Goal: Task Accomplishment & Management: Manage account settings

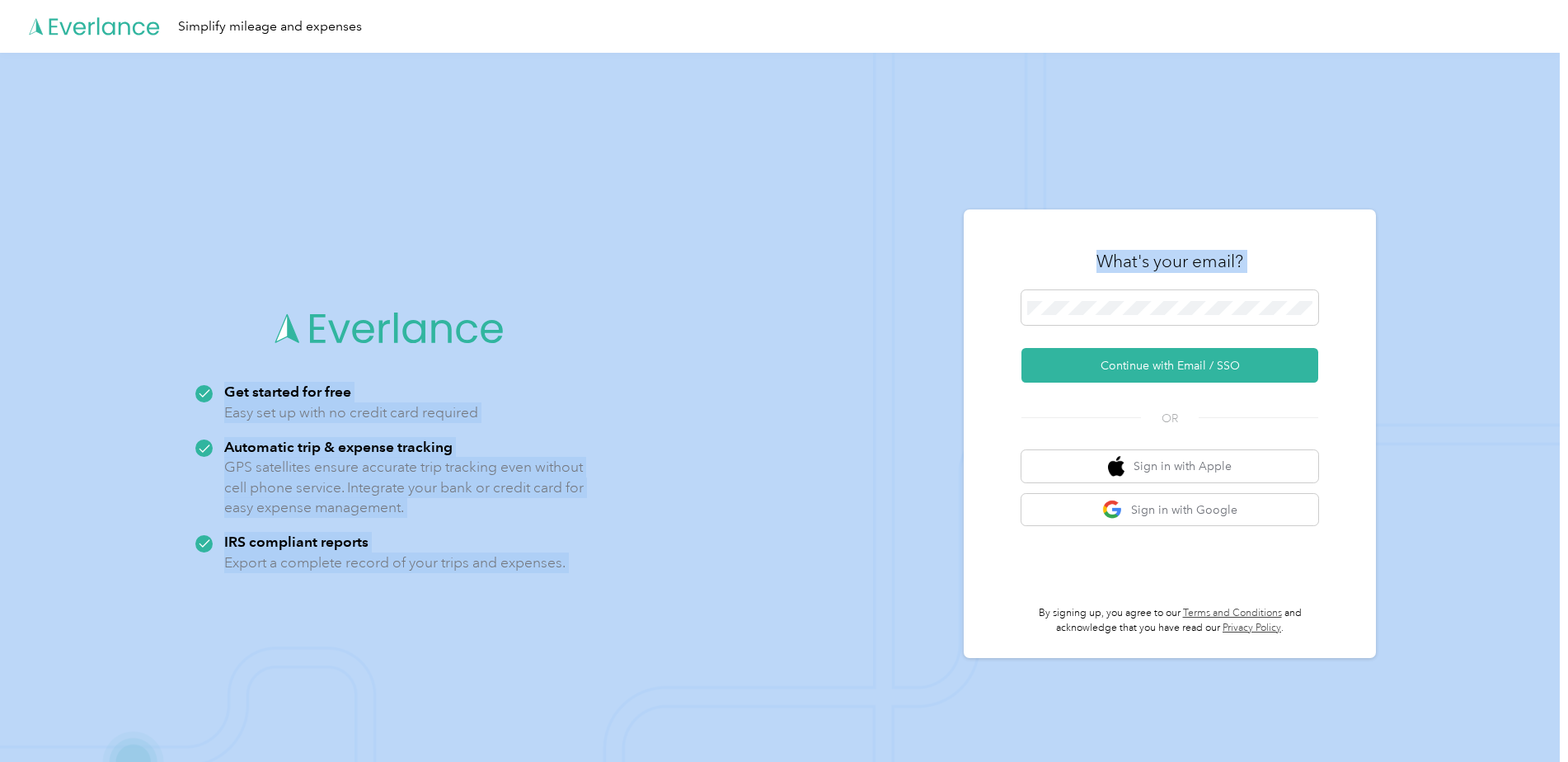
drag, startPoint x: 1187, startPoint y: 26, endPoint x: 1288, endPoint y: 340, distance: 329.8
click at [1288, 340] on main "Simplify mileage and expenses Get started for free Easy set up with no credit c…" at bounding box center [780, 407] width 1560 height 815
drag, startPoint x: 1288, startPoint y: 340, endPoint x: 1194, endPoint y: 352, distance: 94.8
click at [1195, 352] on button "Continue with Email / SSO" at bounding box center [1170, 365] width 297 height 35
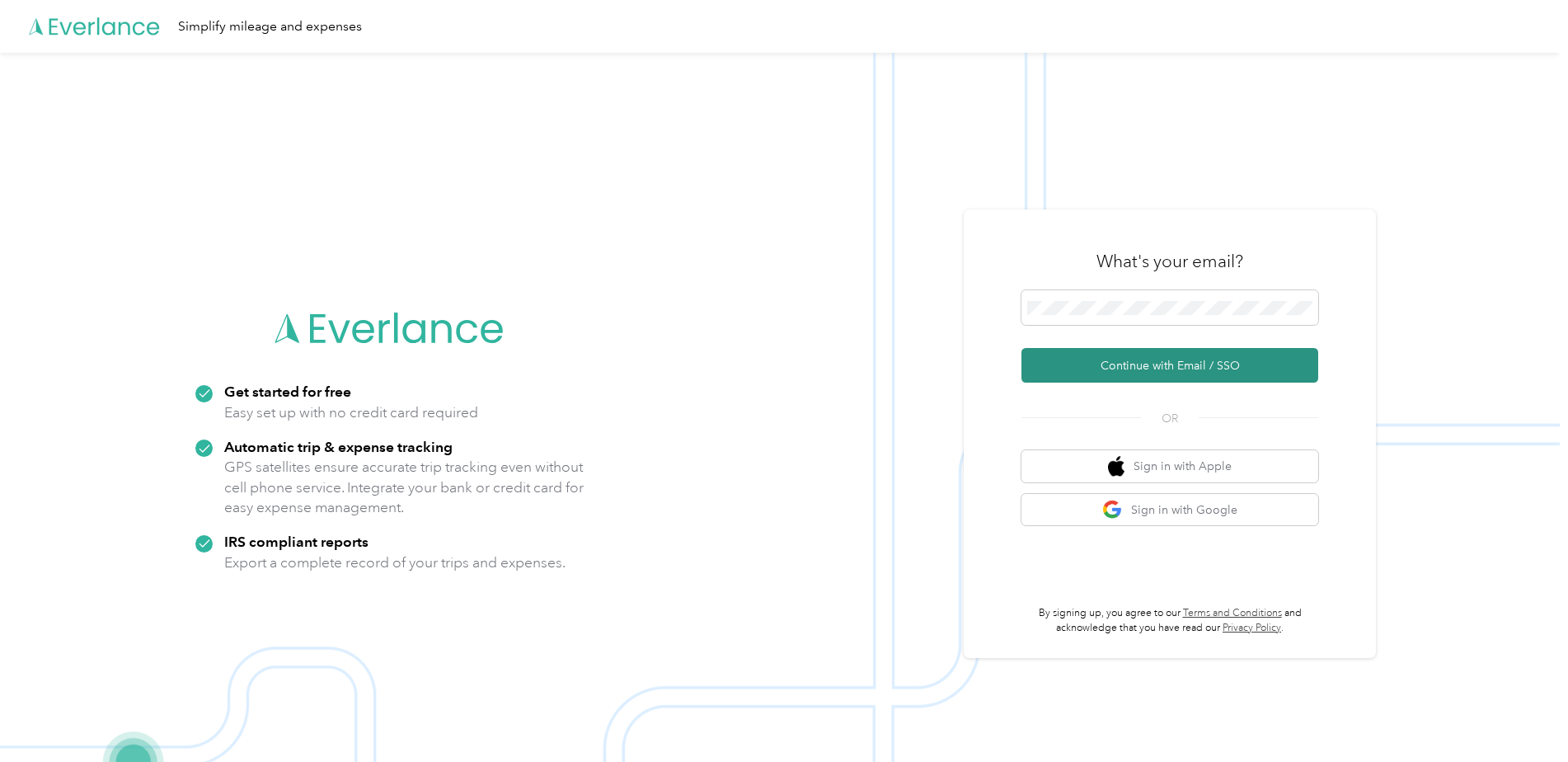
click at [1165, 363] on button "Continue with Email / SSO" at bounding box center [1170, 365] width 297 height 35
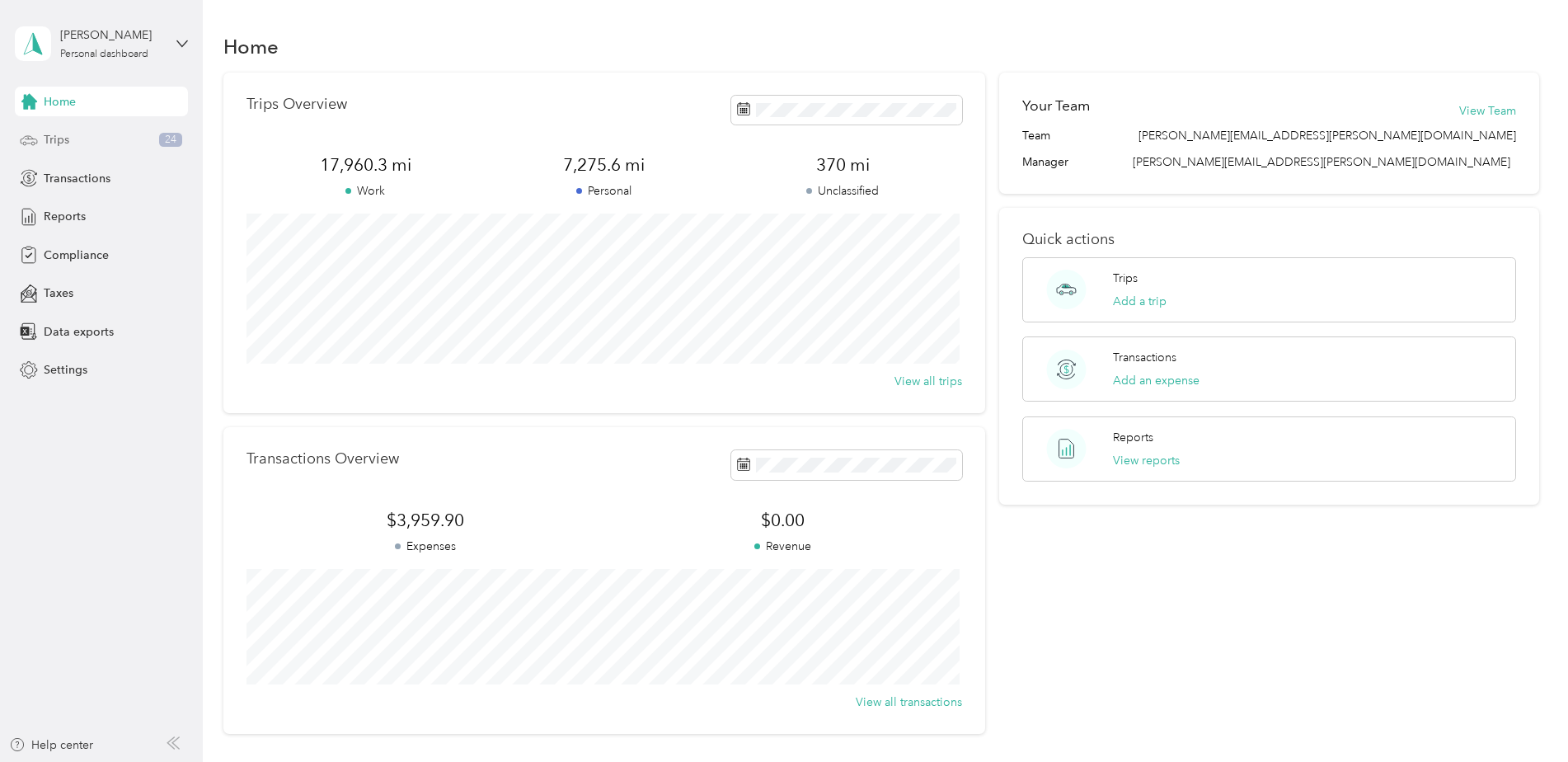
click at [87, 135] on div "Trips 24" at bounding box center [101, 140] width 173 height 29
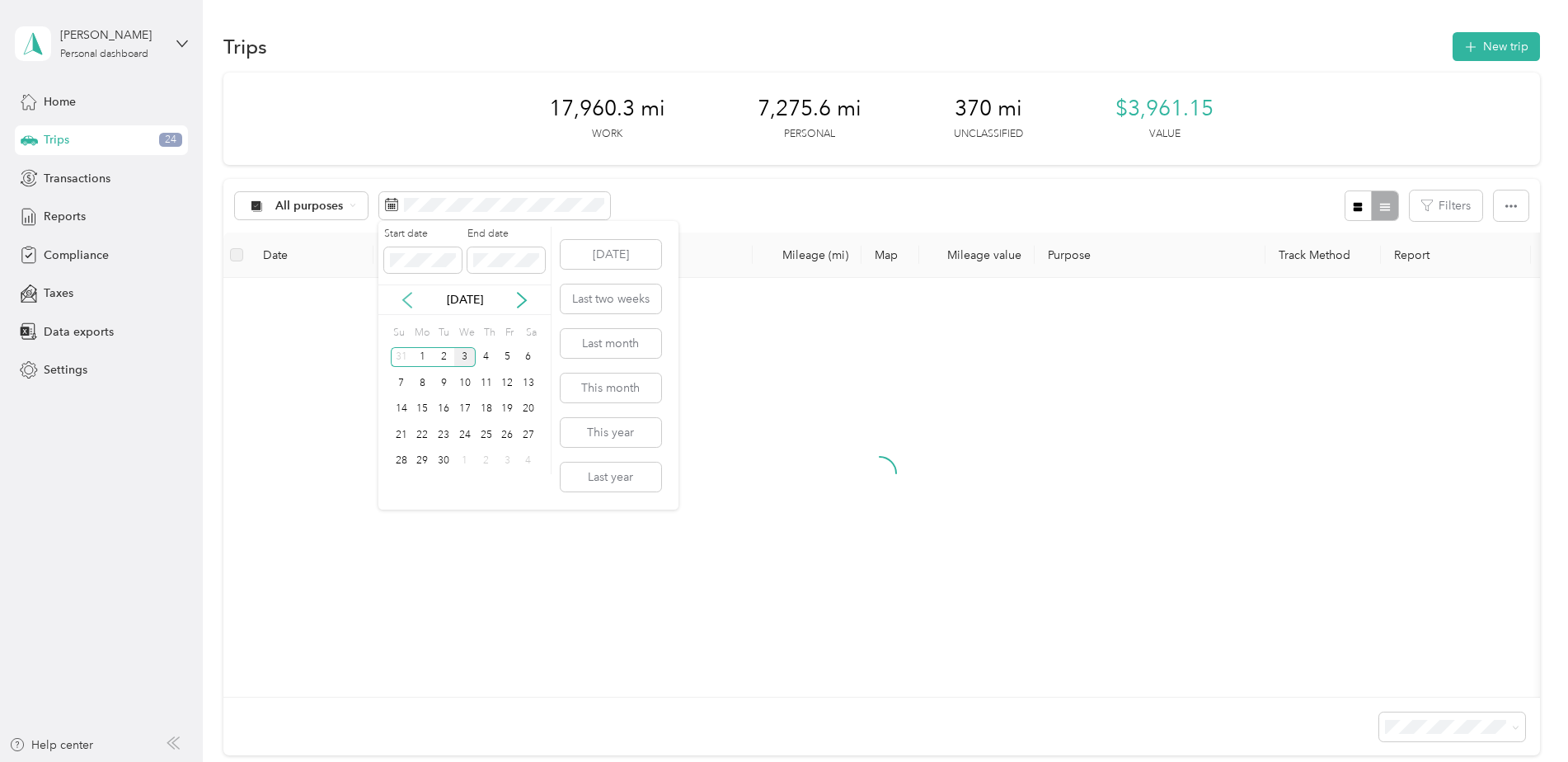
click at [409, 307] on icon at bounding box center [406, 299] width 16 height 16
click at [512, 358] on div "1" at bounding box center [507, 357] width 22 height 21
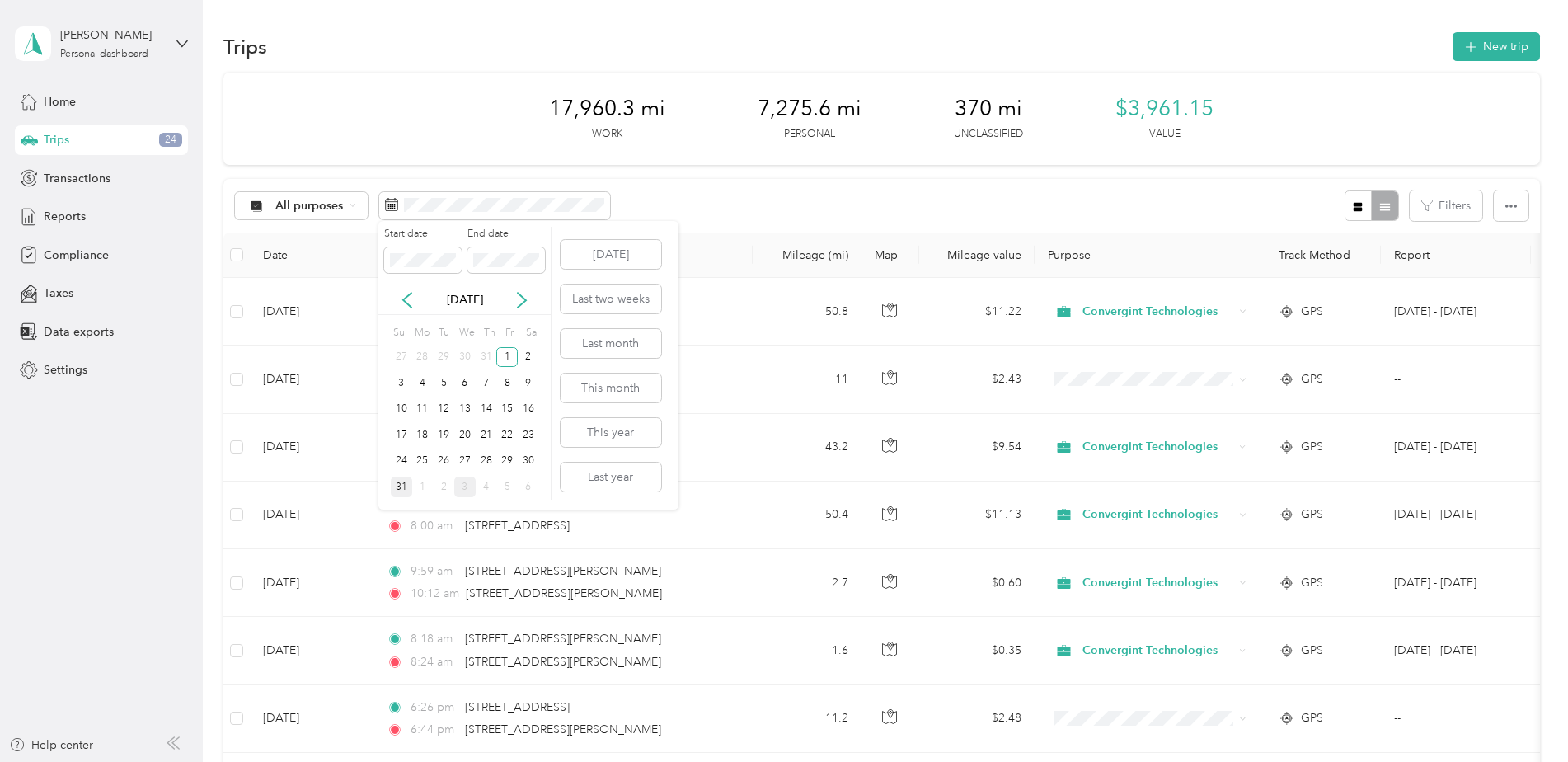
click at [404, 489] on div "31" at bounding box center [401, 487] width 22 height 21
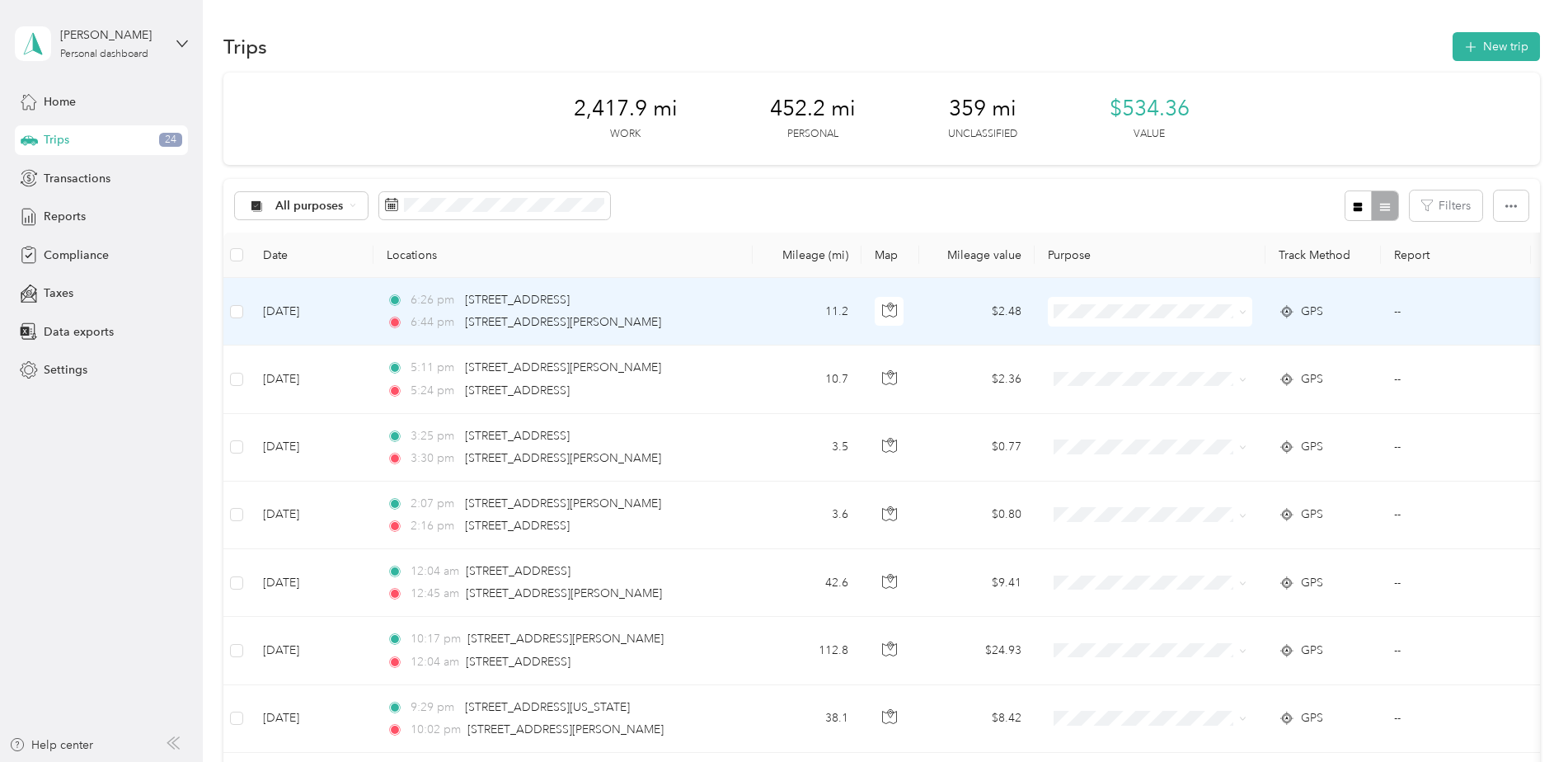
click at [1144, 324] on span at bounding box center [1149, 312] width 205 height 29
click at [1126, 368] on span "Personal" at bounding box center [1164, 371] width 153 height 17
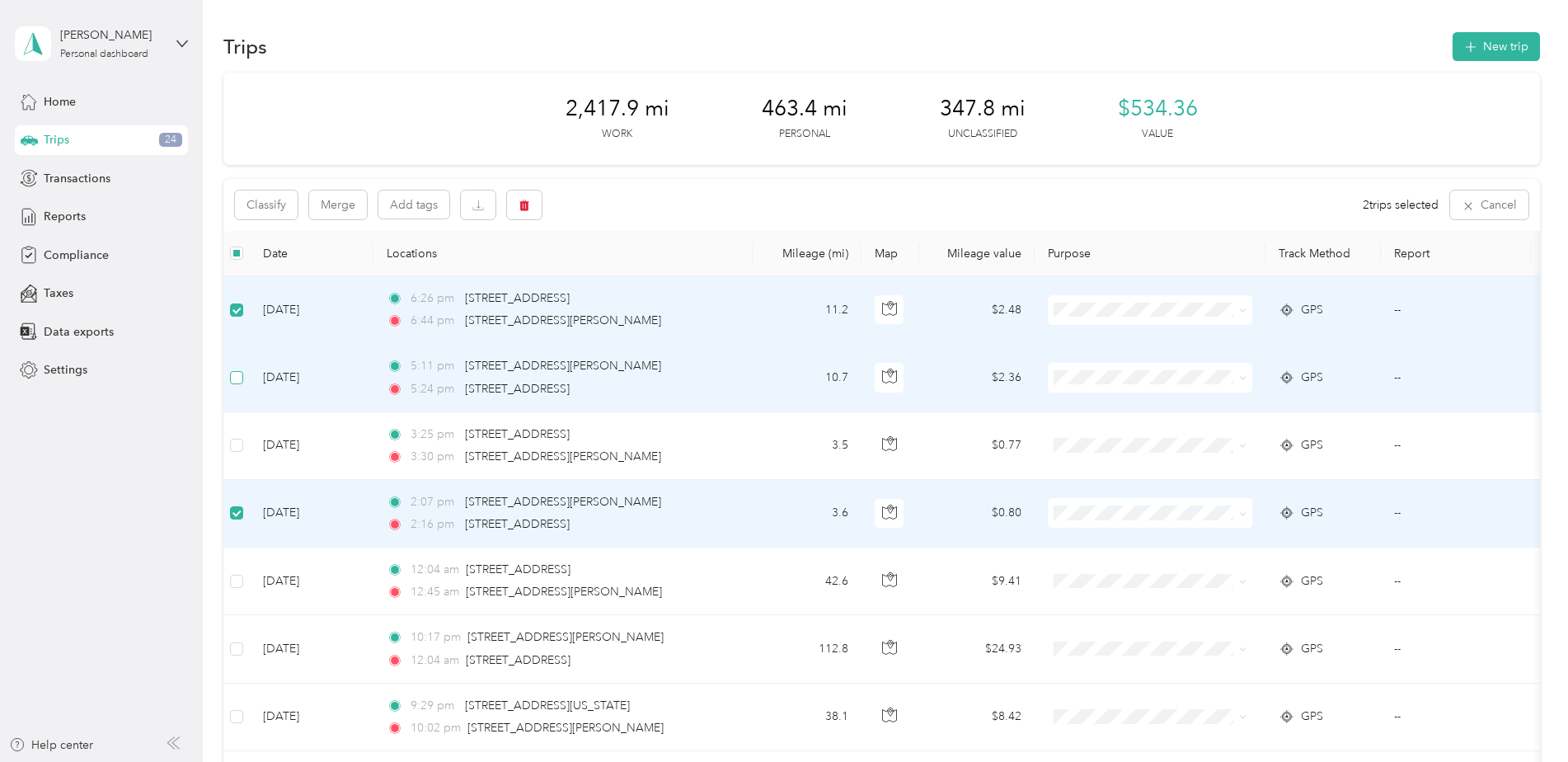
click at [238, 367] on td at bounding box center [236, 377] width 27 height 67
click at [239, 385] on label at bounding box center [236, 377] width 13 height 18
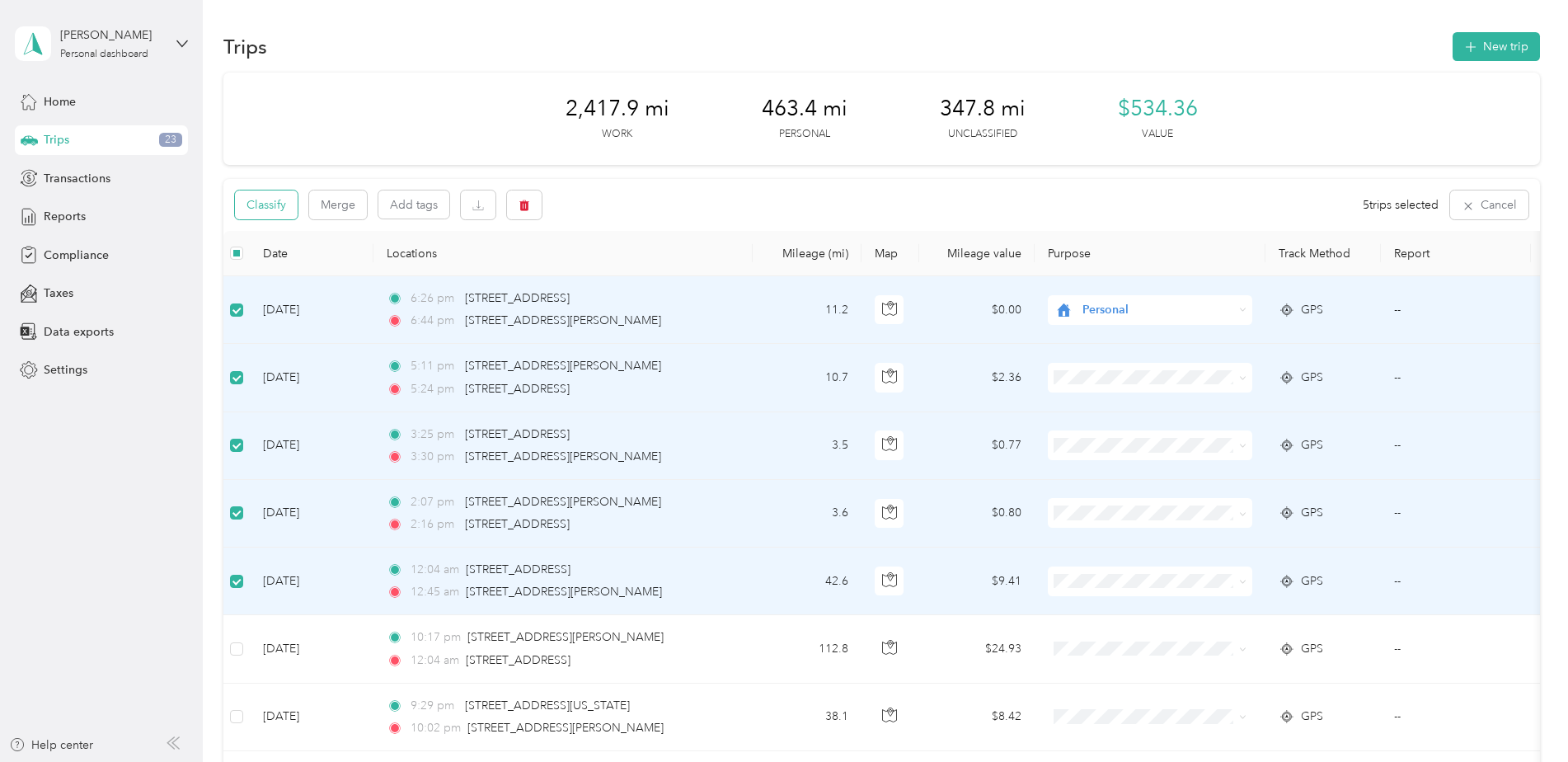
click at [286, 213] on button "Classify" at bounding box center [266, 205] width 63 height 28
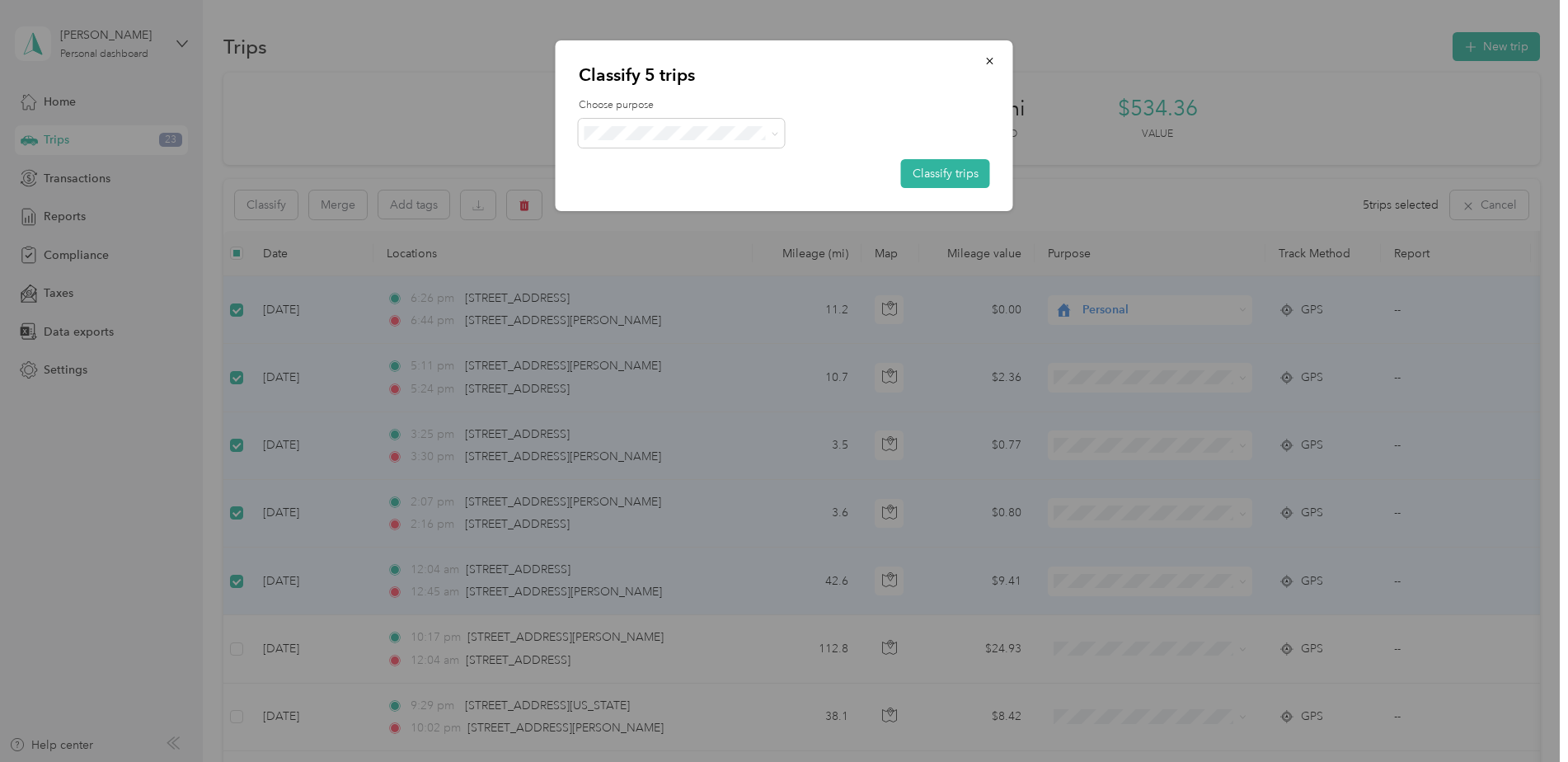
click at [665, 190] on span "Personal" at bounding box center [696, 186] width 154 height 17
click at [972, 176] on button "Classify trips" at bounding box center [945, 173] width 89 height 28
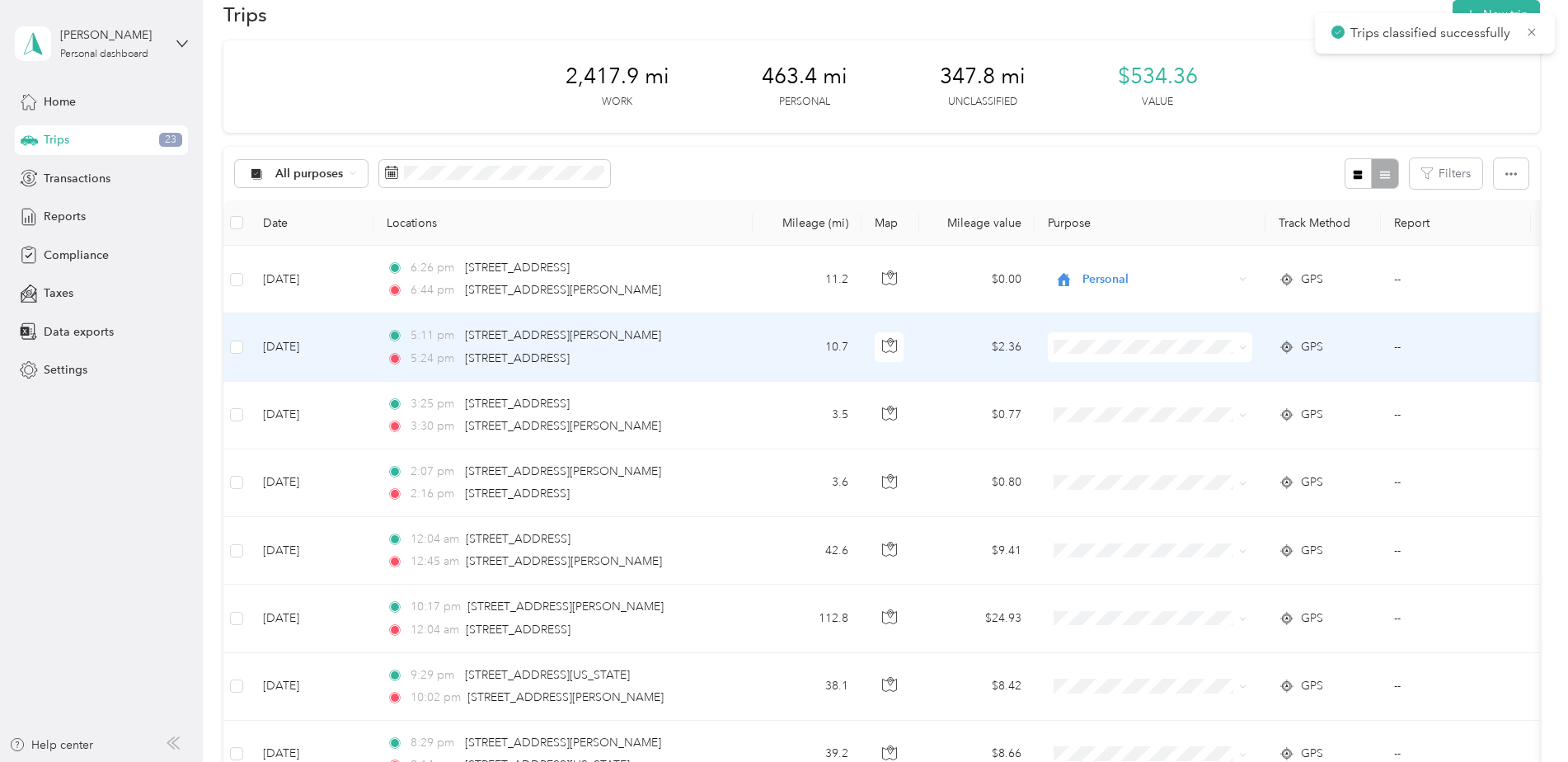
scroll to position [83, 0]
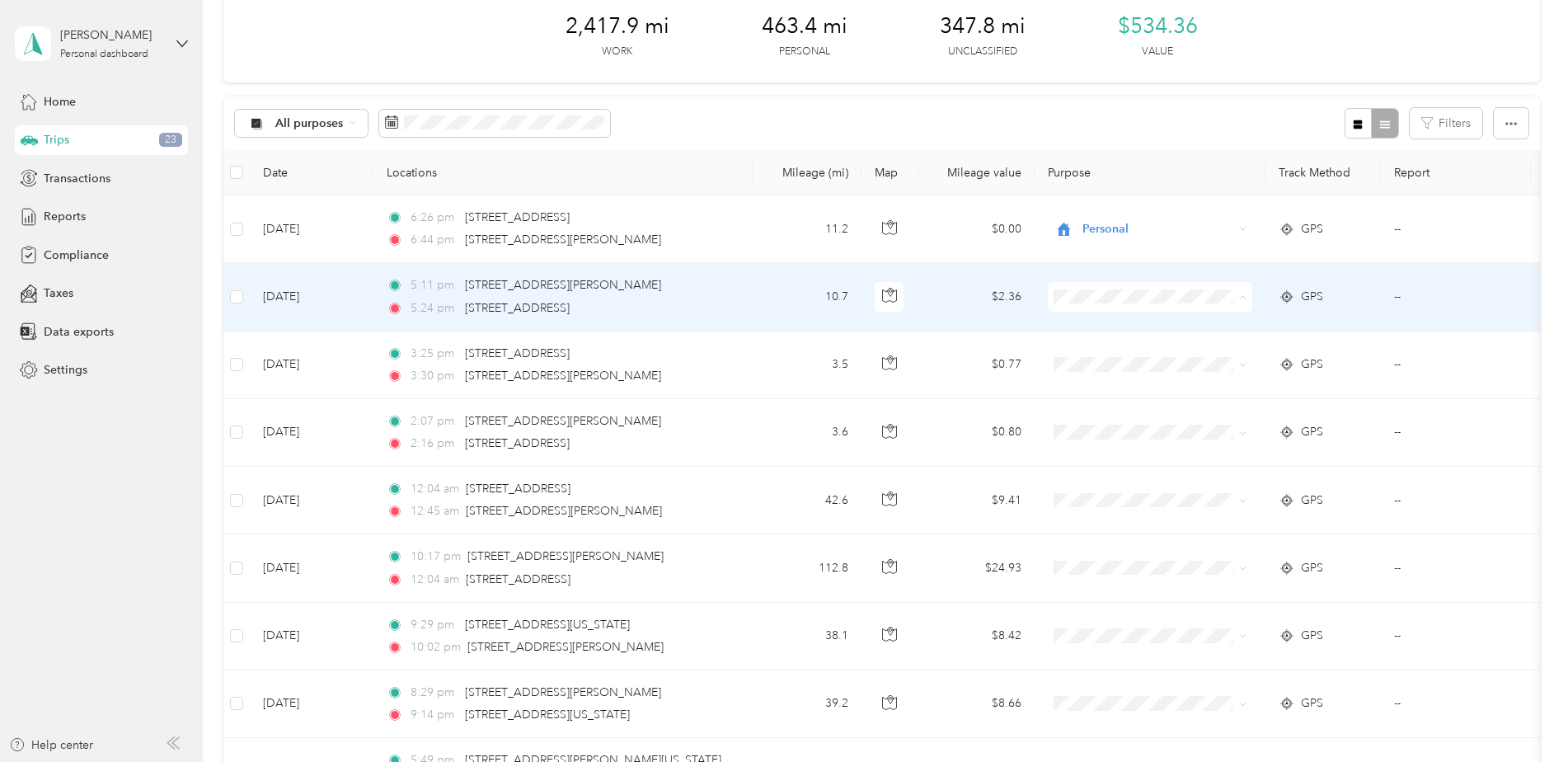
click at [1136, 351] on span "Personal" at bounding box center [1164, 356] width 153 height 17
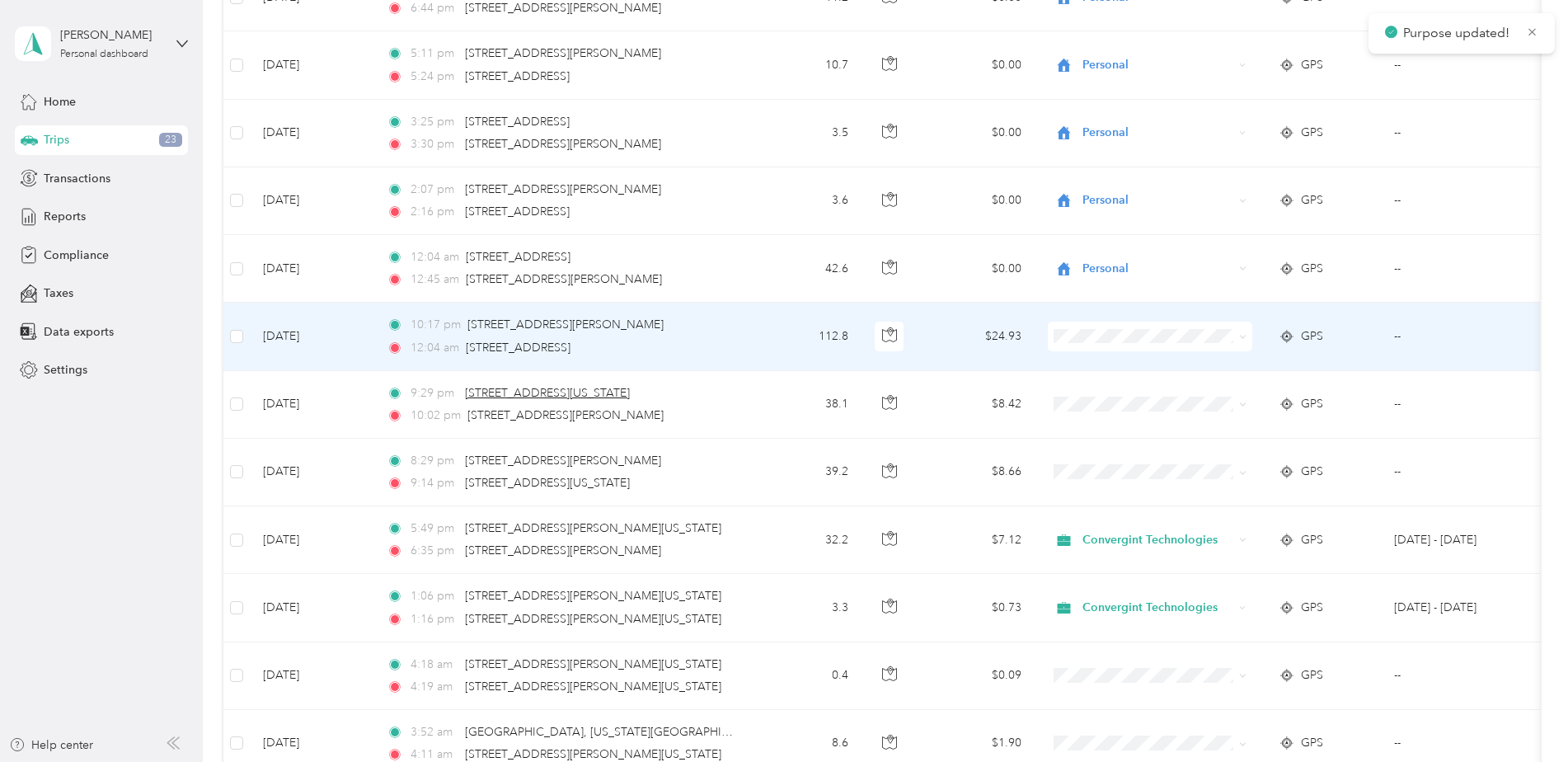
scroll to position [330, 0]
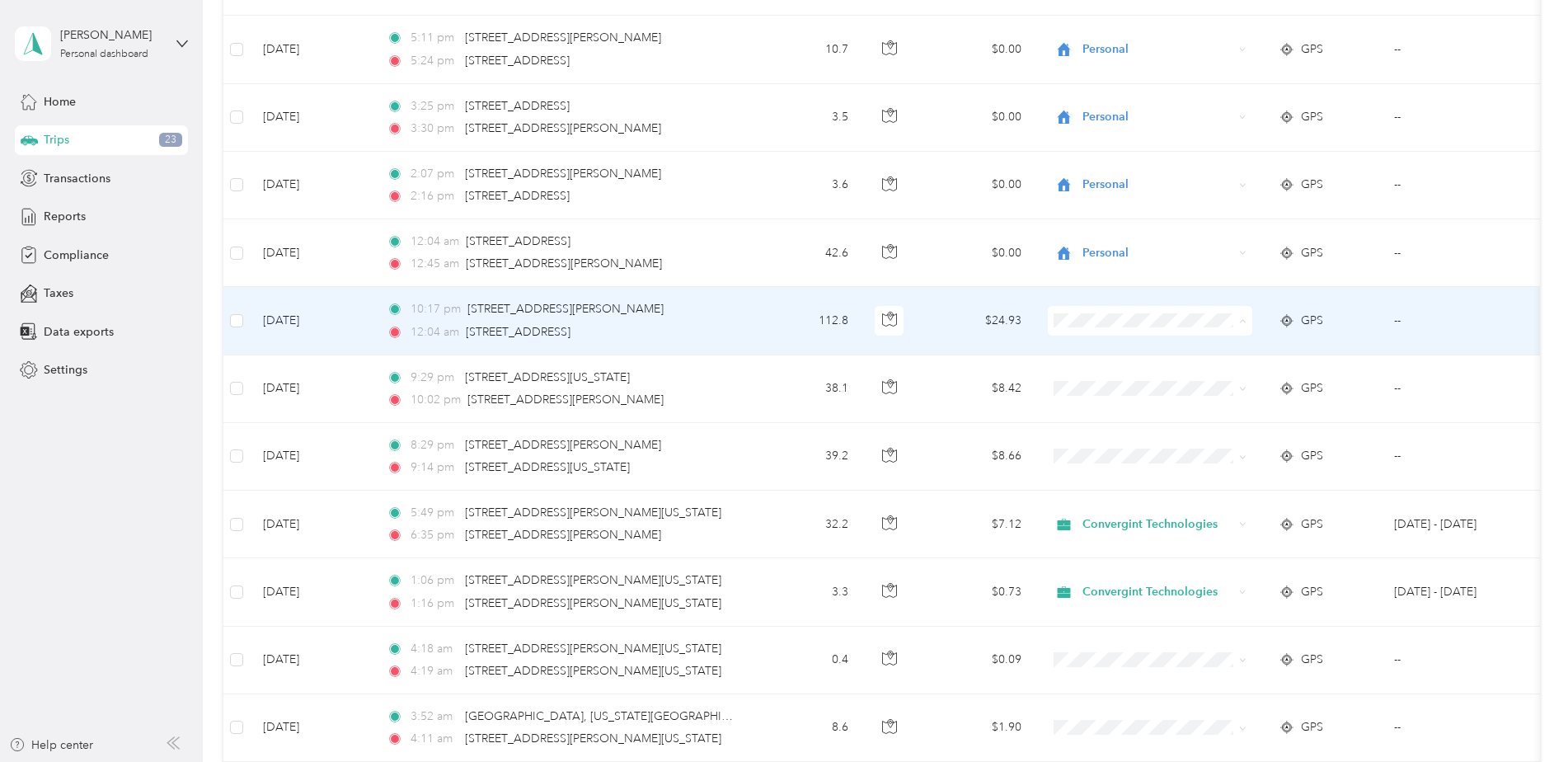
click at [1134, 380] on span "Personal" at bounding box center [1164, 381] width 153 height 17
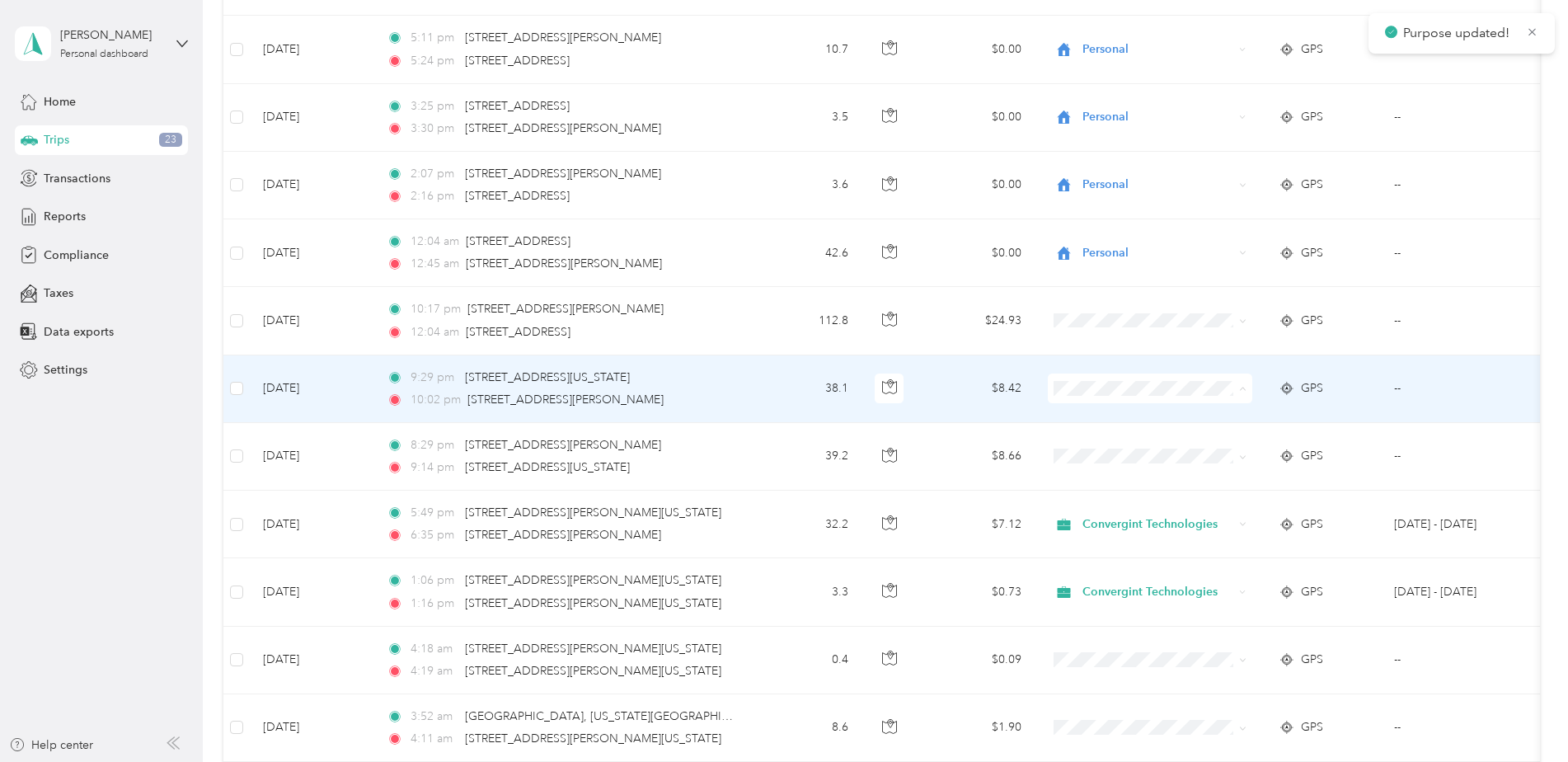
click at [1118, 457] on body "Purpose updated! [PERSON_NAME] Personal dashboard Home Trips 23 Transactions Re…" at bounding box center [780, 381] width 1560 height 762
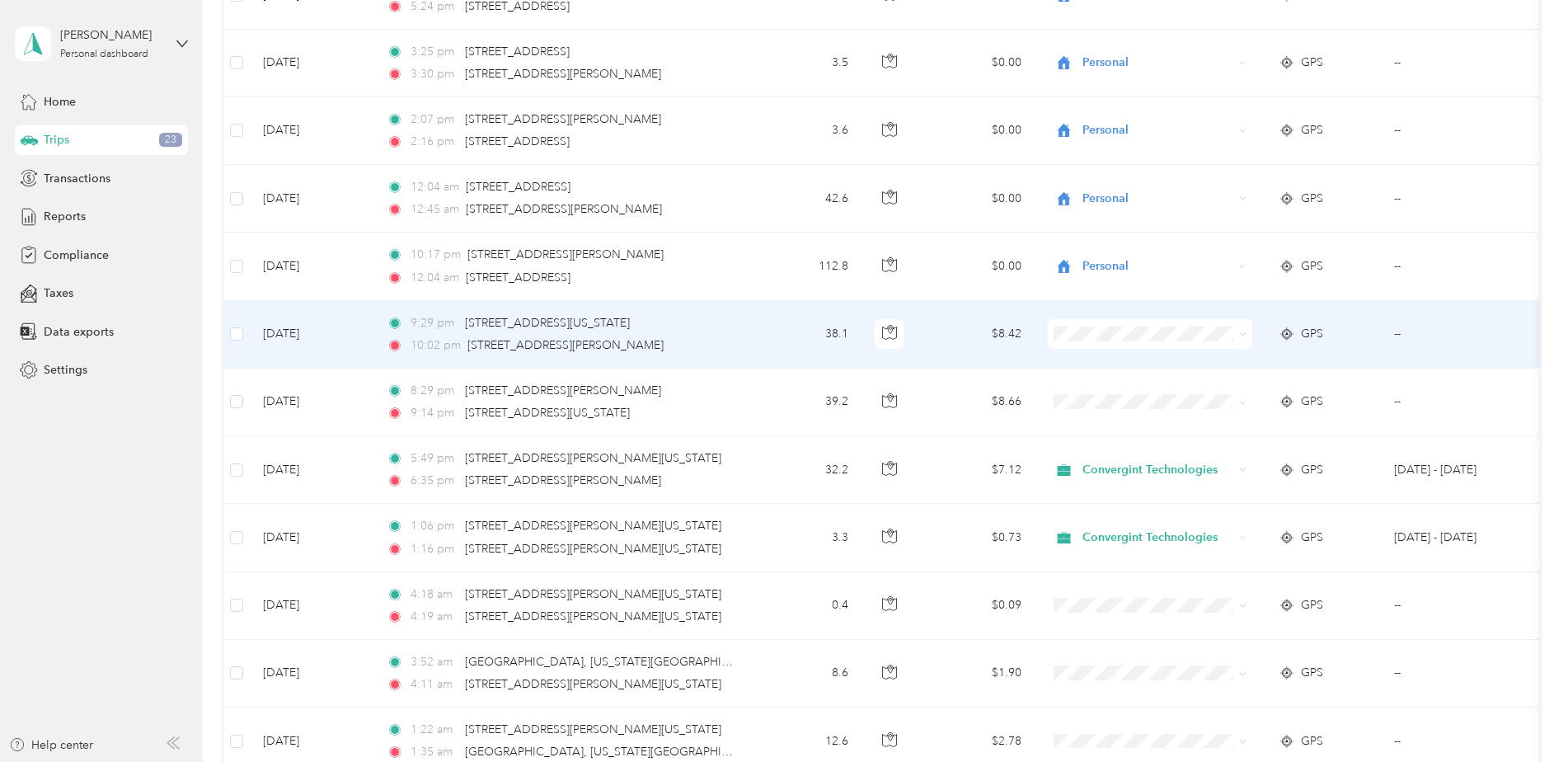
scroll to position [412, 0]
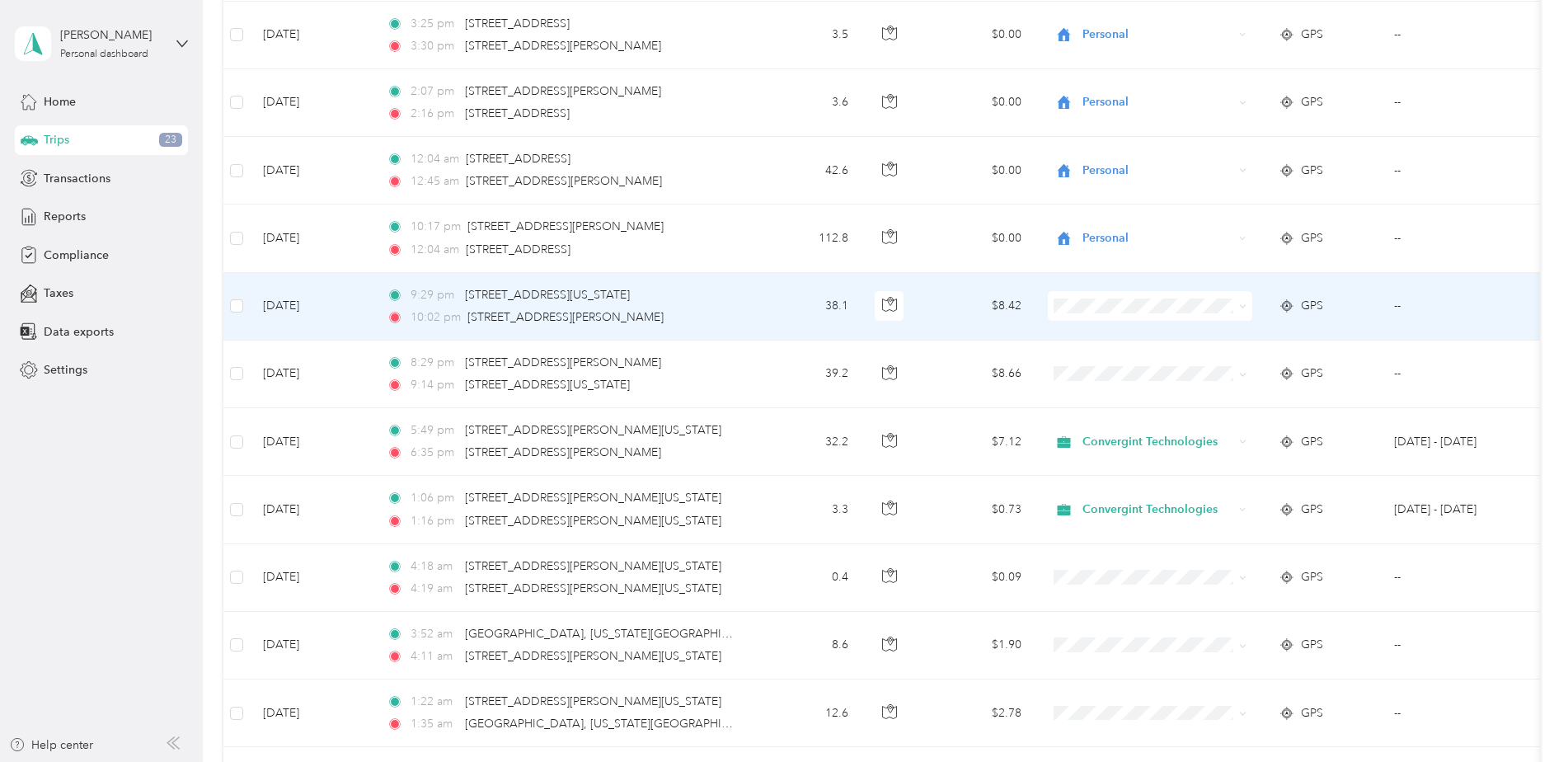
click at [1105, 362] on span "Personal" at bounding box center [1164, 362] width 153 height 17
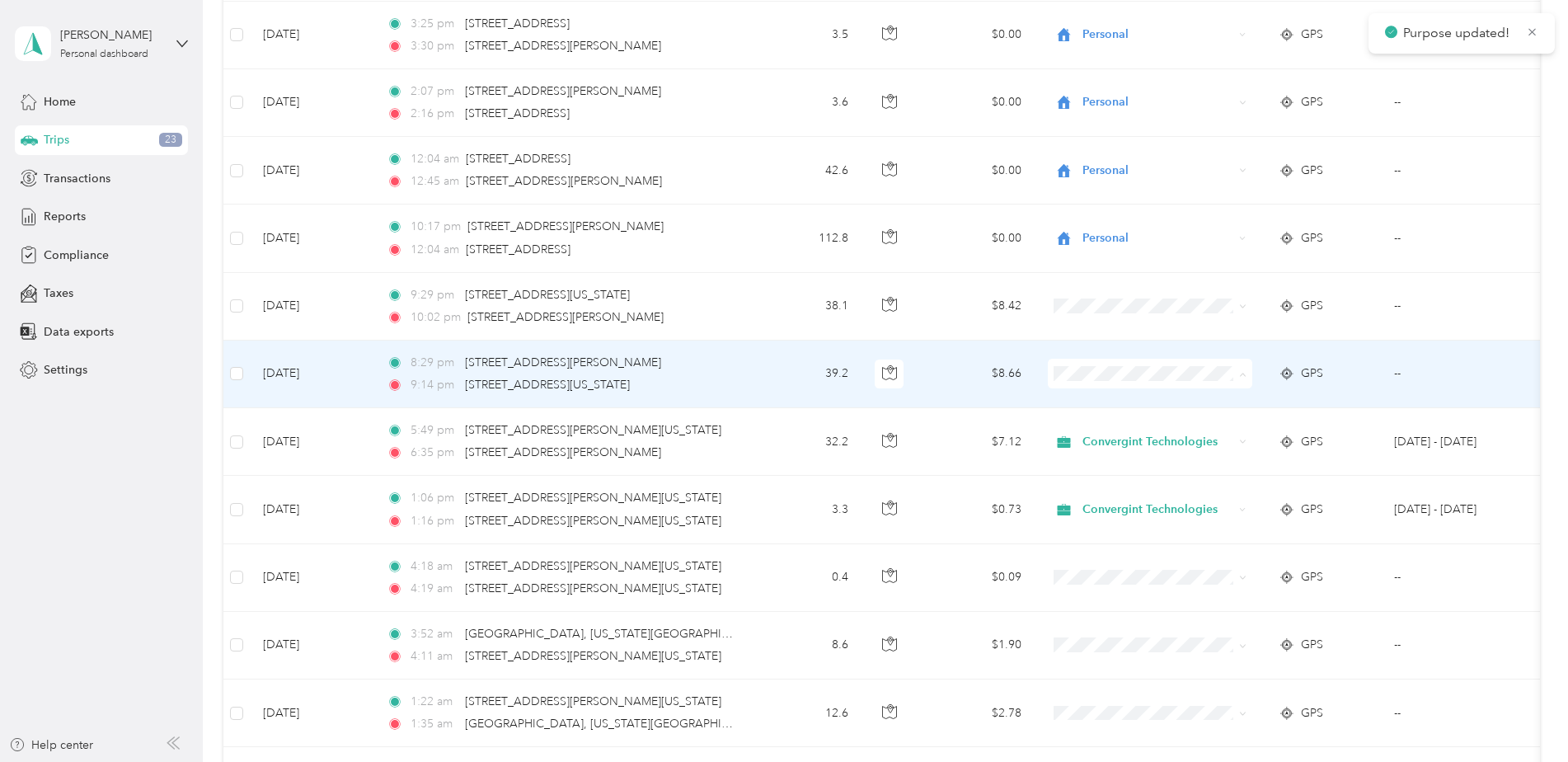
click at [1094, 434] on span "Personal" at bounding box center [1164, 433] width 153 height 17
click at [1135, 382] on span at bounding box center [1149, 374] width 205 height 29
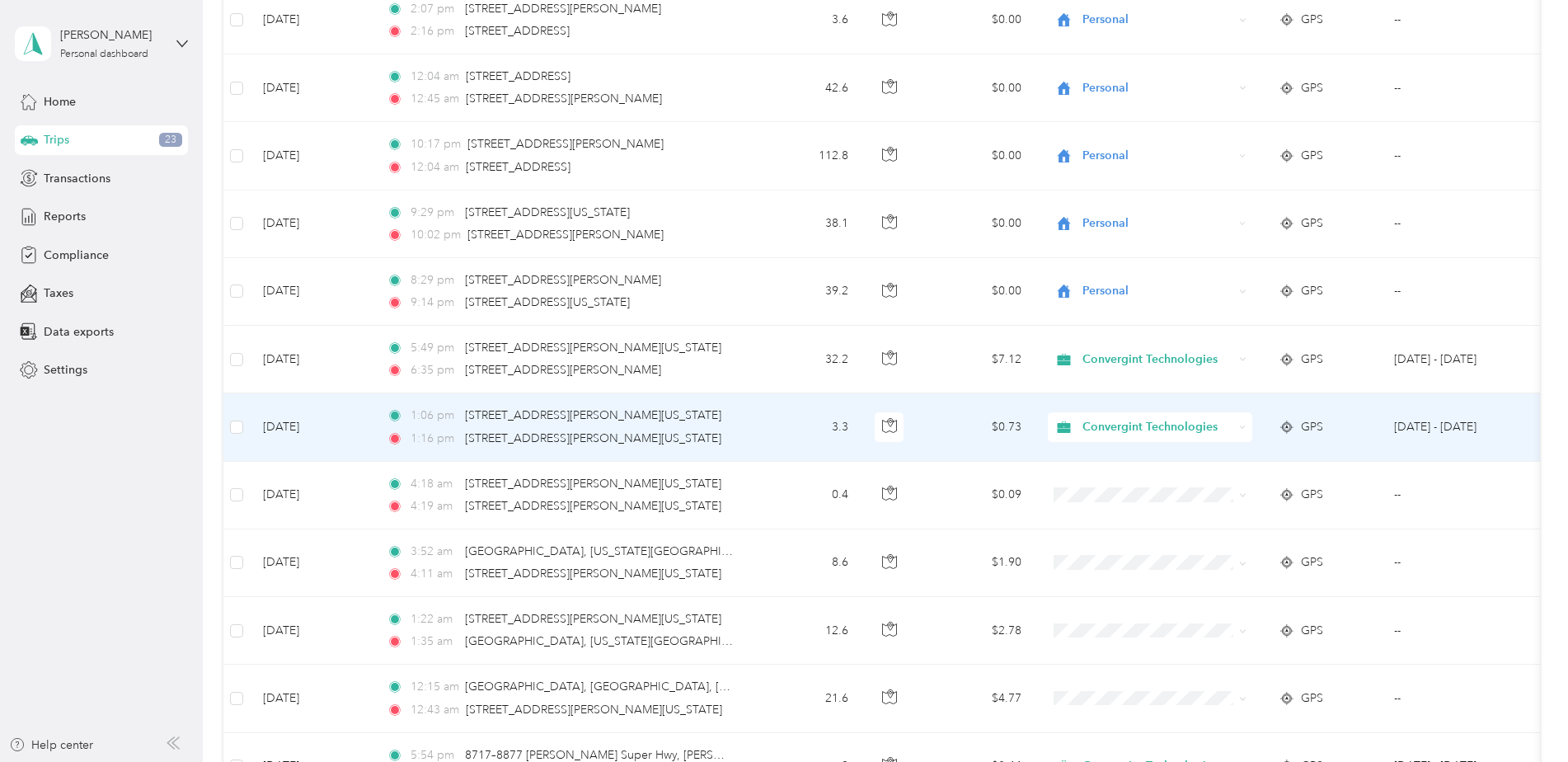
scroll to position [577, 0]
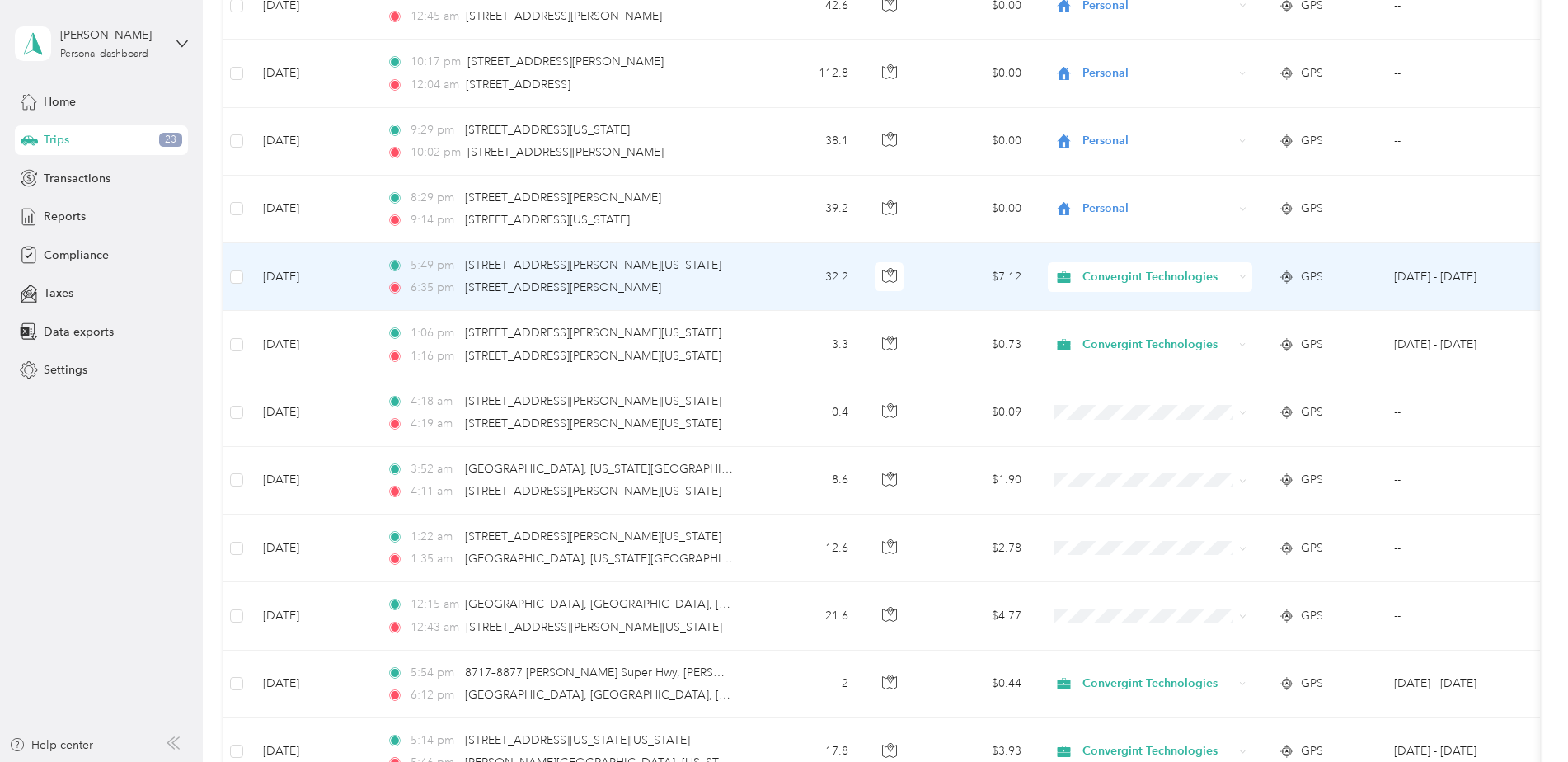
click at [1146, 273] on span "Convergint Technologies" at bounding box center [1158, 277] width 151 height 18
click at [1132, 337] on span "Personal" at bounding box center [1166, 335] width 156 height 17
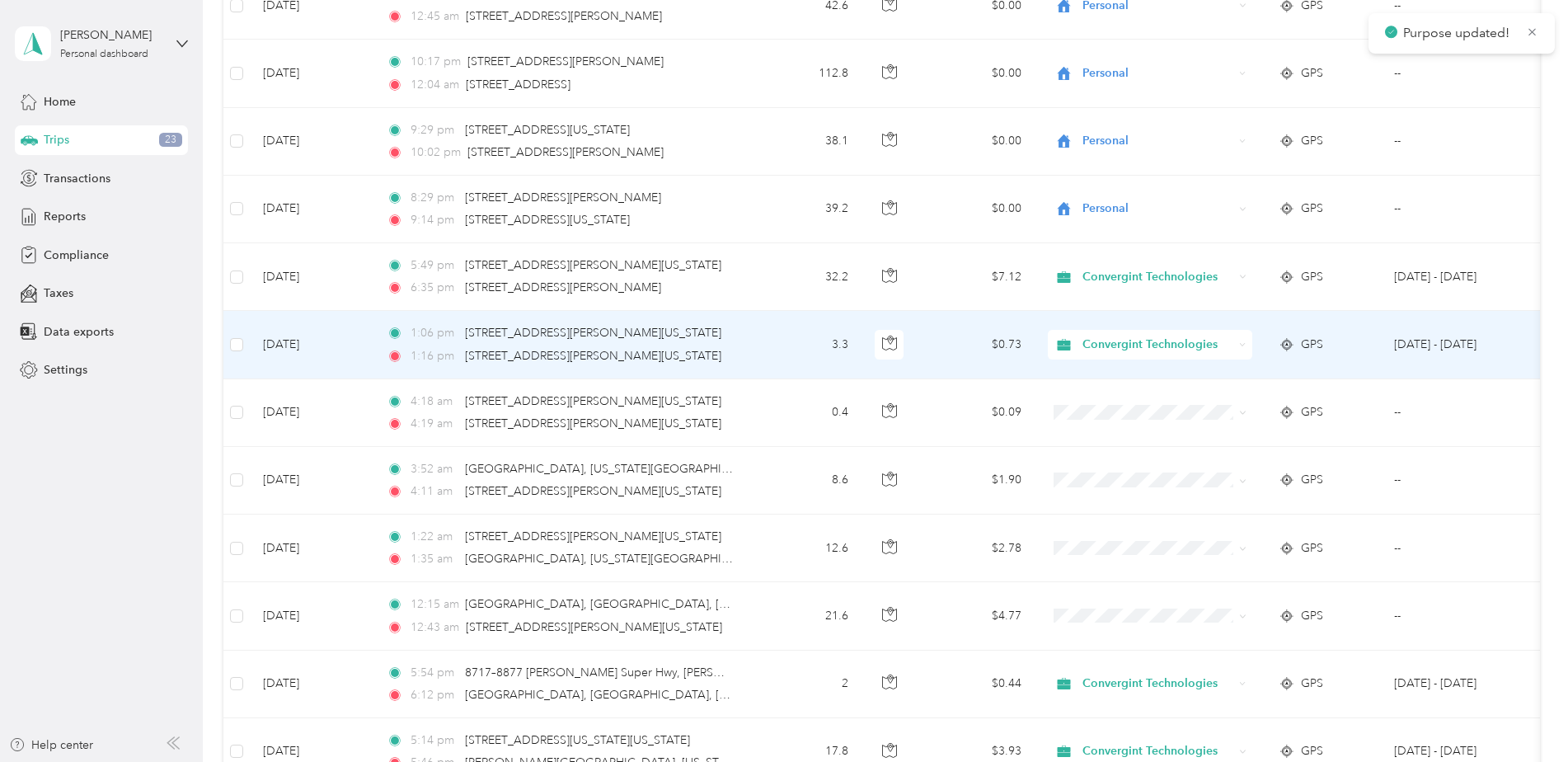
click at [1134, 341] on span "Convergint Technologies" at bounding box center [1158, 344] width 151 height 18
click at [1116, 400] on span "Personal" at bounding box center [1166, 405] width 156 height 17
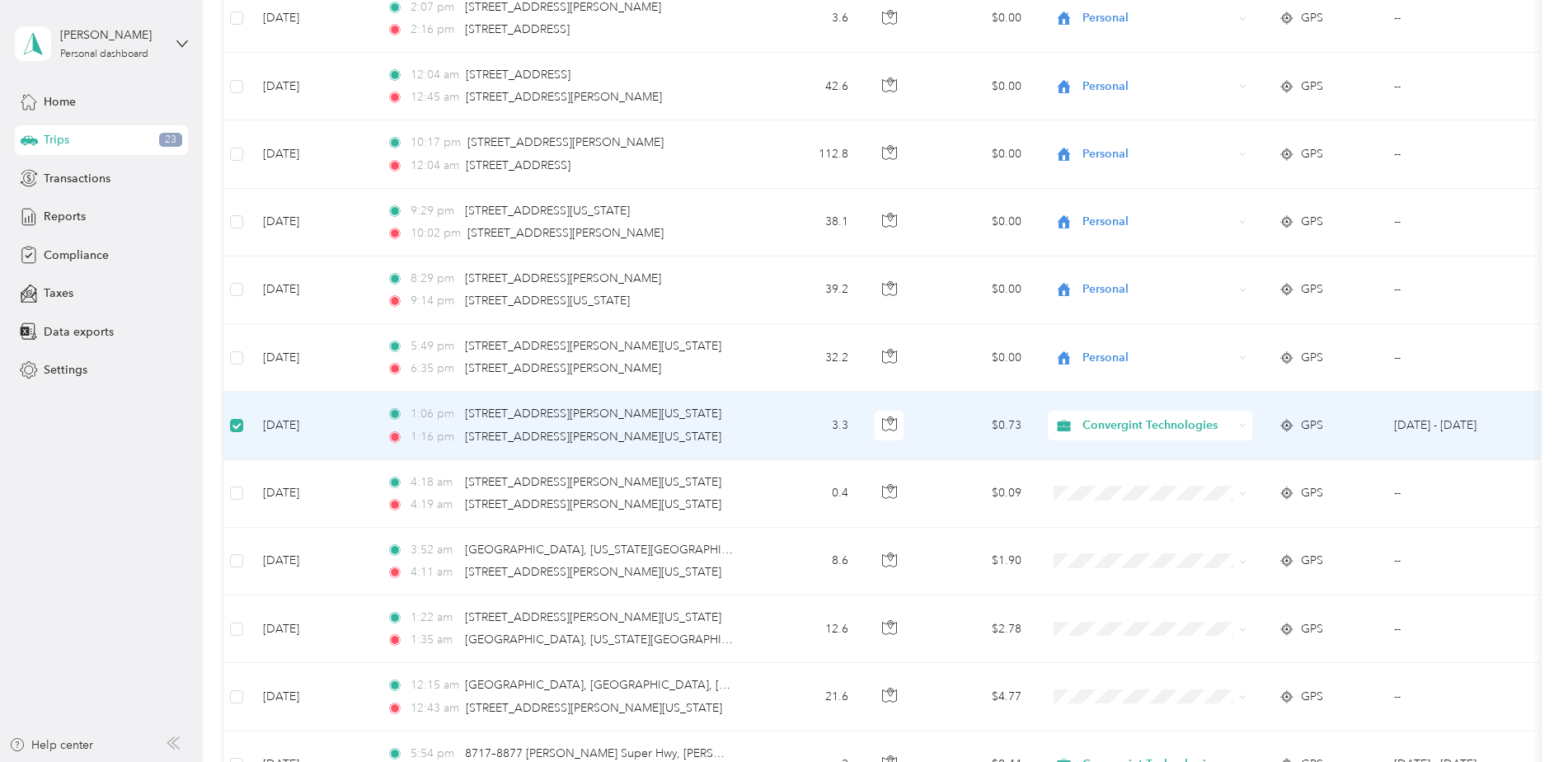
scroll to position [493, 0]
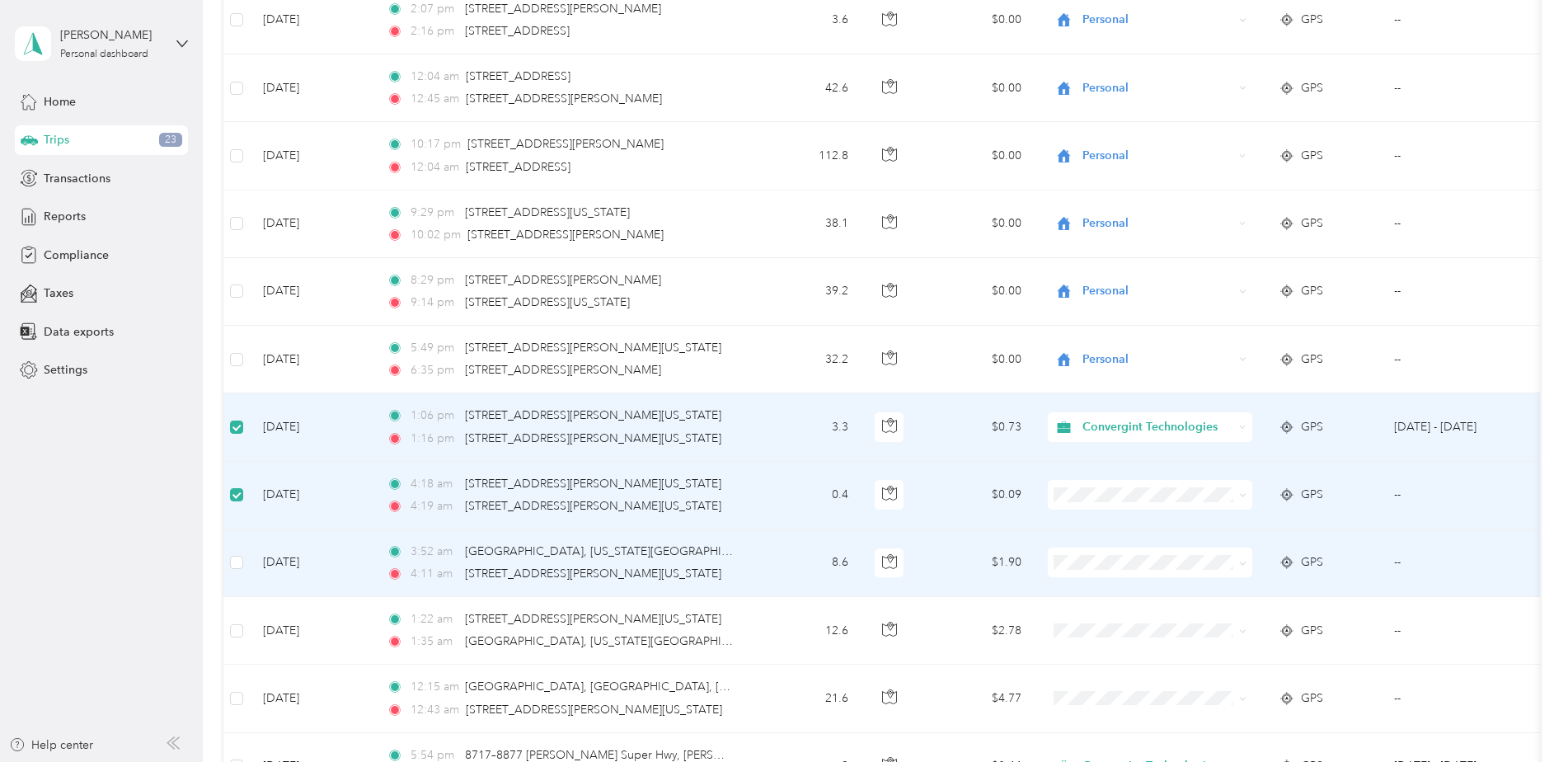
click at [234, 550] on td at bounding box center [236, 563] width 27 height 67
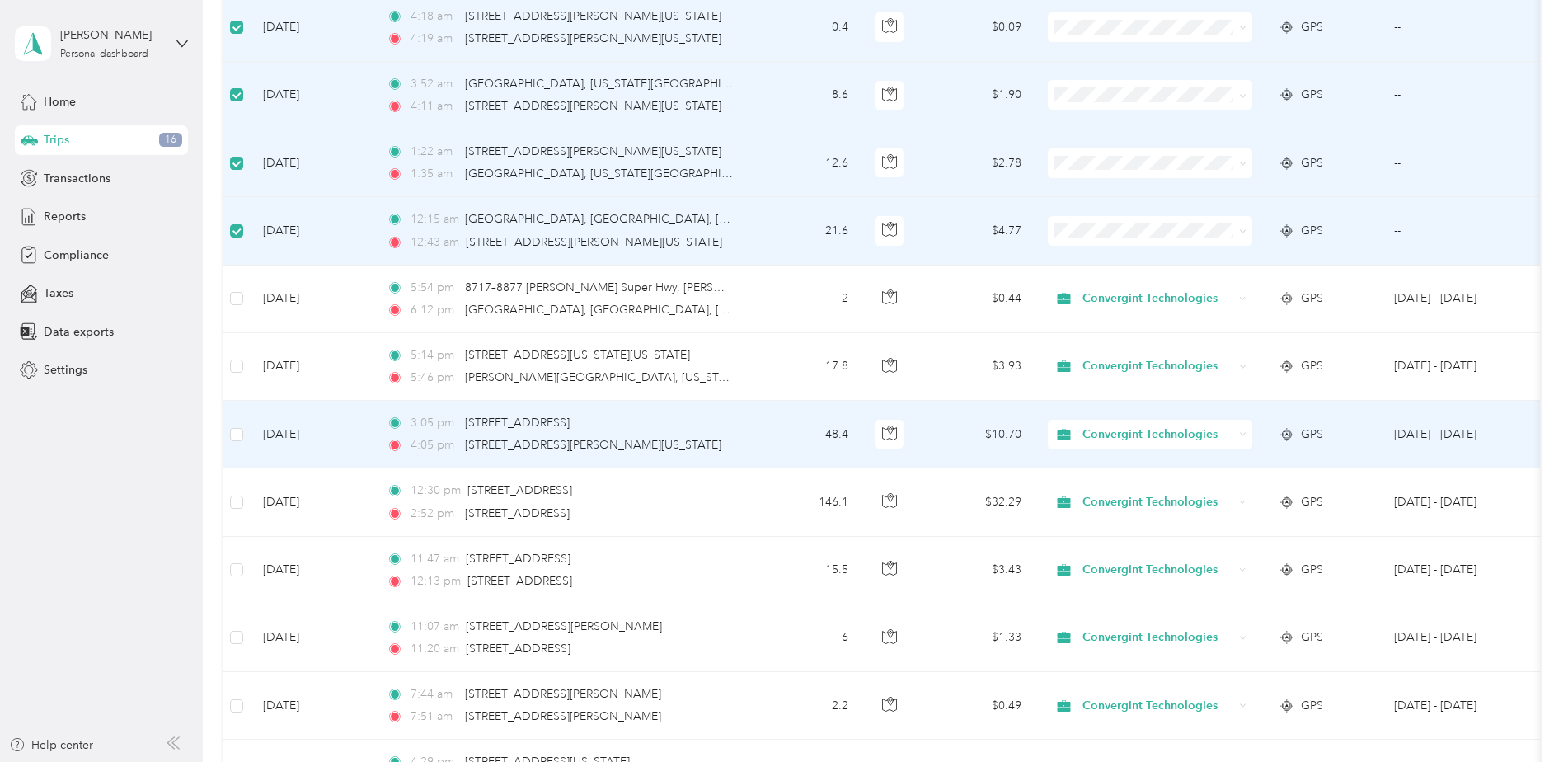
scroll to position [988, 0]
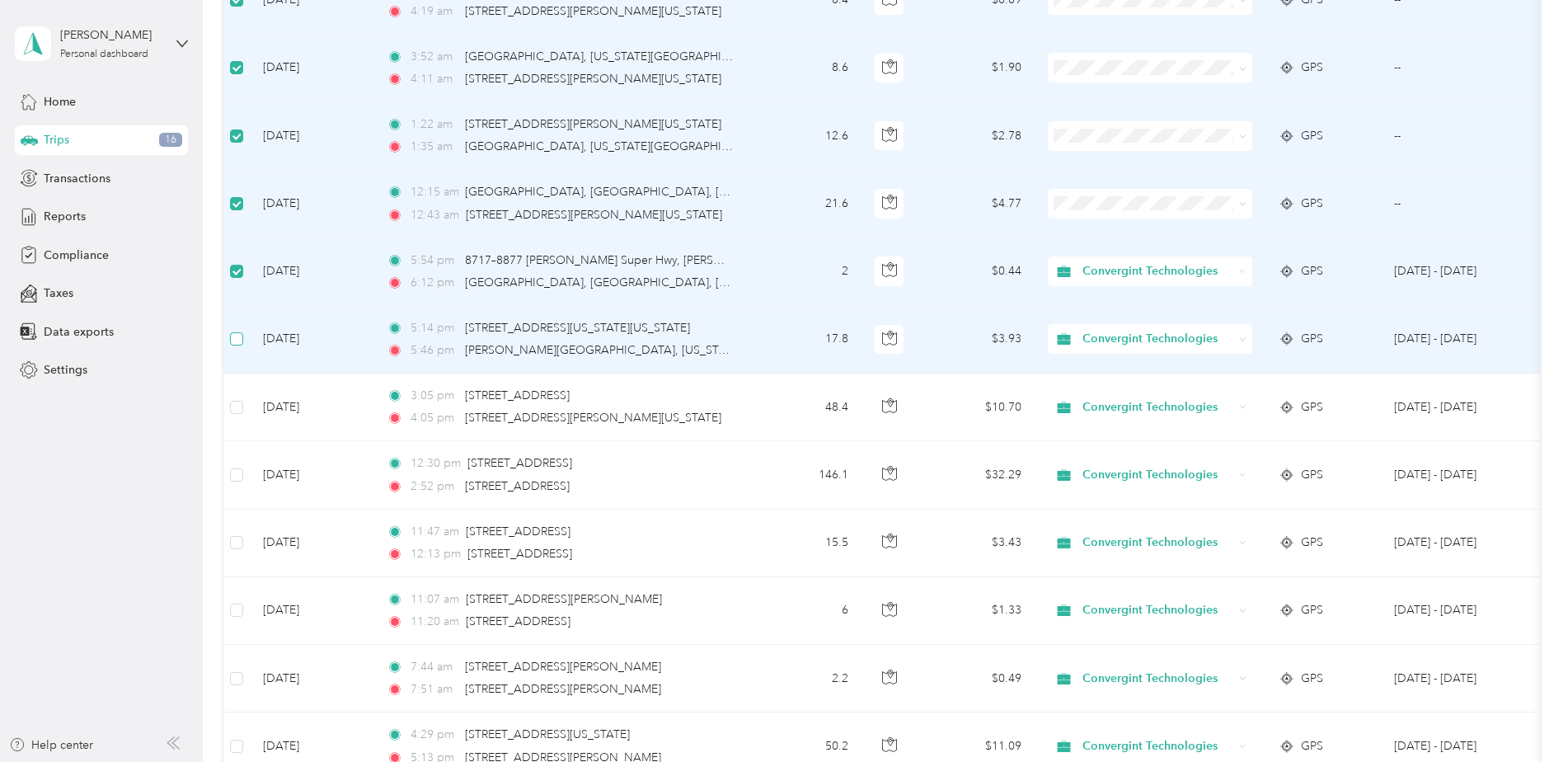
click at [242, 346] on label at bounding box center [236, 338] width 13 height 18
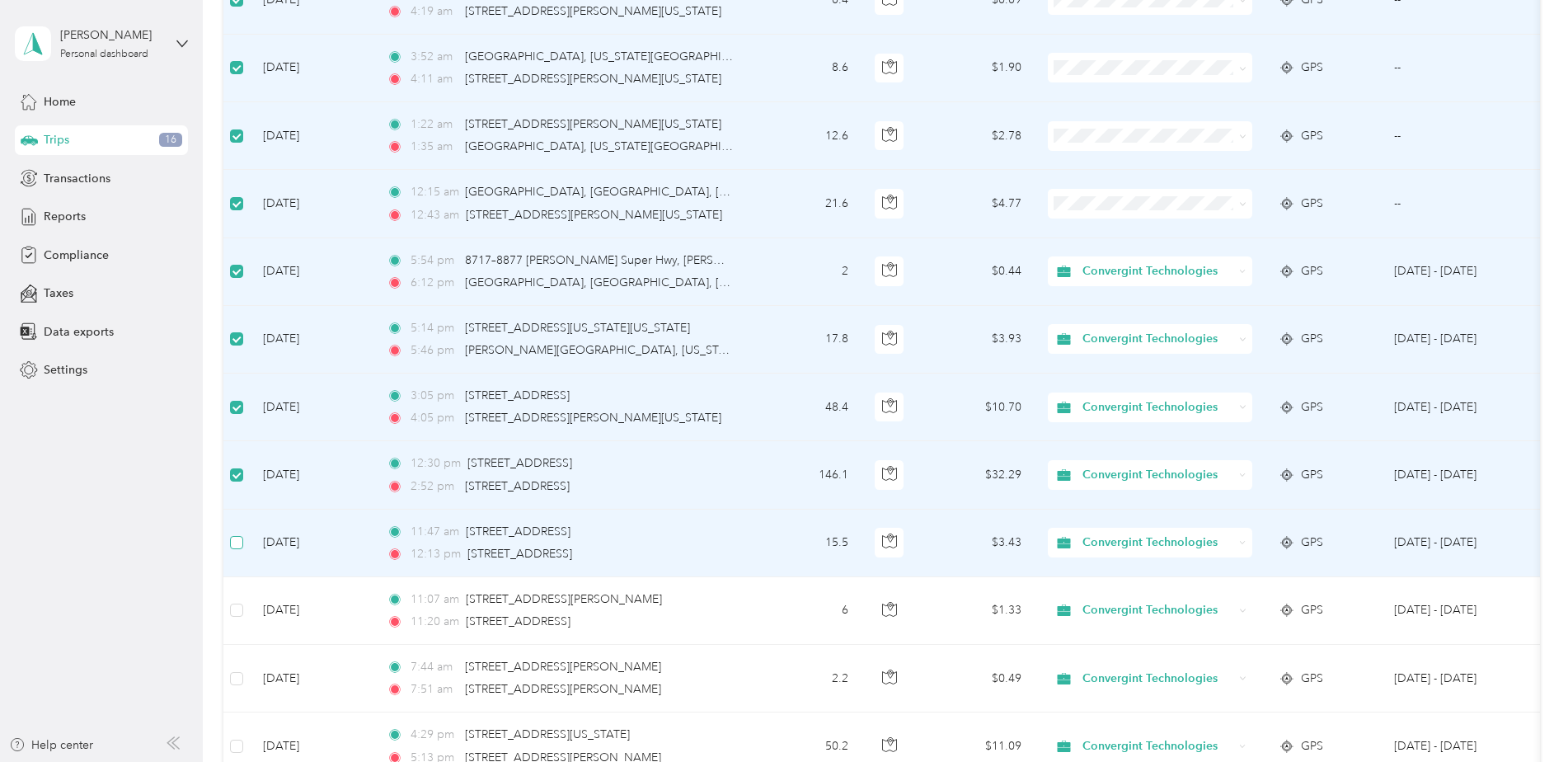
click at [234, 535] on label at bounding box center [236, 542] width 13 height 18
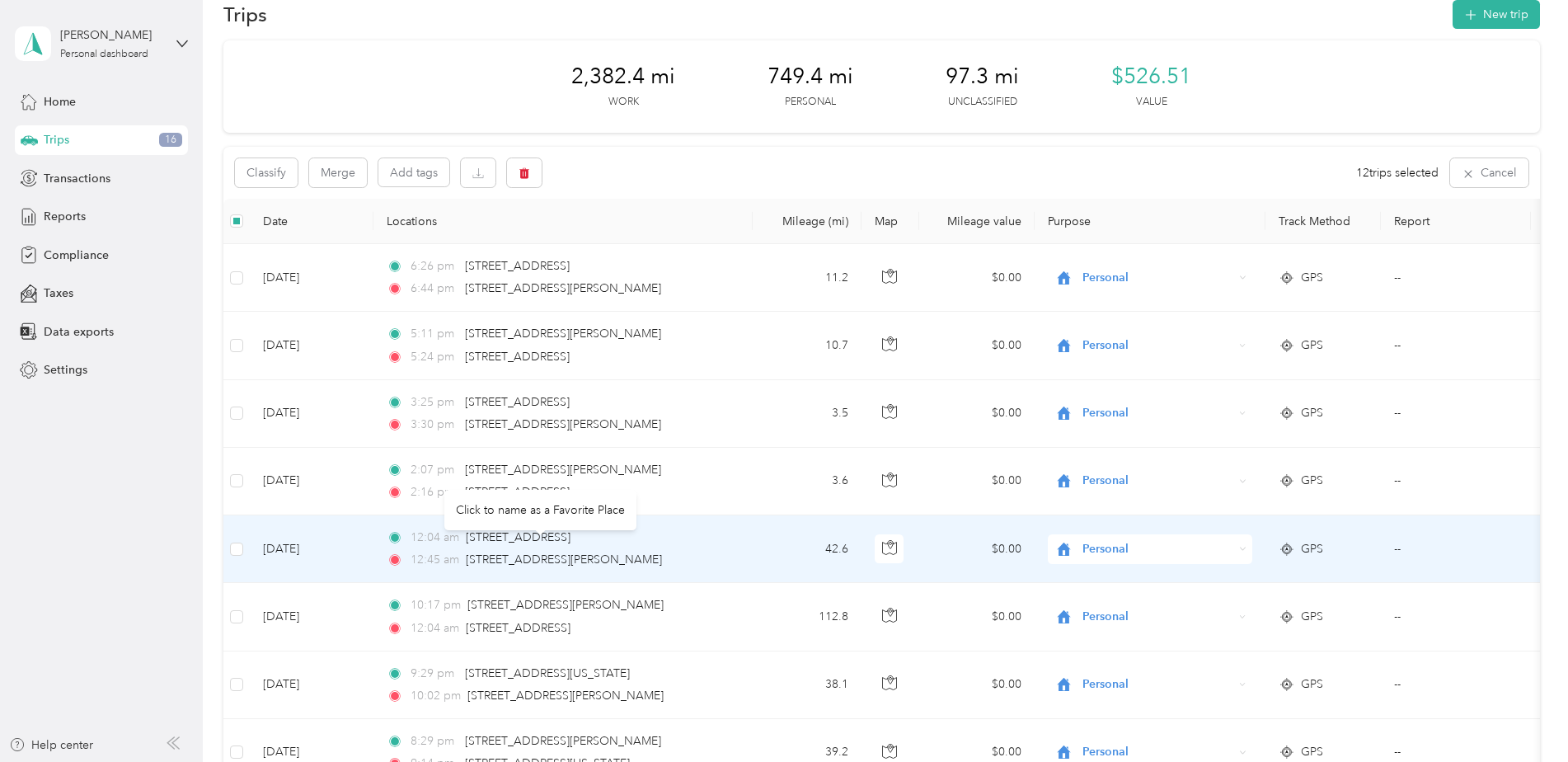
scroll to position [0, 0]
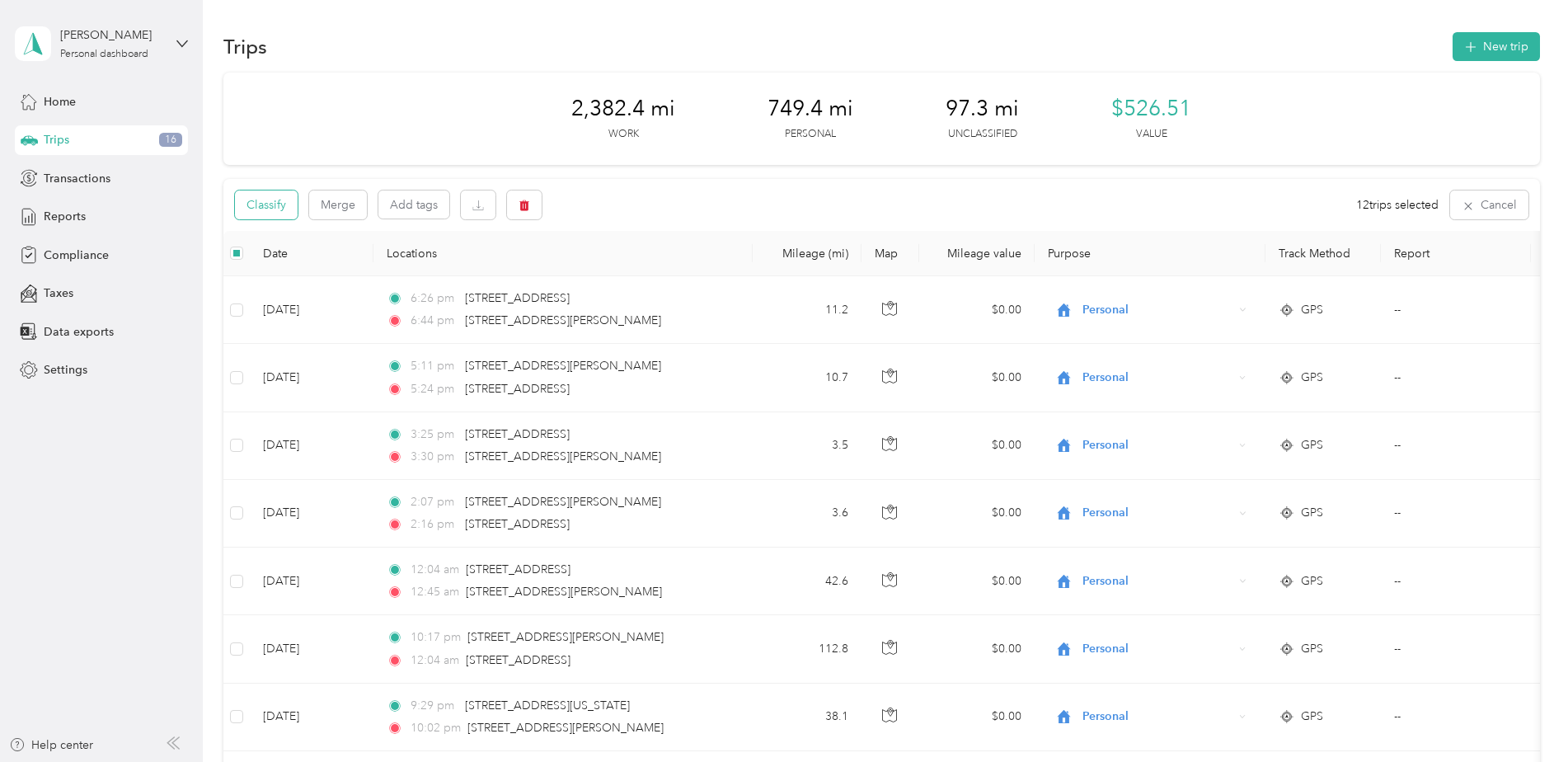
click at [280, 202] on button "Classify" at bounding box center [266, 205] width 63 height 28
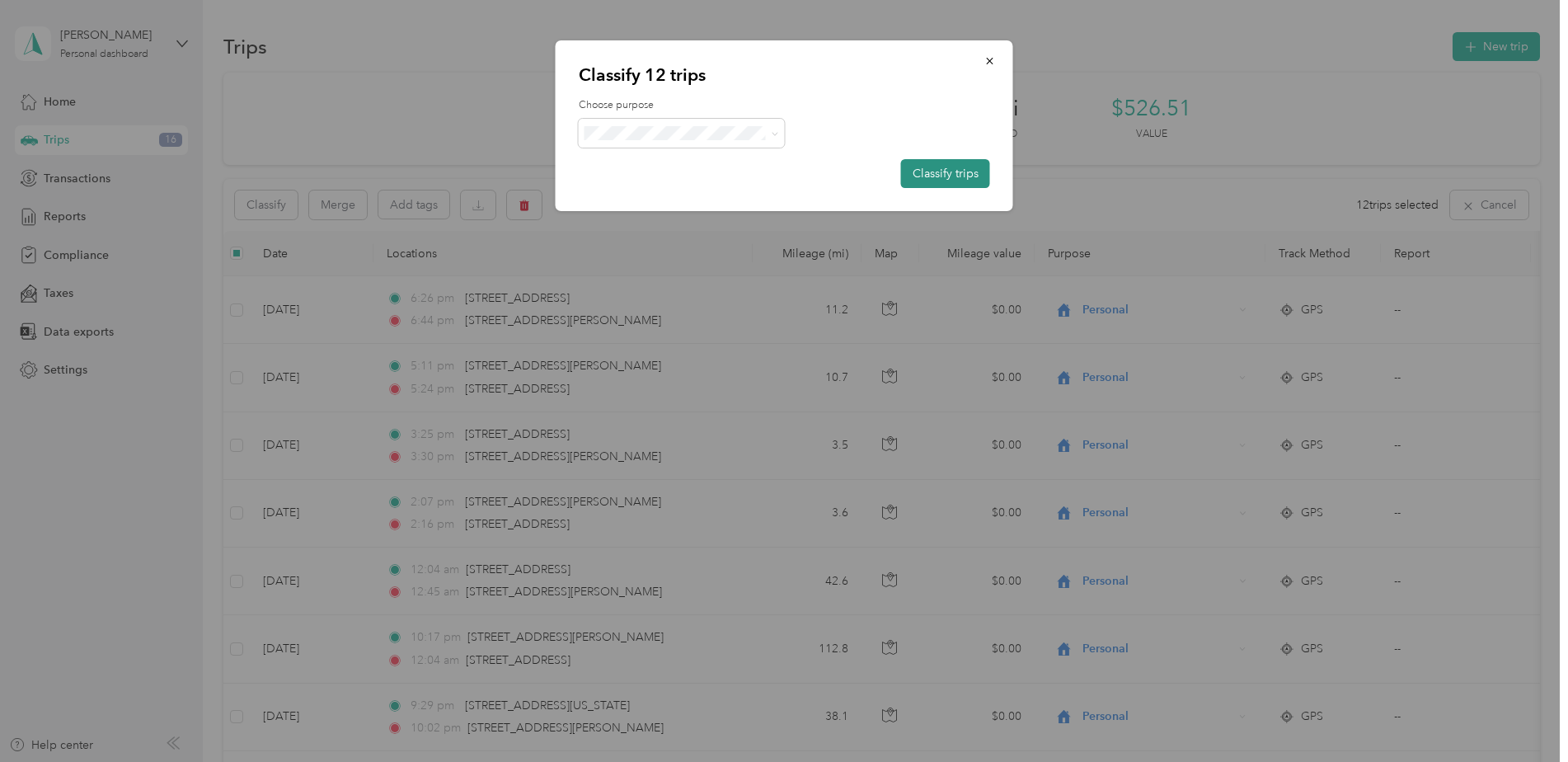
click at [923, 167] on button "Classify trips" at bounding box center [945, 173] width 89 height 28
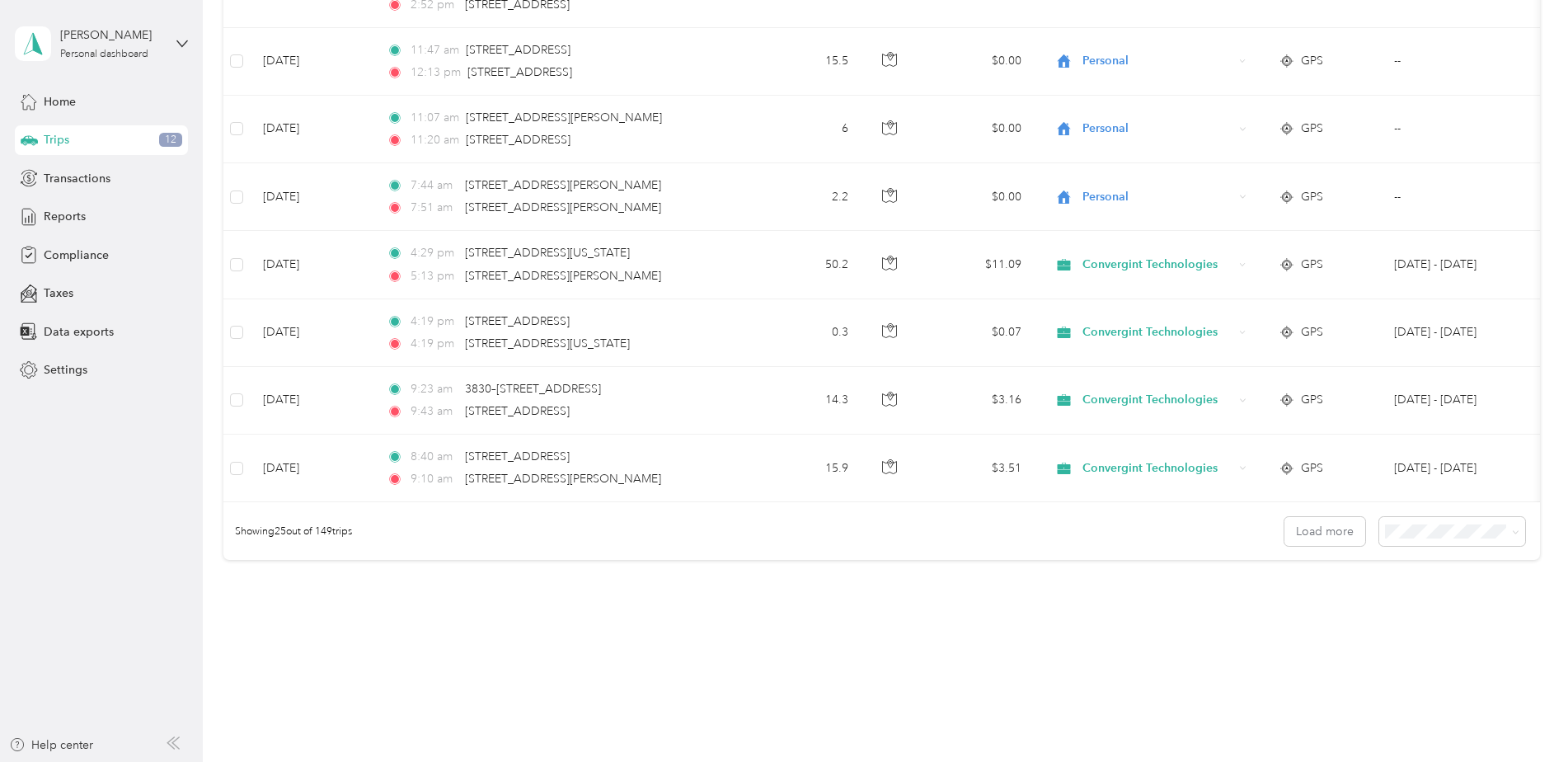
scroll to position [1484, 0]
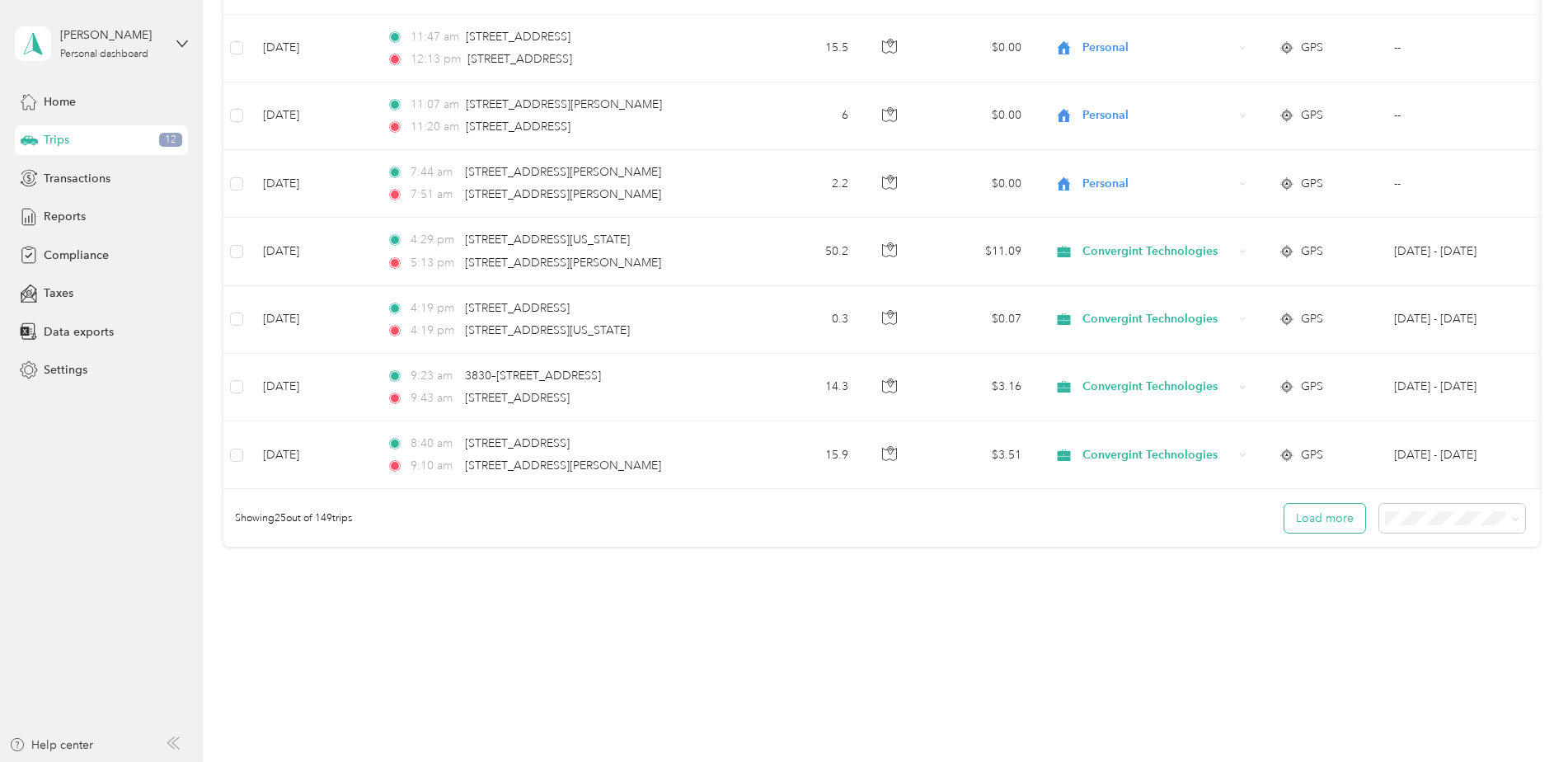
click at [1338, 531] on button "Load more" at bounding box center [1326, 518] width 81 height 28
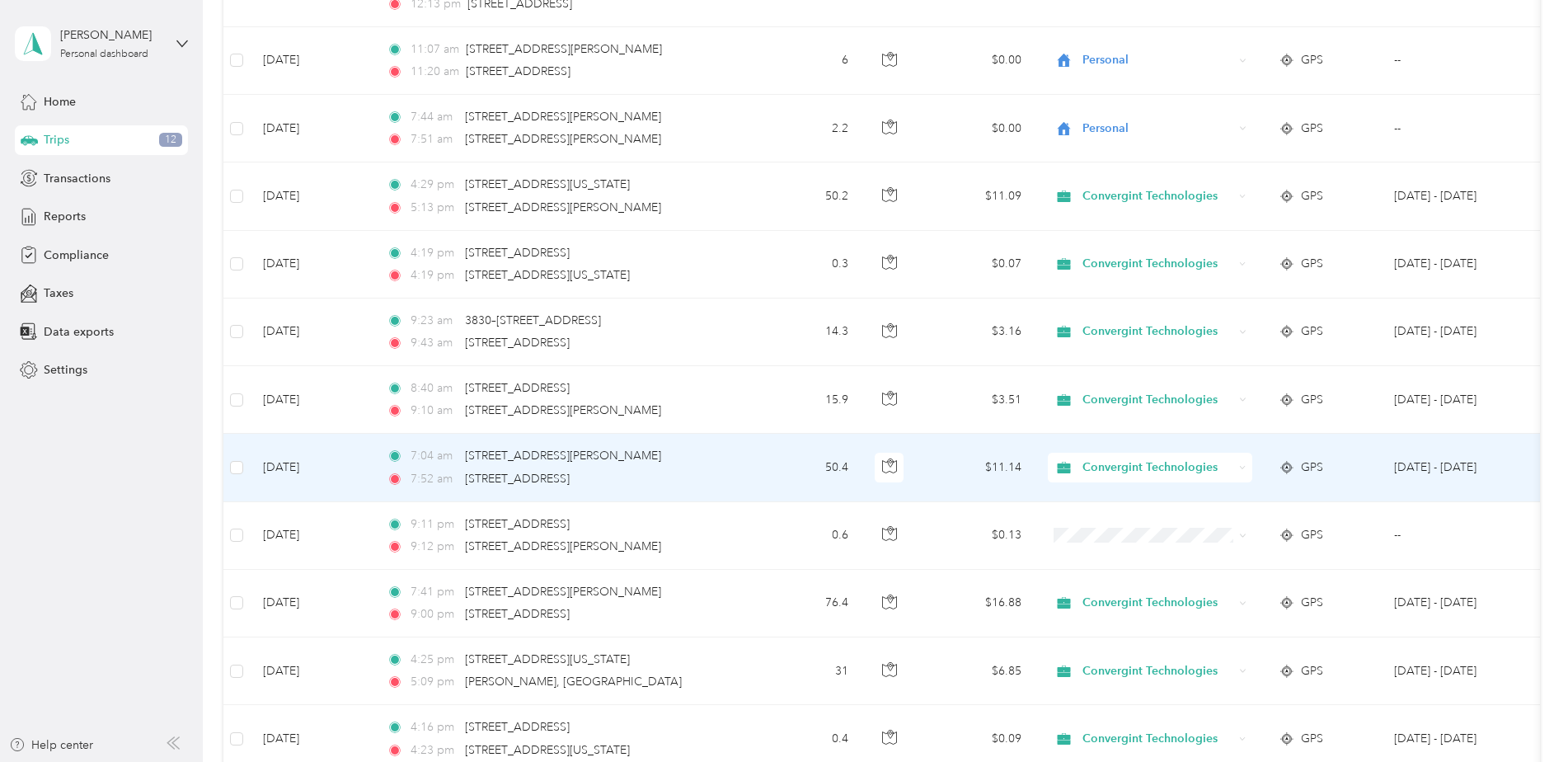
scroll to position [1566, 0]
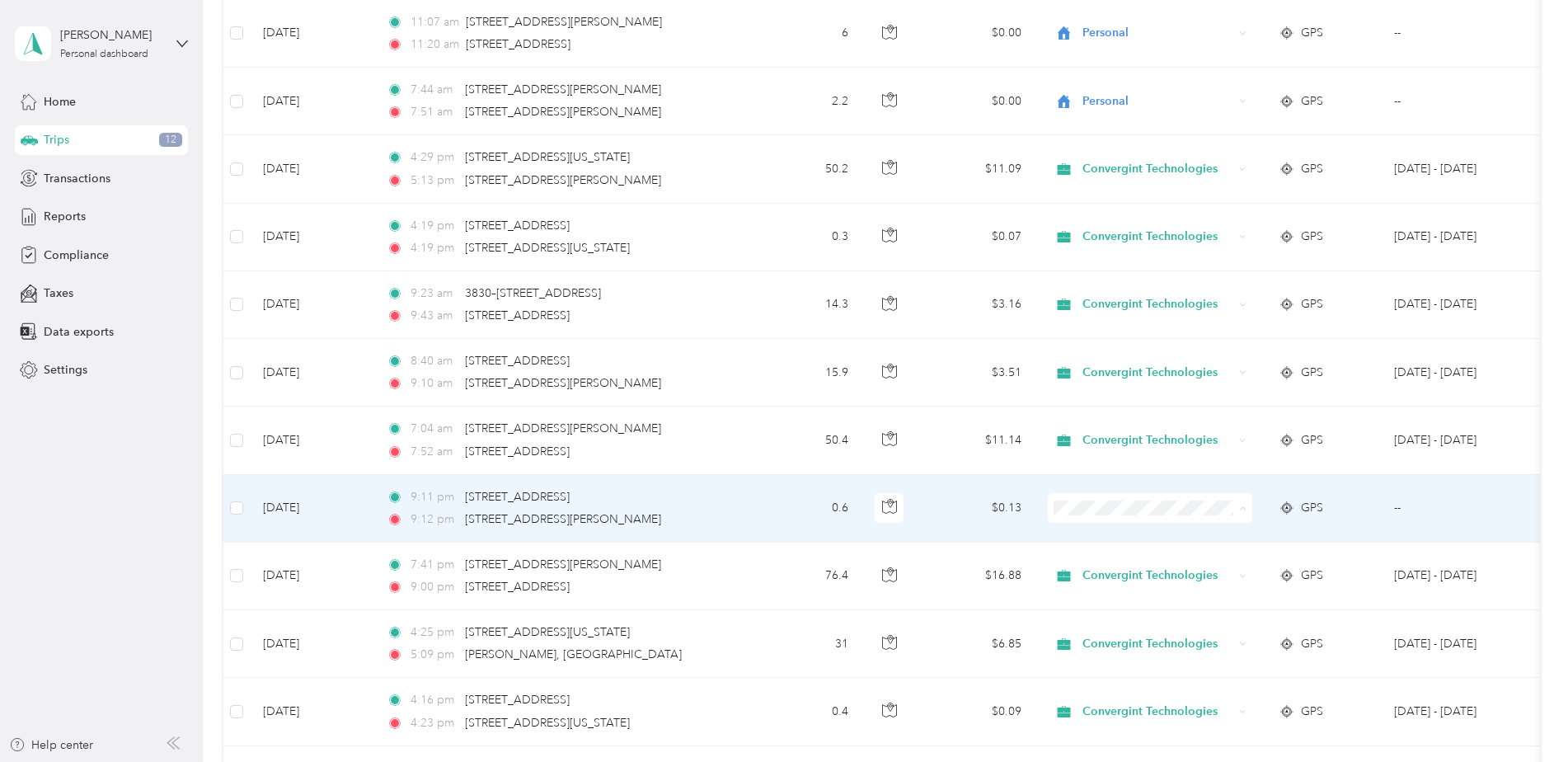
click at [1110, 566] on span "Personal" at bounding box center [1164, 568] width 153 height 17
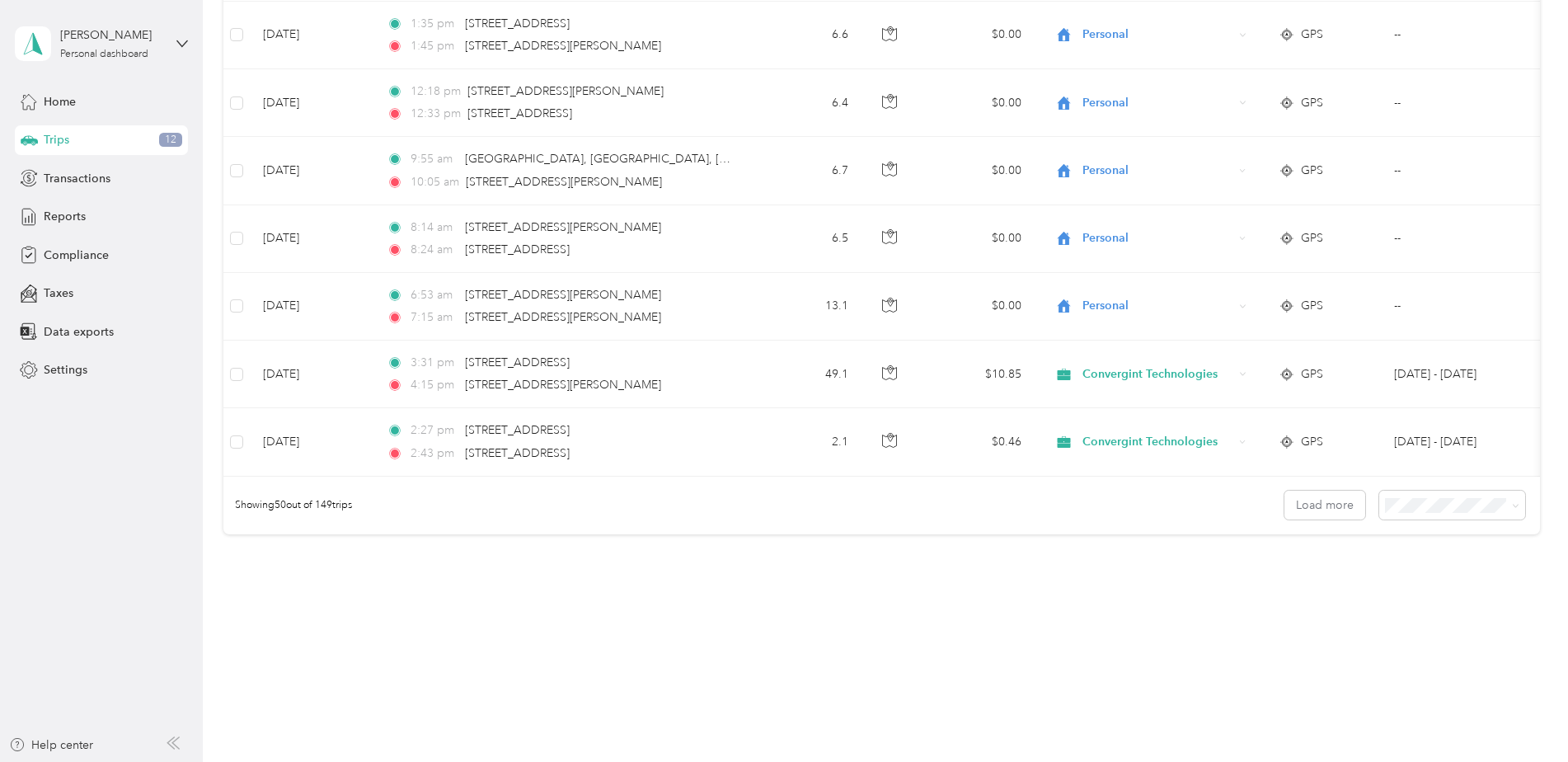
scroll to position [3122, 0]
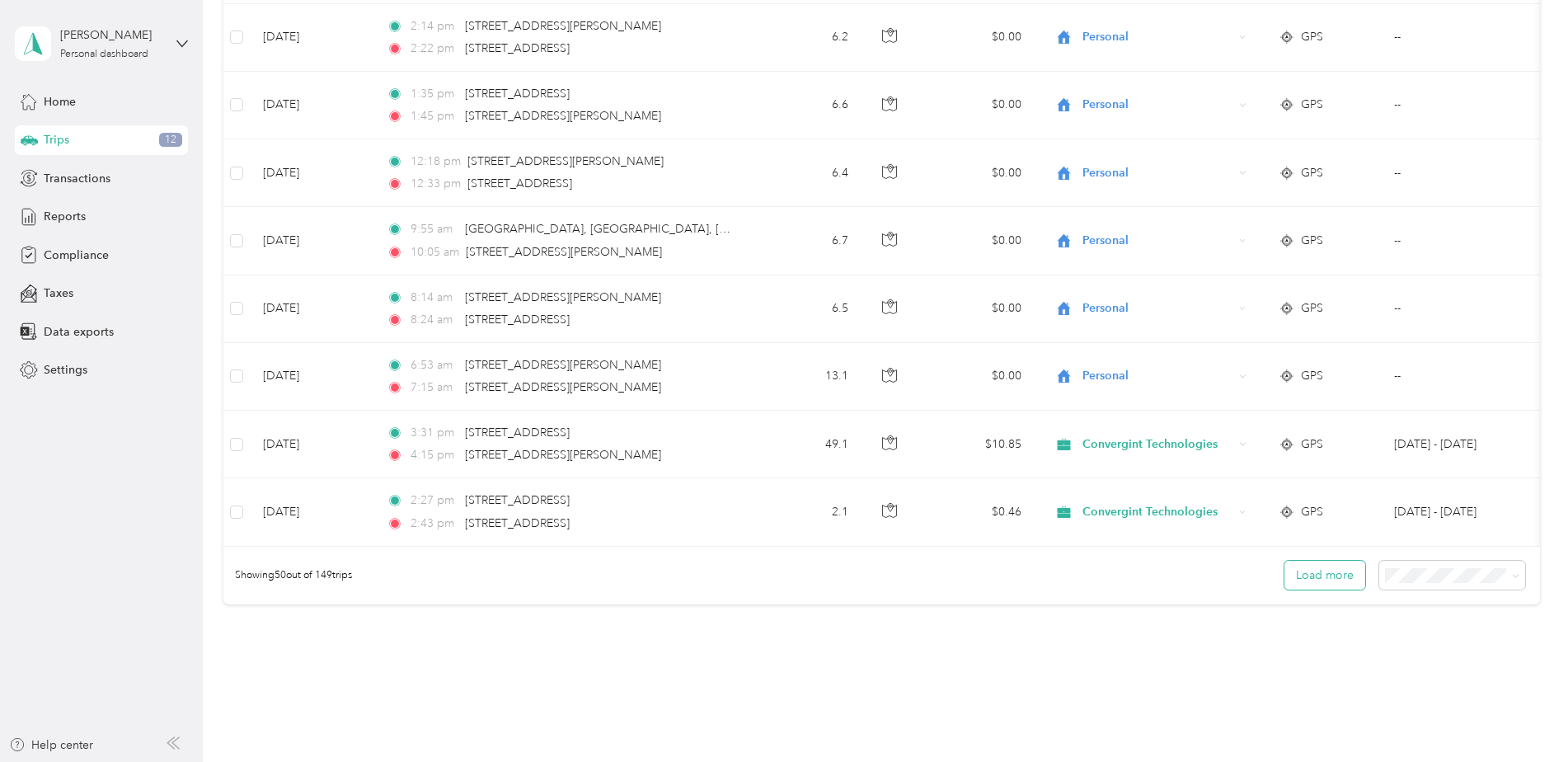
click at [1322, 579] on button "Load more" at bounding box center [1326, 575] width 81 height 28
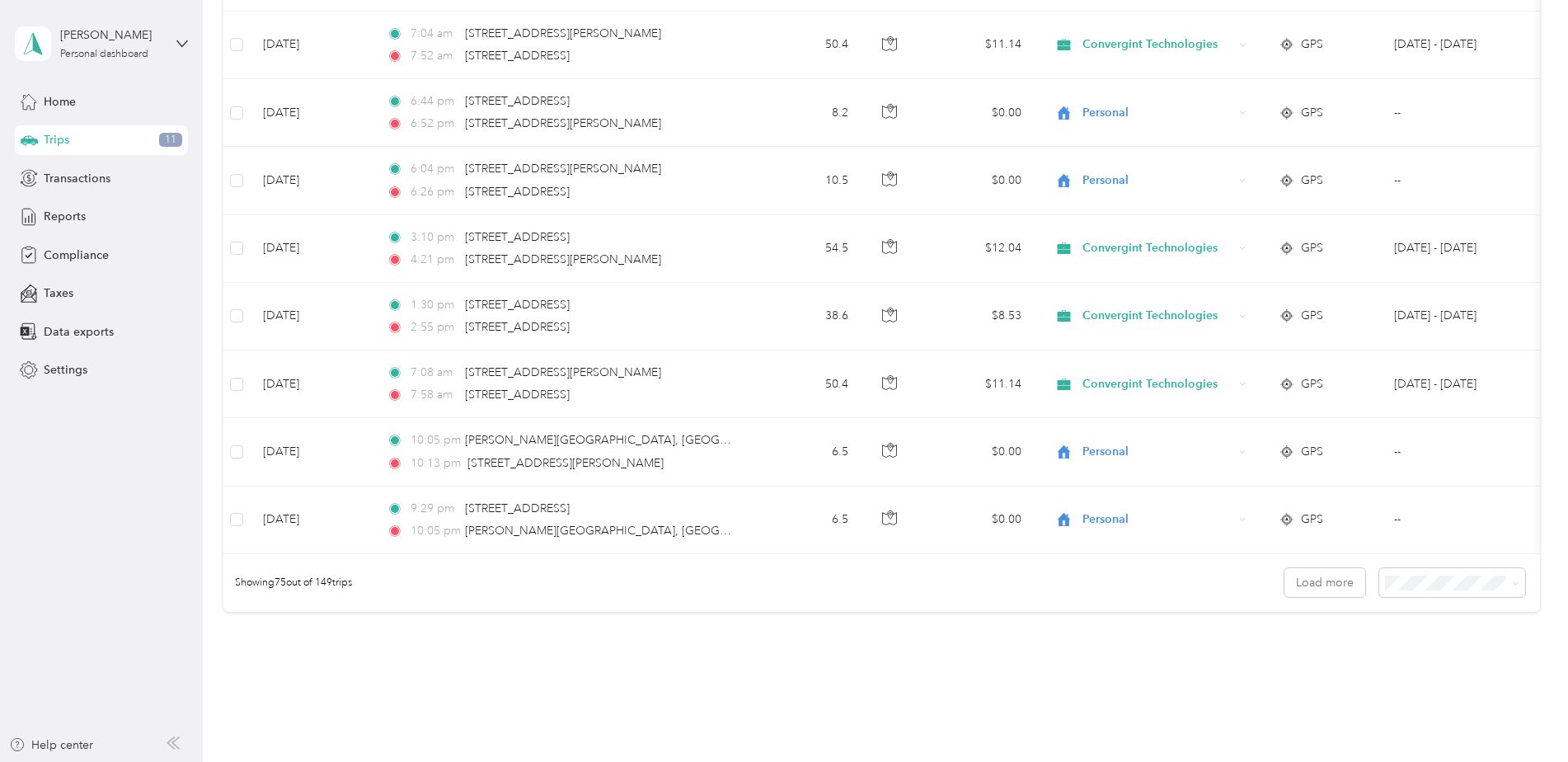
scroll to position [4854, 0]
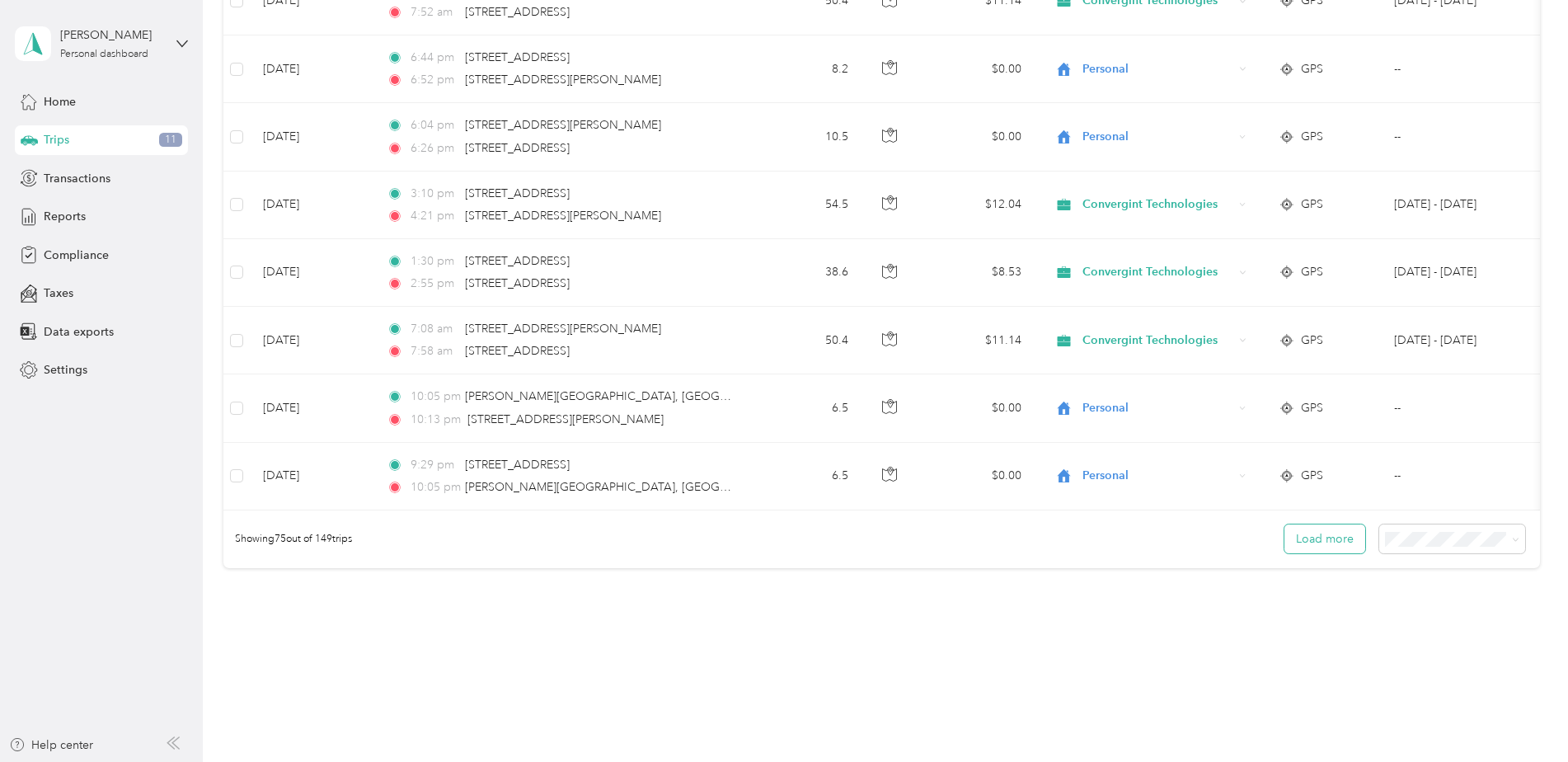
click at [1320, 549] on button "Load more" at bounding box center [1326, 538] width 81 height 28
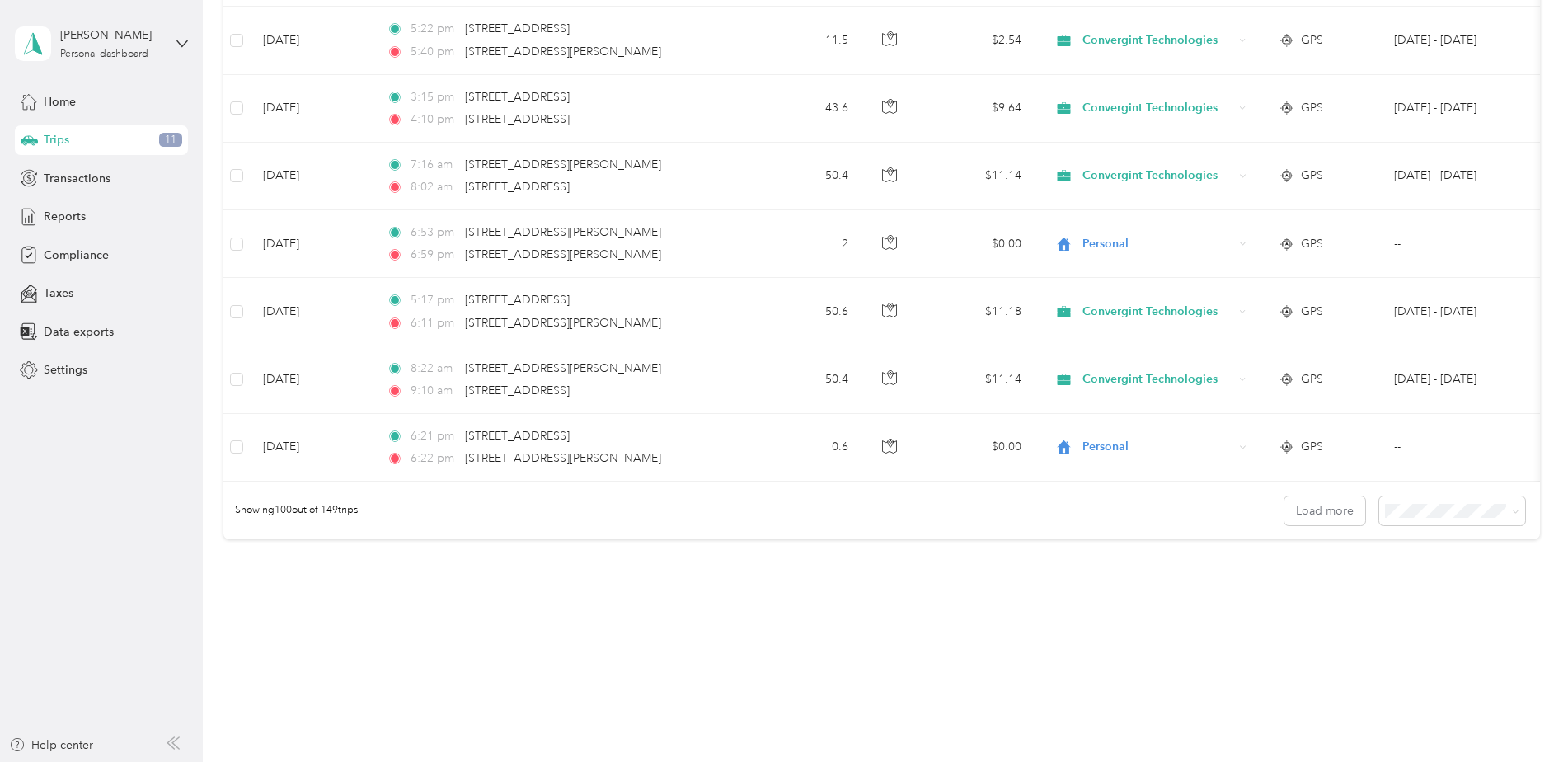
scroll to position [6585, 0]
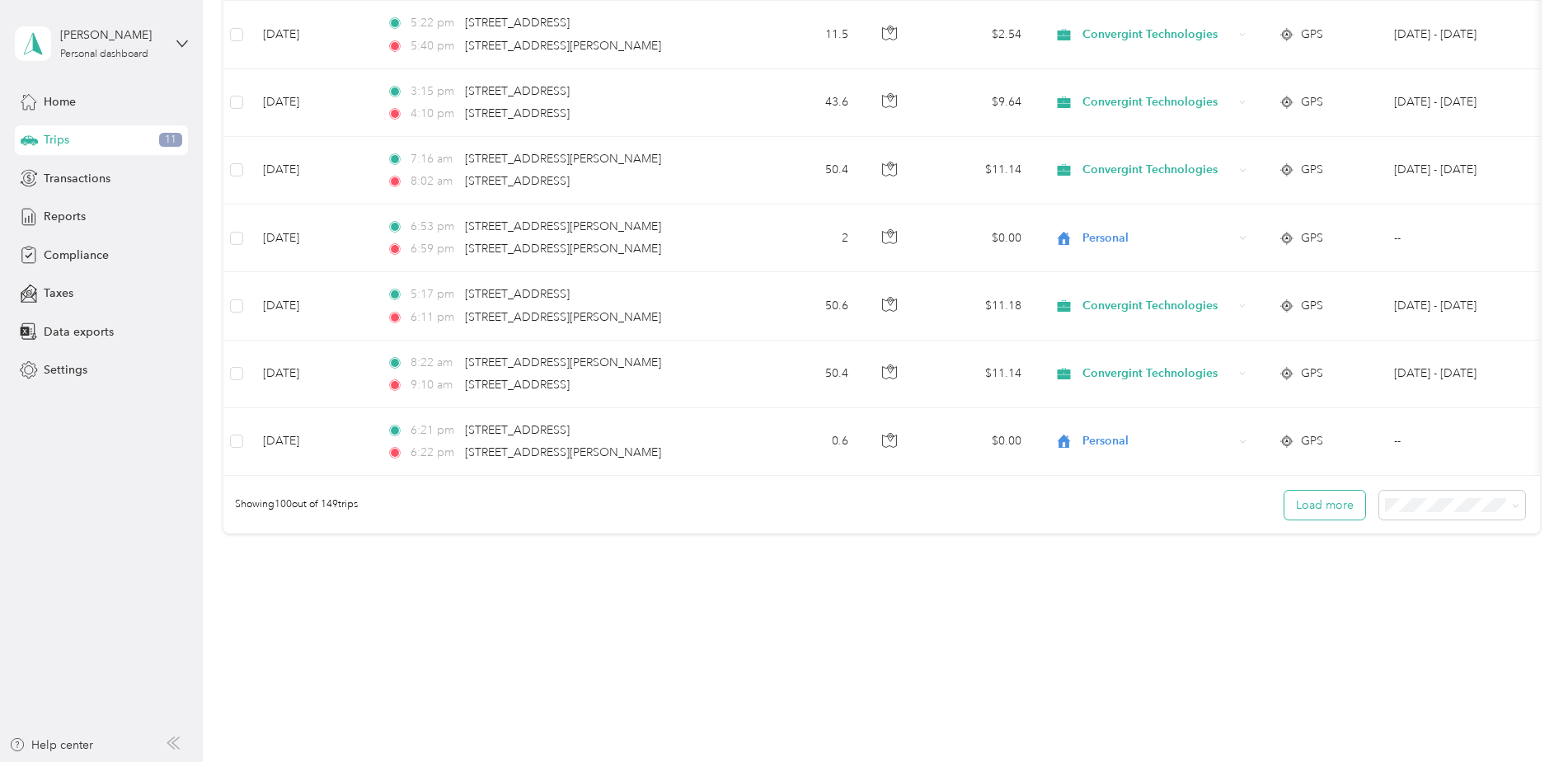
click at [1352, 520] on button "Load more" at bounding box center [1326, 504] width 81 height 28
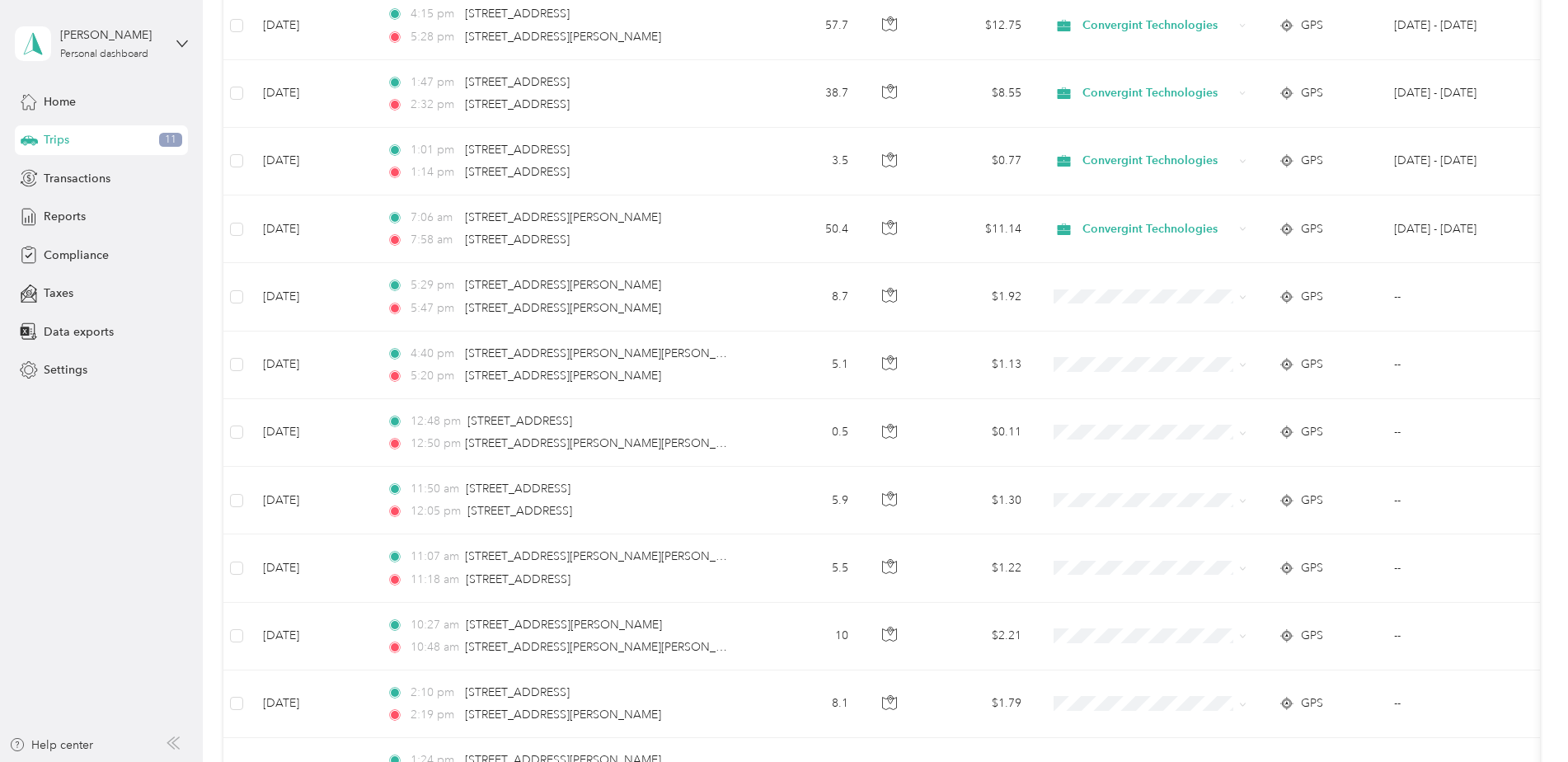
scroll to position [7492, 0]
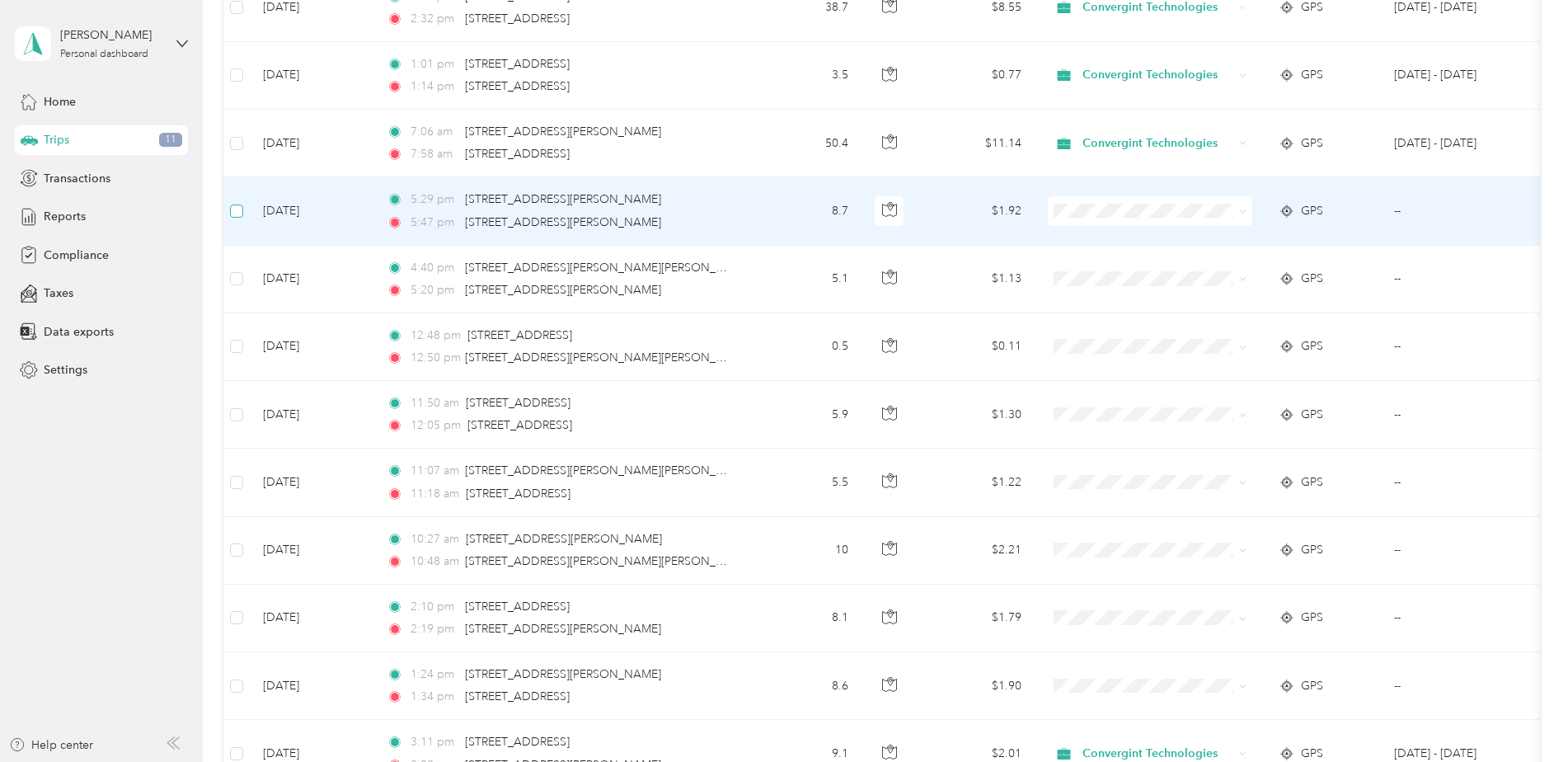
click at [238, 218] on label at bounding box center [236, 211] width 13 height 18
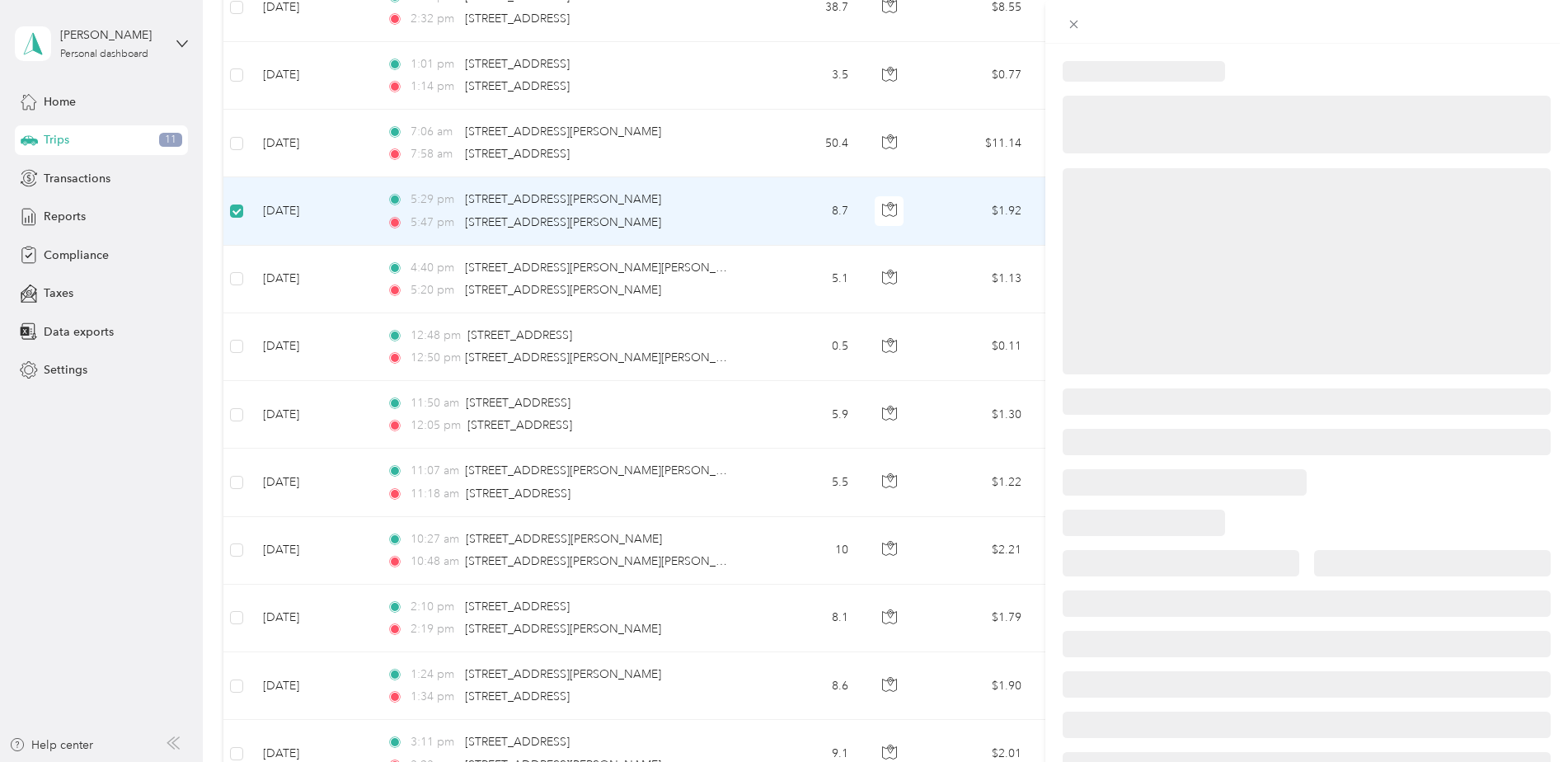
click at [231, 283] on div at bounding box center [784, 381] width 1568 height 762
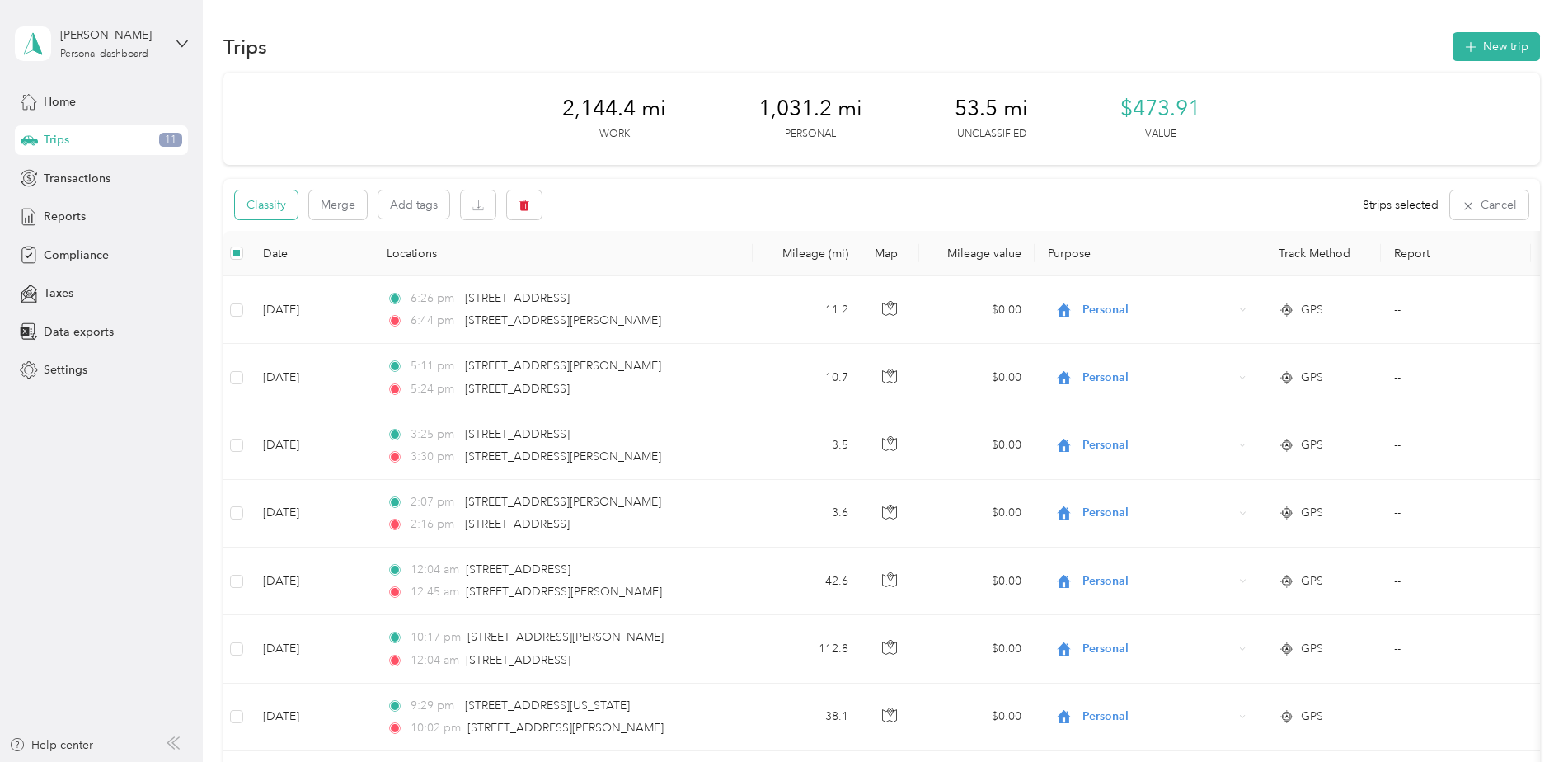
click at [262, 210] on button "Classify" at bounding box center [266, 205] width 63 height 28
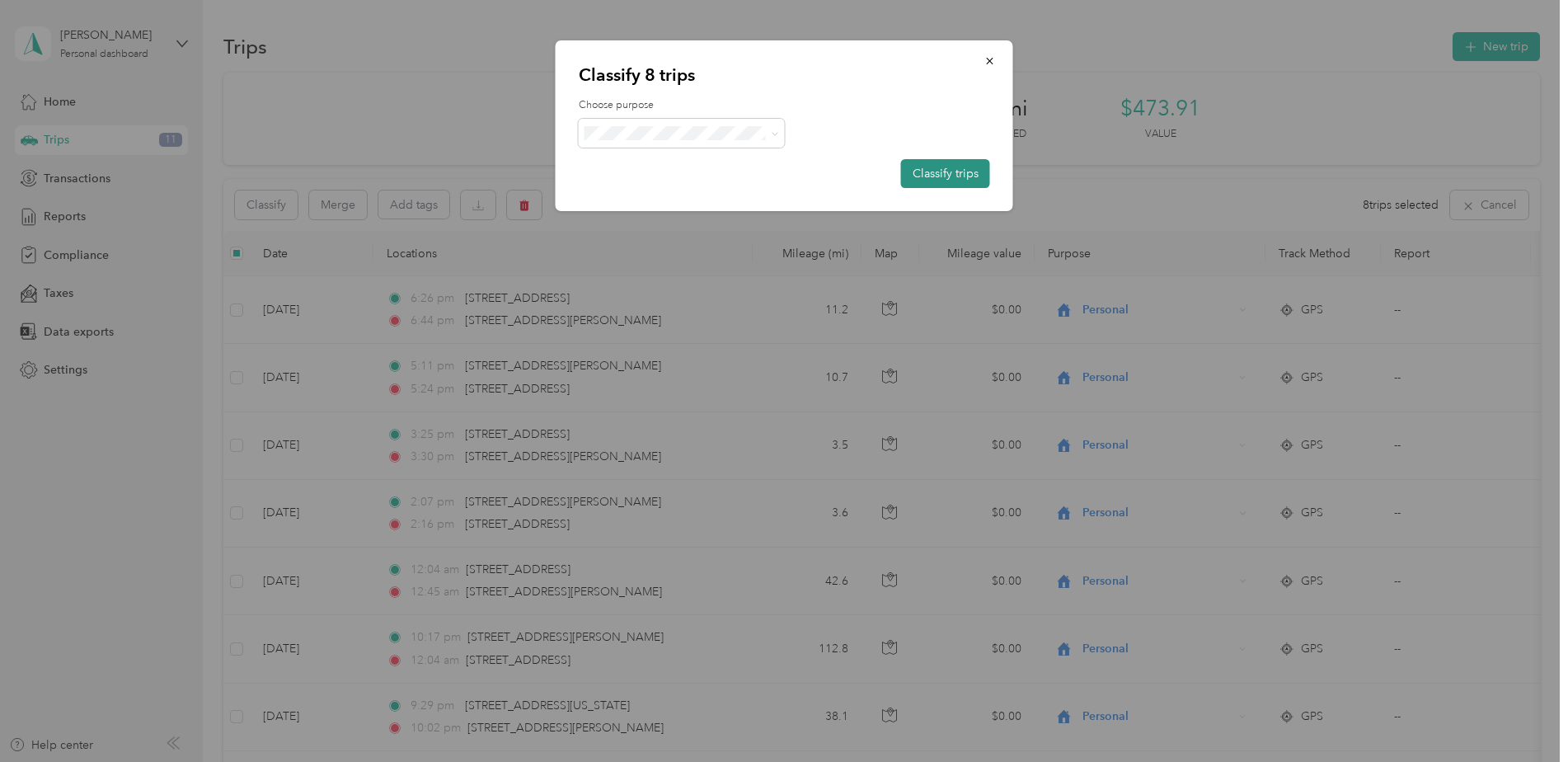
click at [919, 173] on button "Classify trips" at bounding box center [945, 173] width 89 height 28
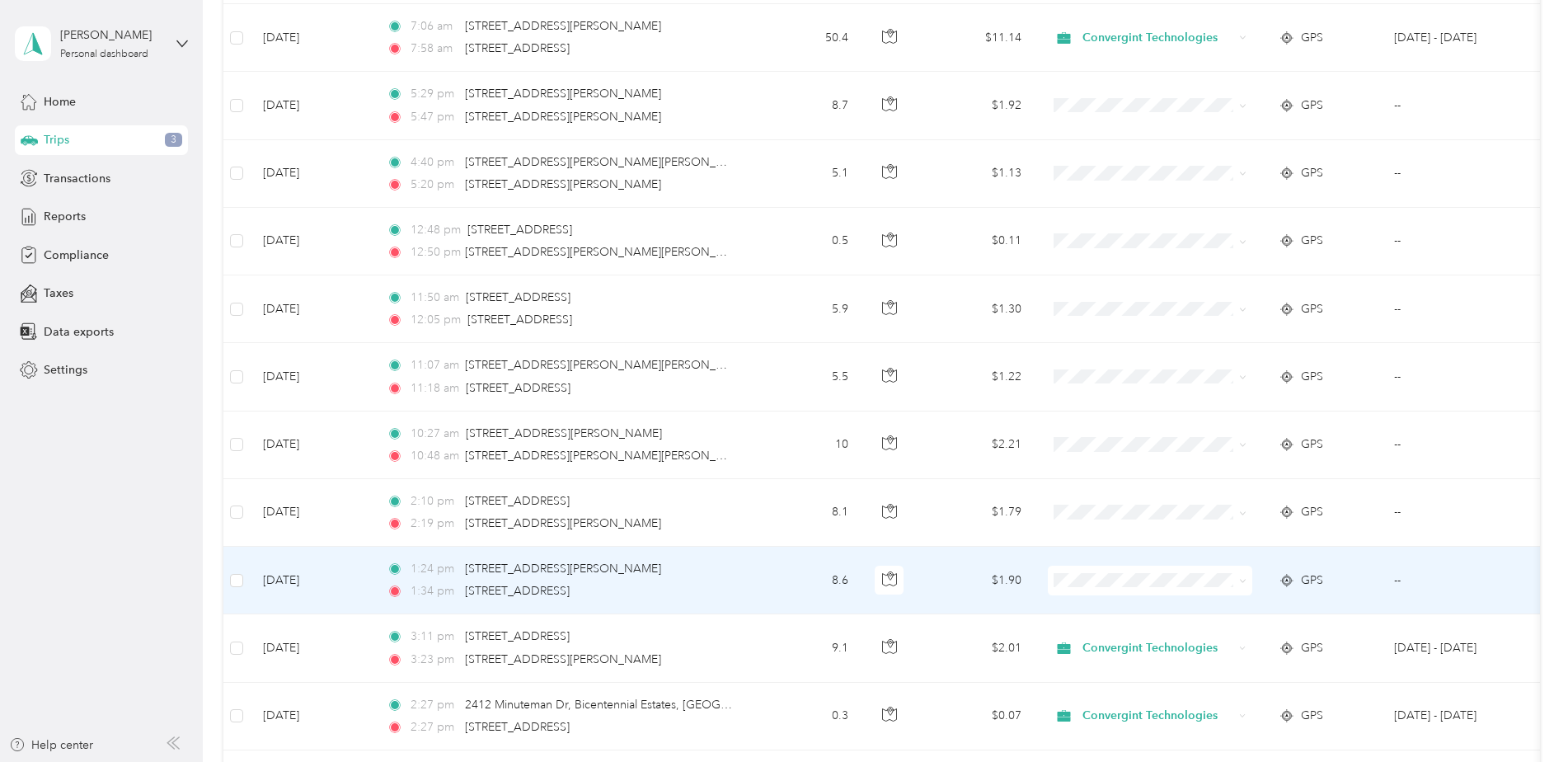
scroll to position [7585, 0]
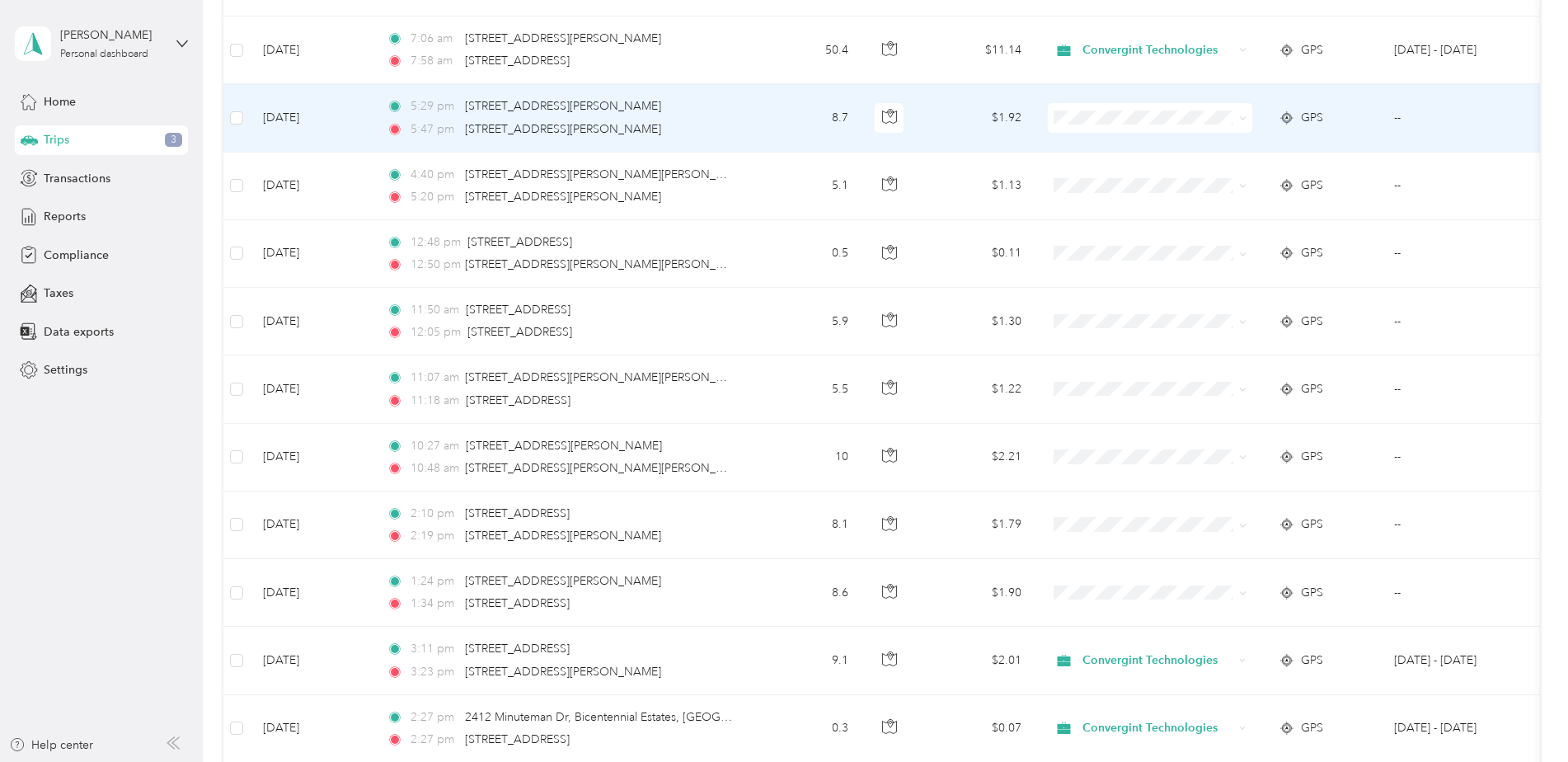
click at [1156, 127] on span at bounding box center [1149, 117] width 205 height 29
click at [1133, 125] on span at bounding box center [1149, 117] width 205 height 29
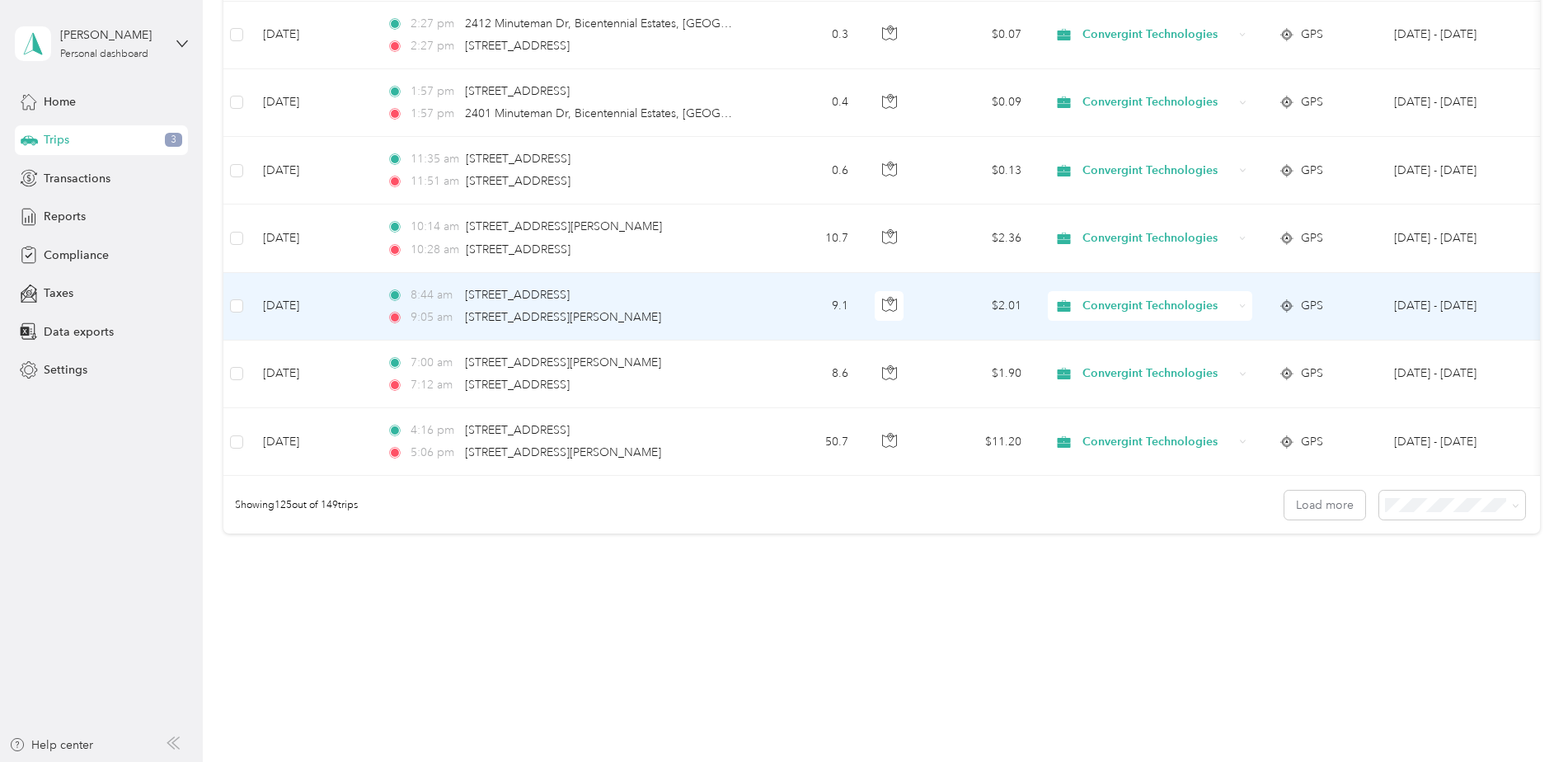
scroll to position [8291, 0]
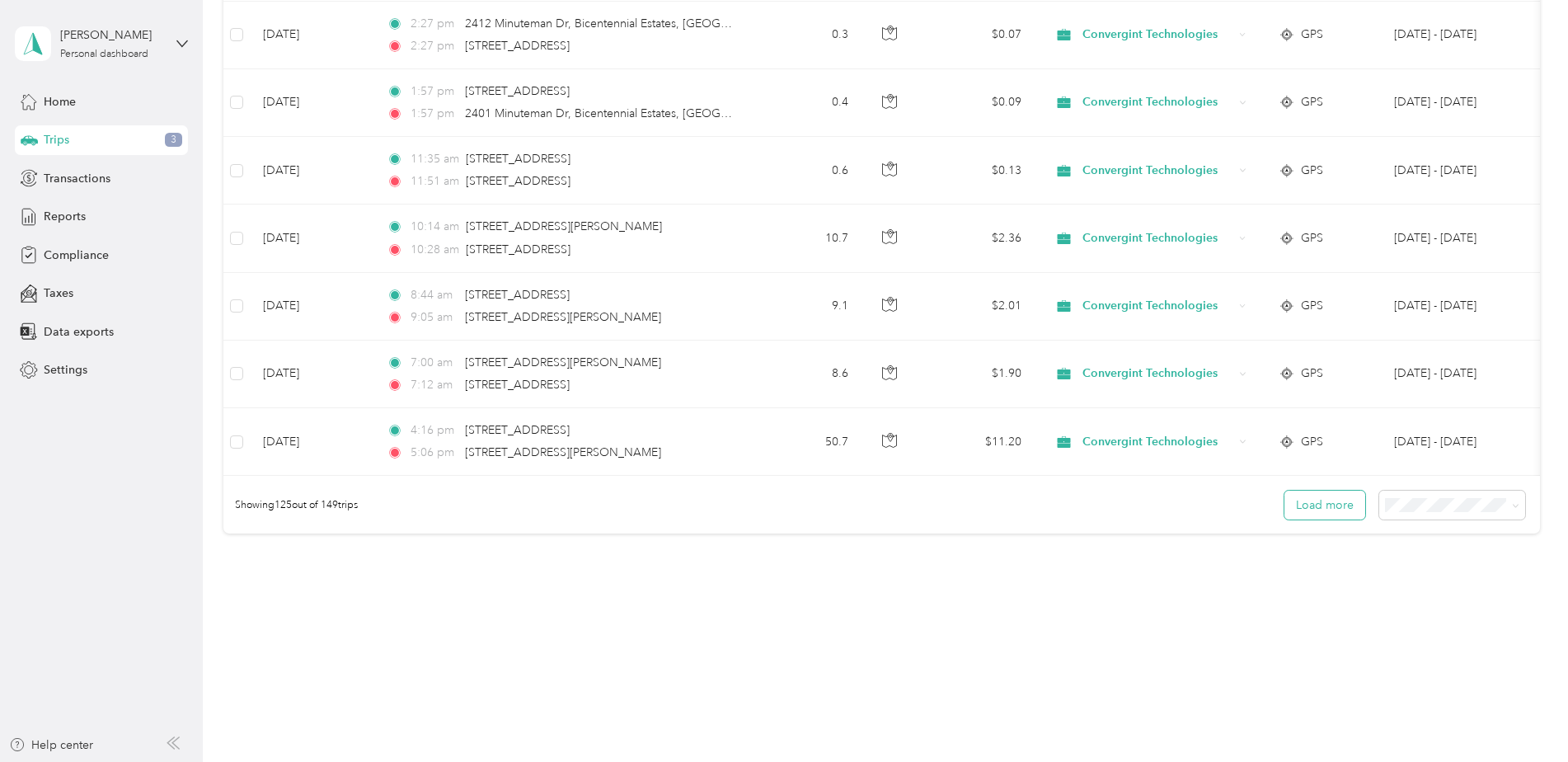
click at [1344, 509] on button "Load more" at bounding box center [1326, 504] width 81 height 28
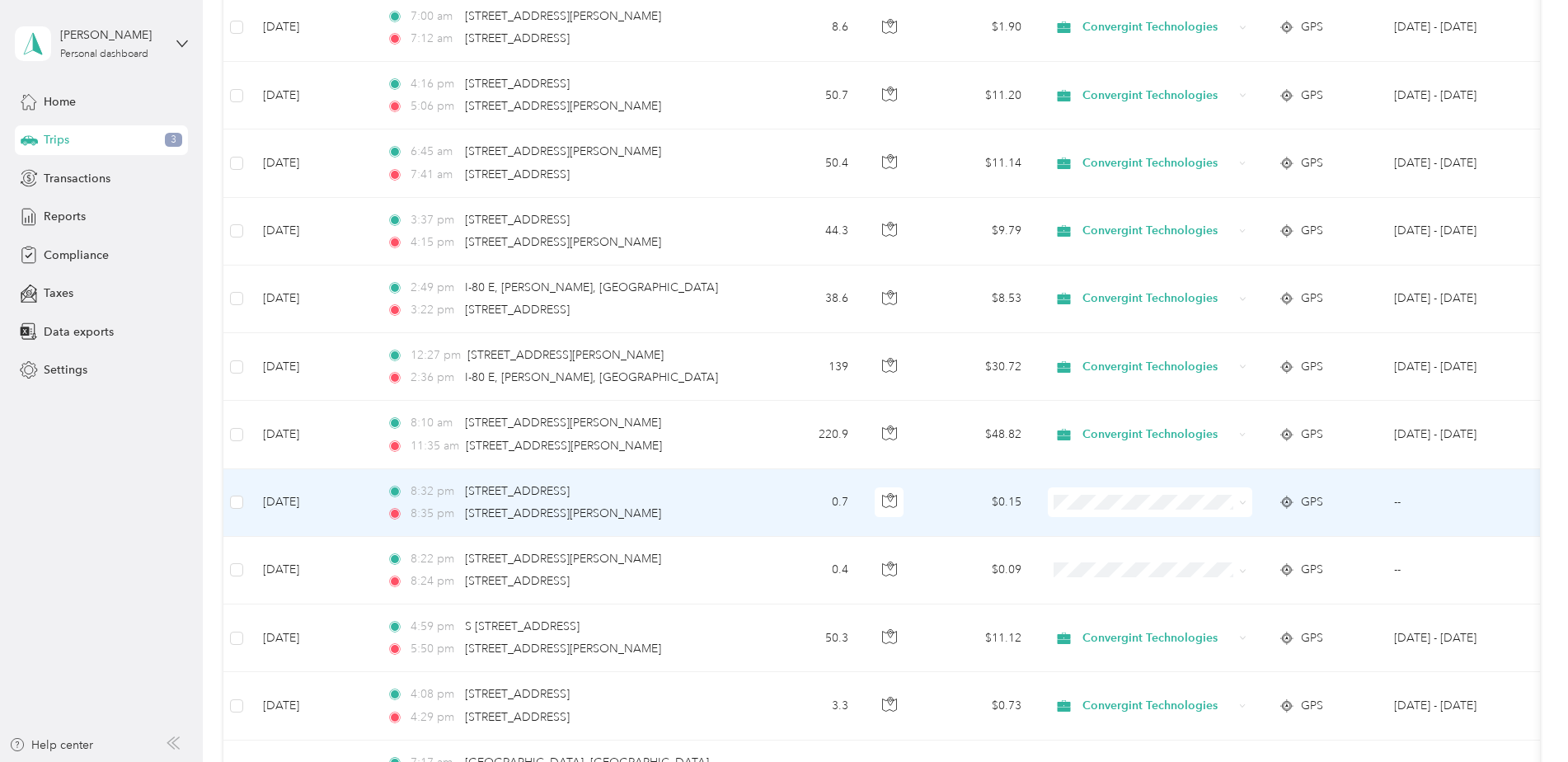
scroll to position [8704, 0]
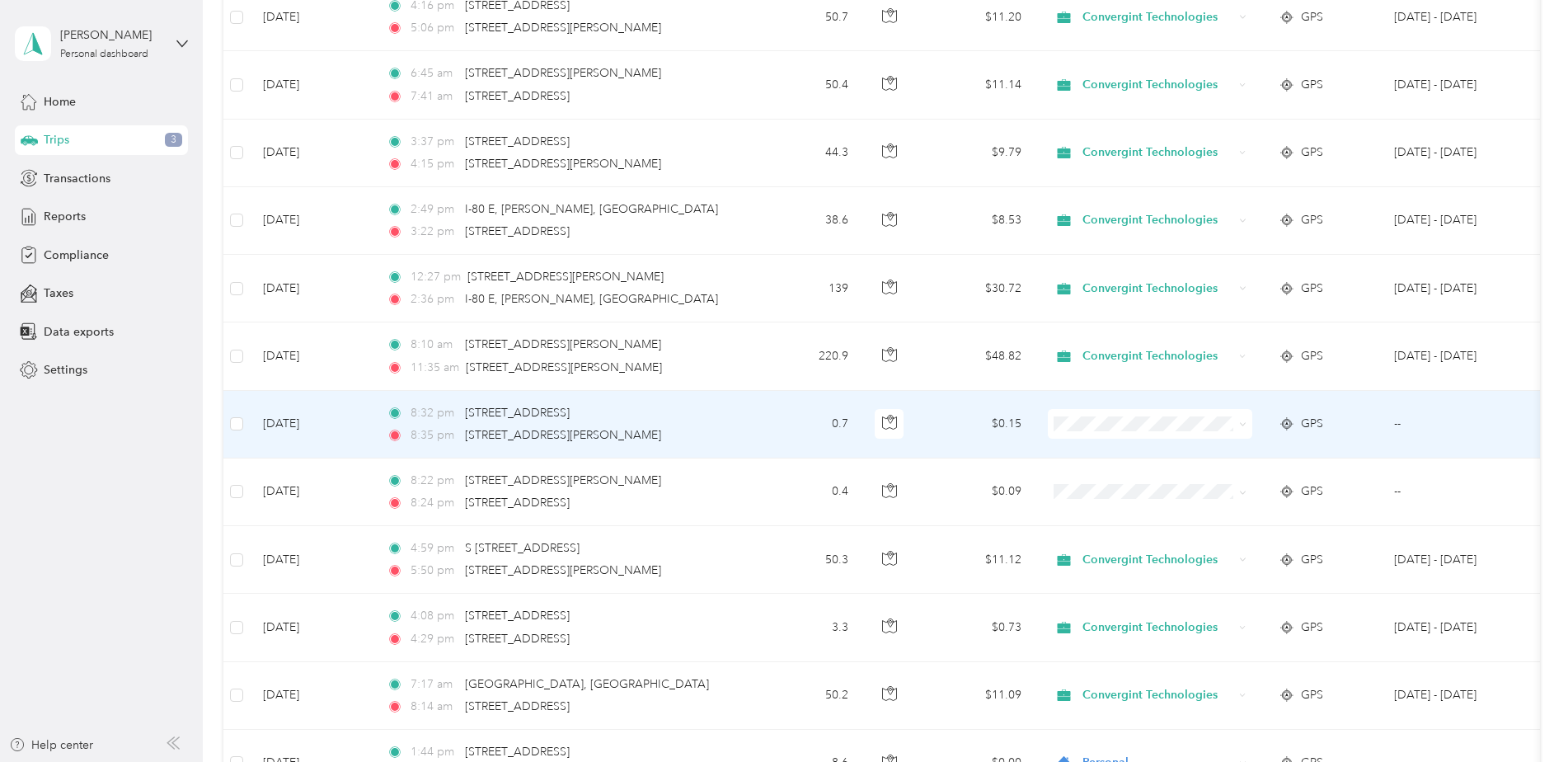
click at [1112, 482] on span "Personal" at bounding box center [1164, 483] width 153 height 17
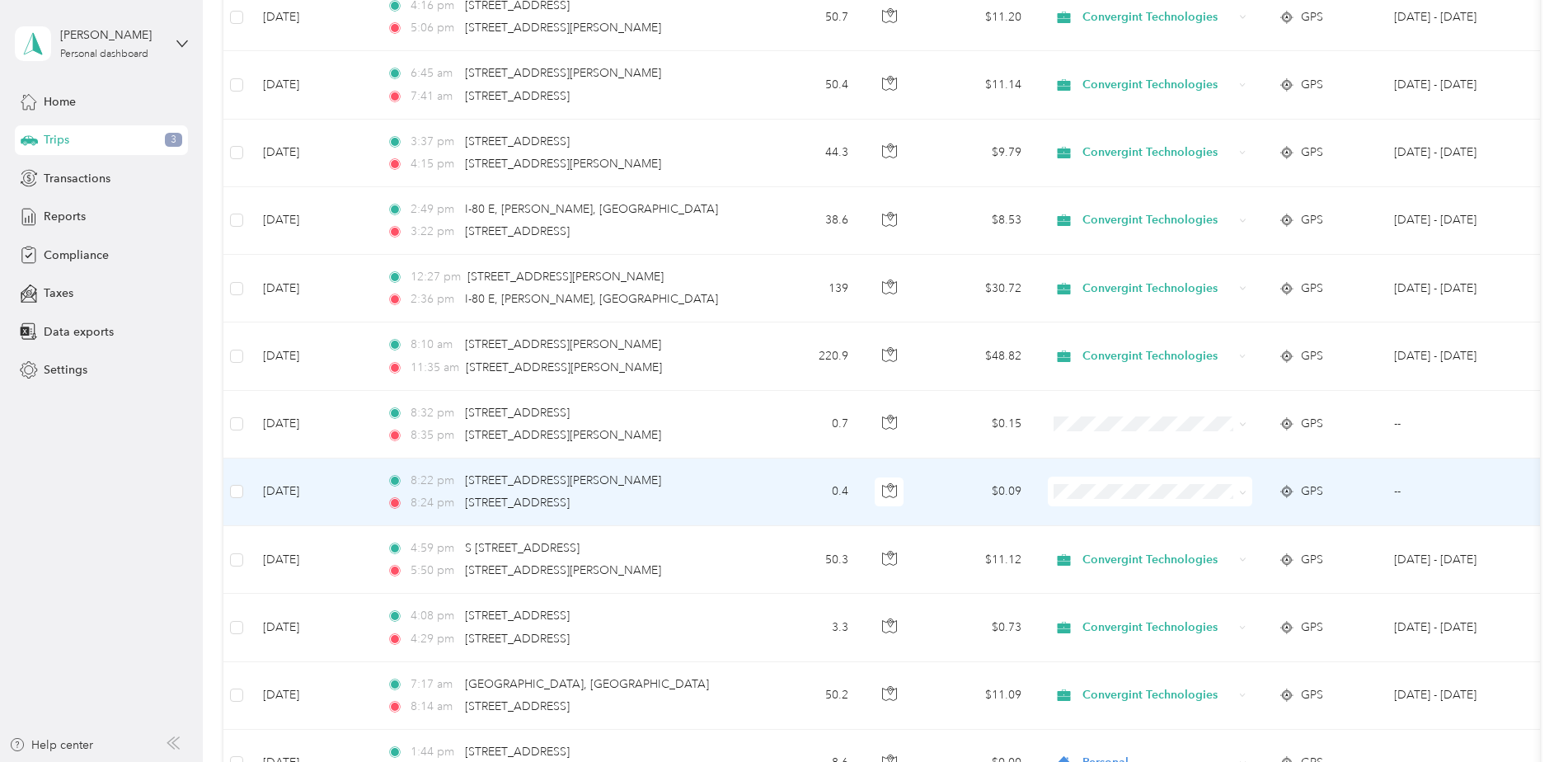
click at [1118, 483] on span at bounding box center [1149, 491] width 205 height 29
click at [1117, 555] on li "Personal" at bounding box center [1149, 551] width 205 height 28
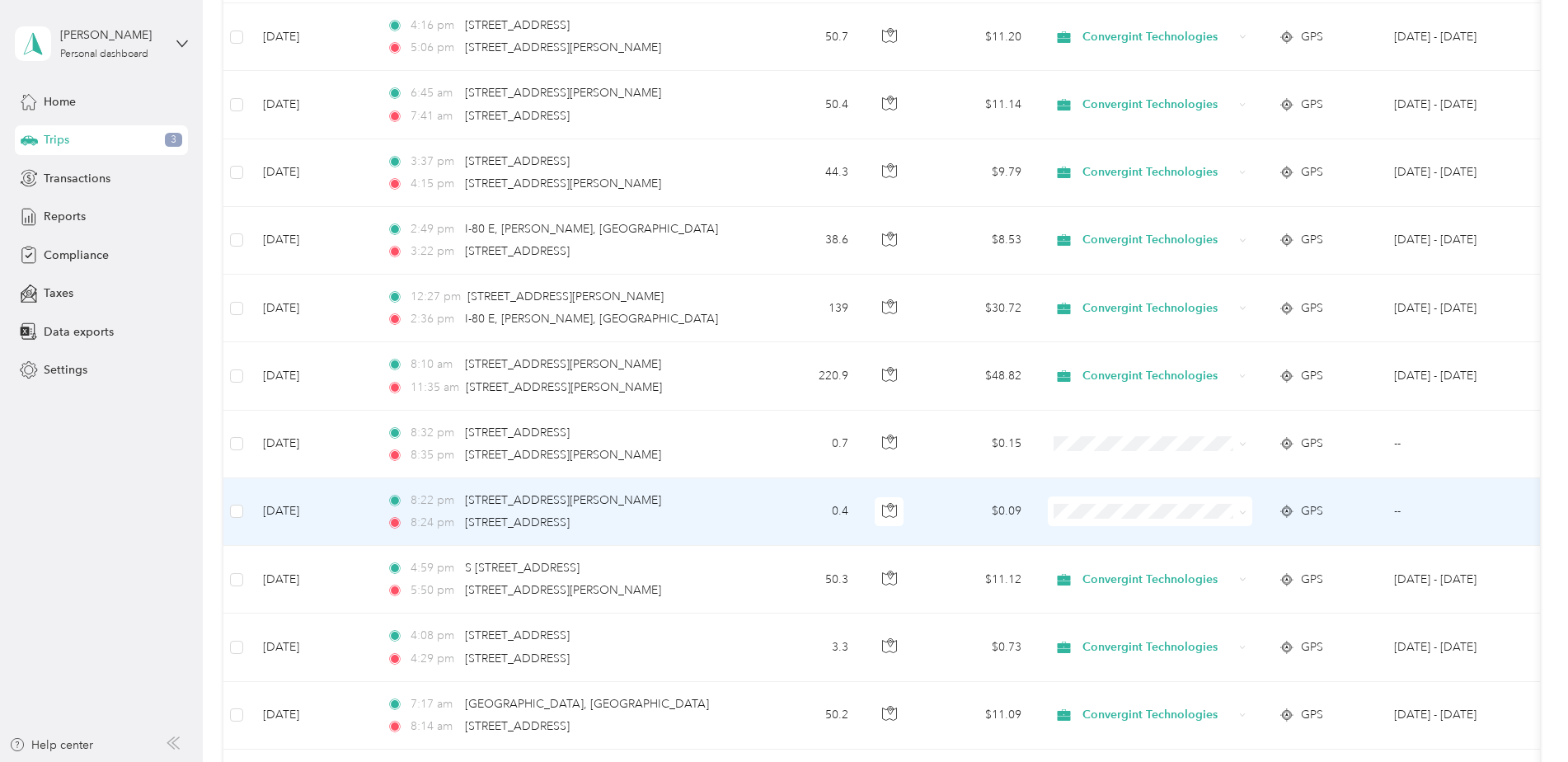
scroll to position [8682, 0]
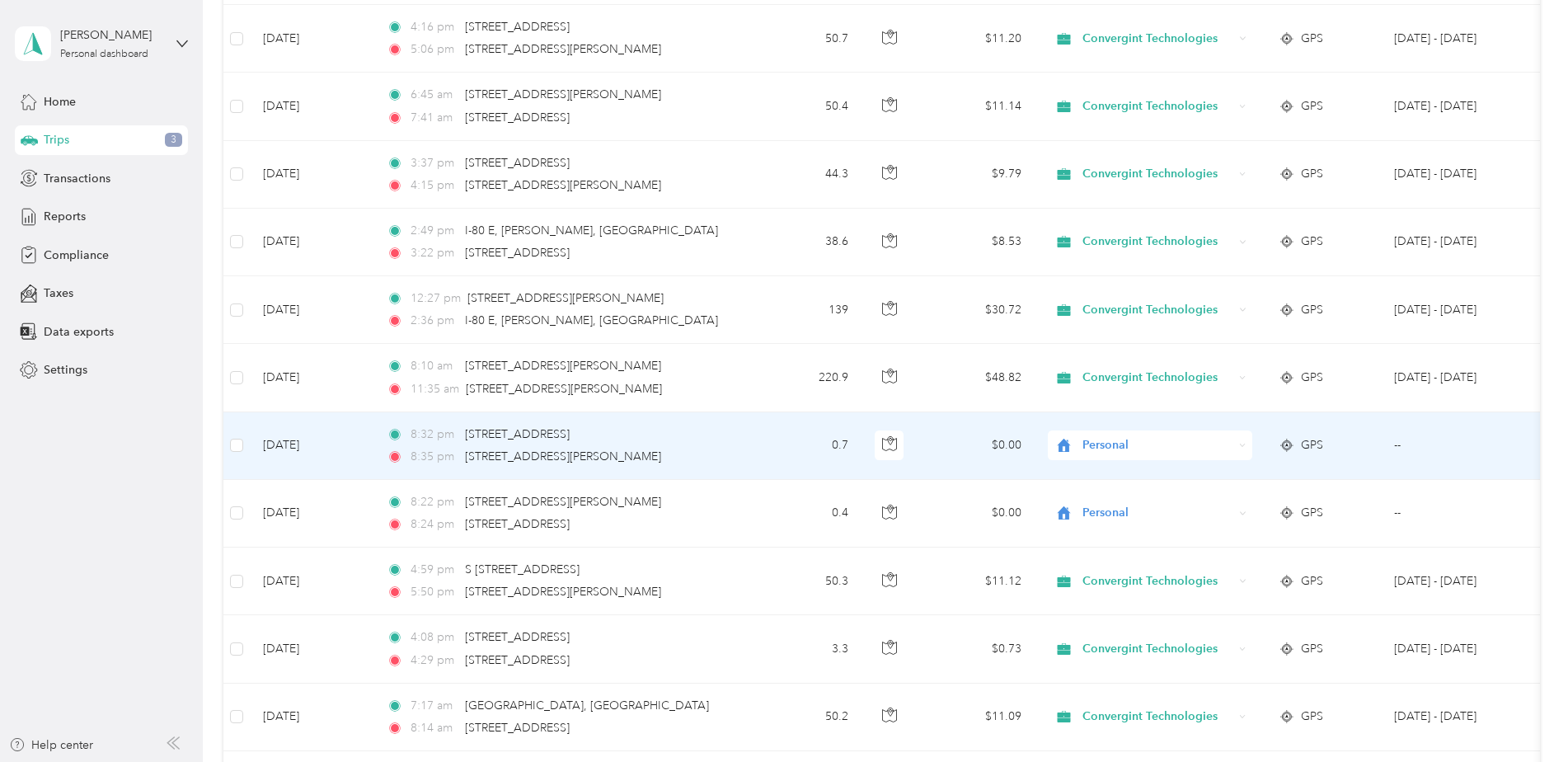
click at [1127, 508] on li "Personal" at bounding box center [1149, 503] width 205 height 28
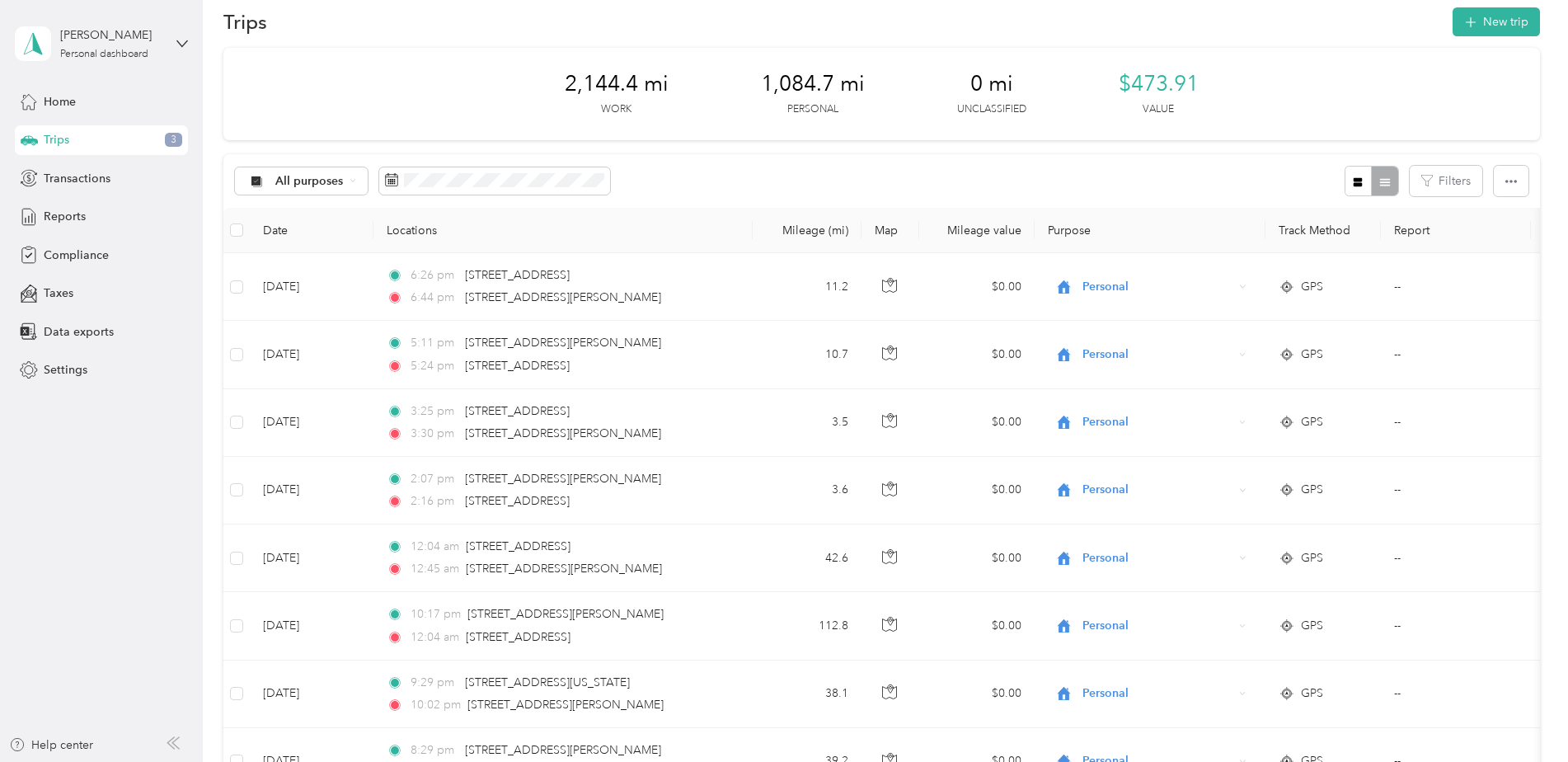
scroll to position [0, 0]
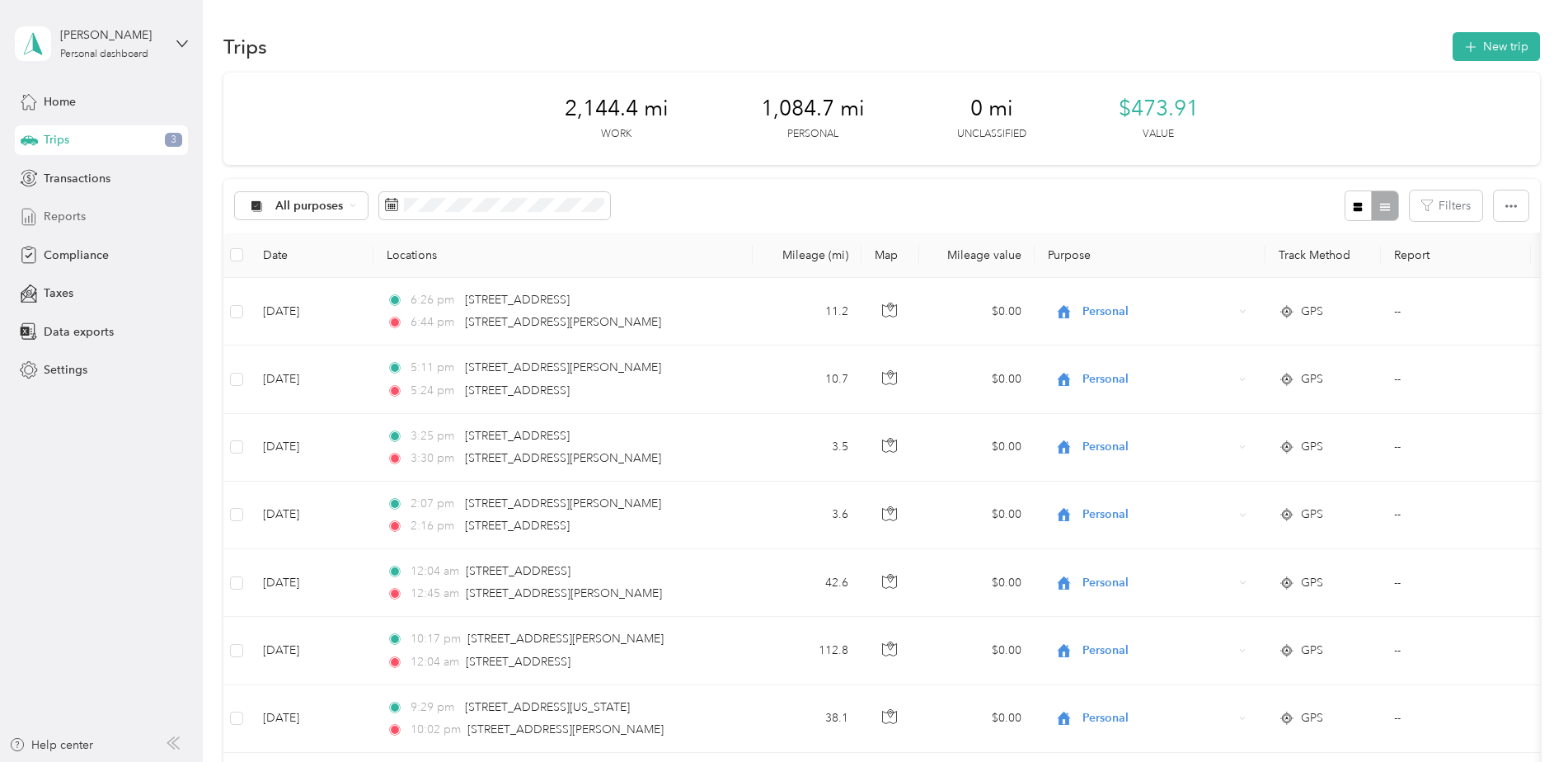
click at [99, 214] on div "Reports" at bounding box center [101, 217] width 173 height 29
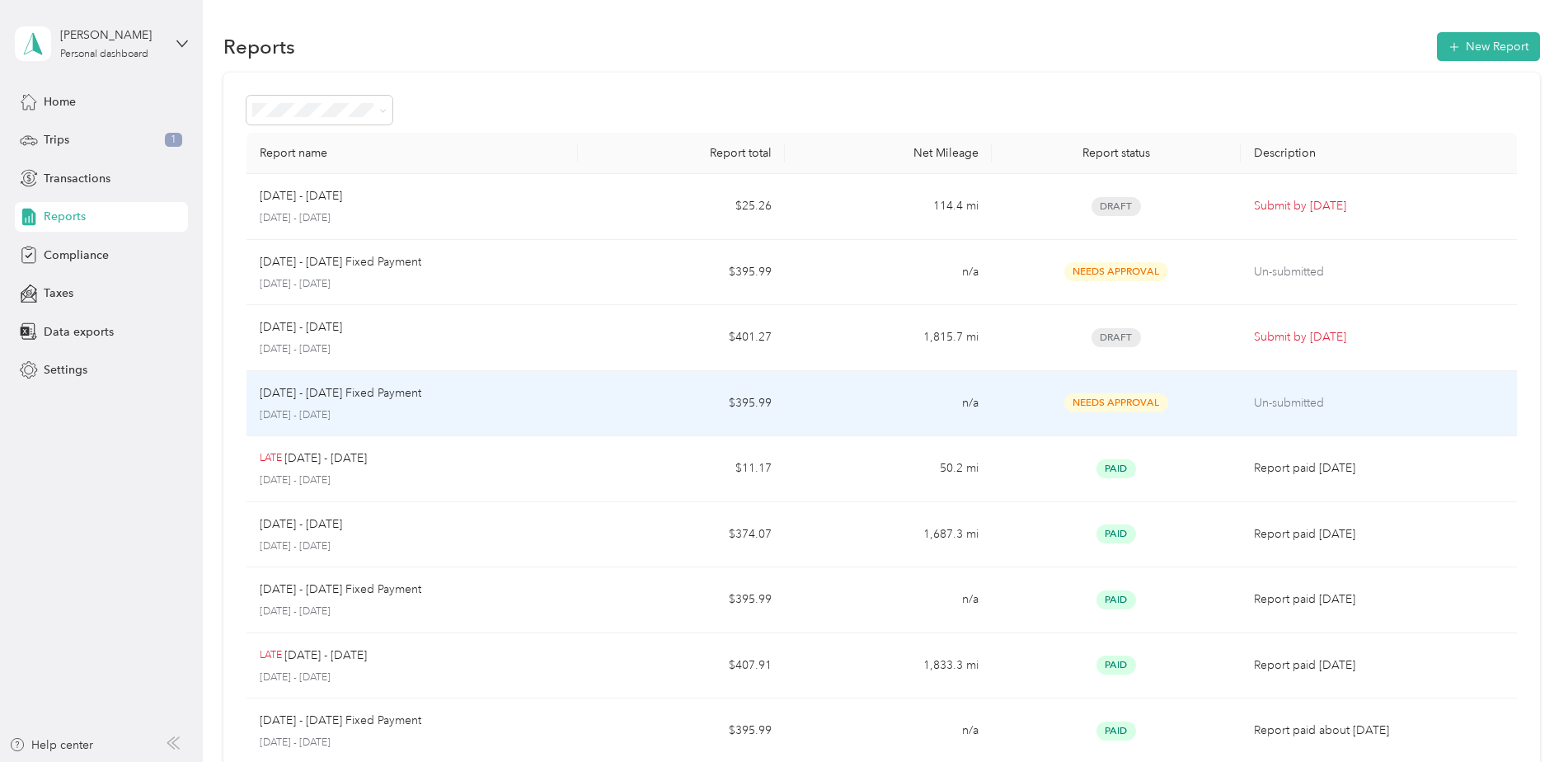
click at [1198, 405] on div "Needs Approval" at bounding box center [1116, 403] width 222 height 19
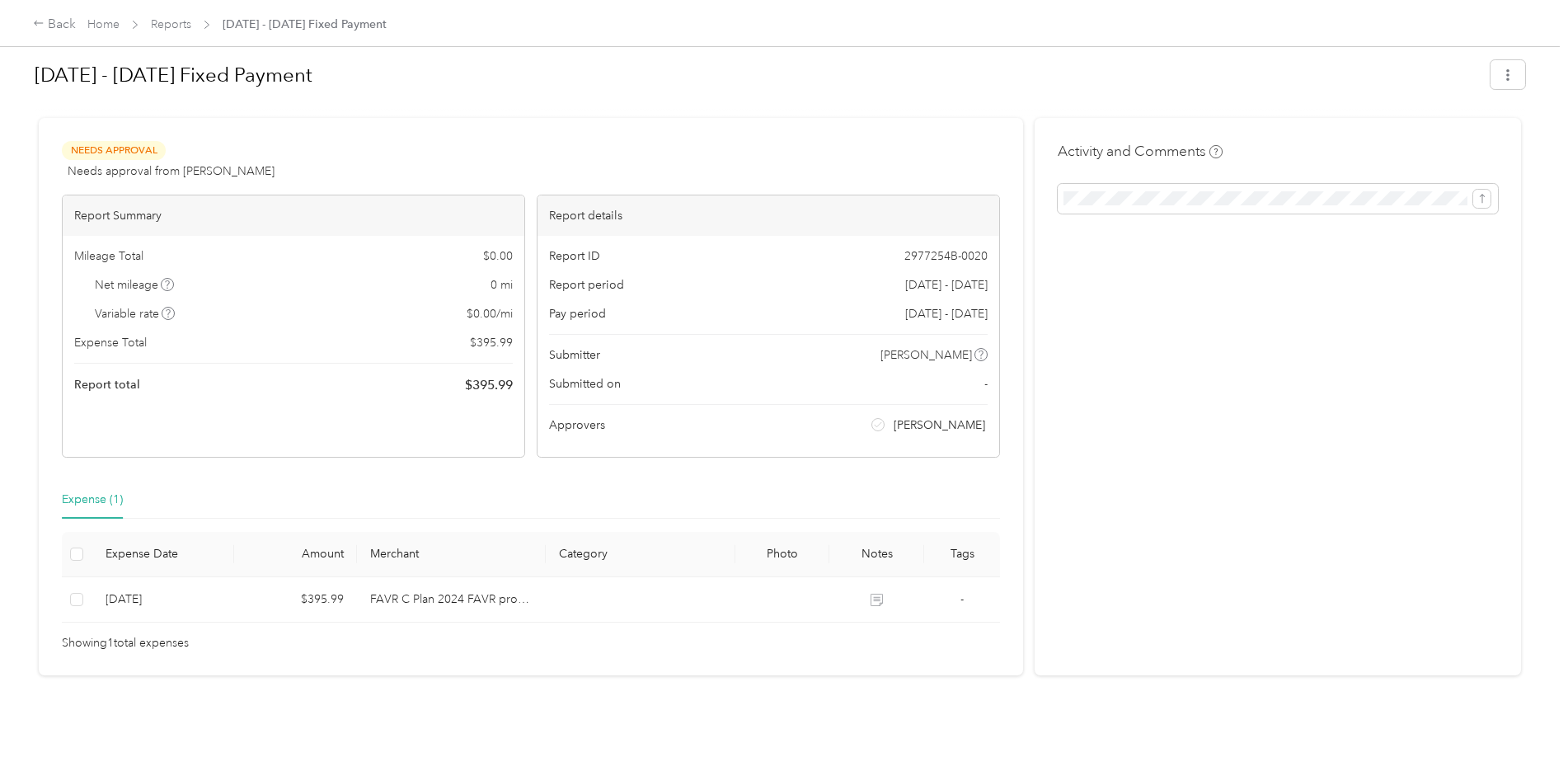
scroll to position [21, 0]
click at [53, 28] on div "Back" at bounding box center [54, 24] width 43 height 20
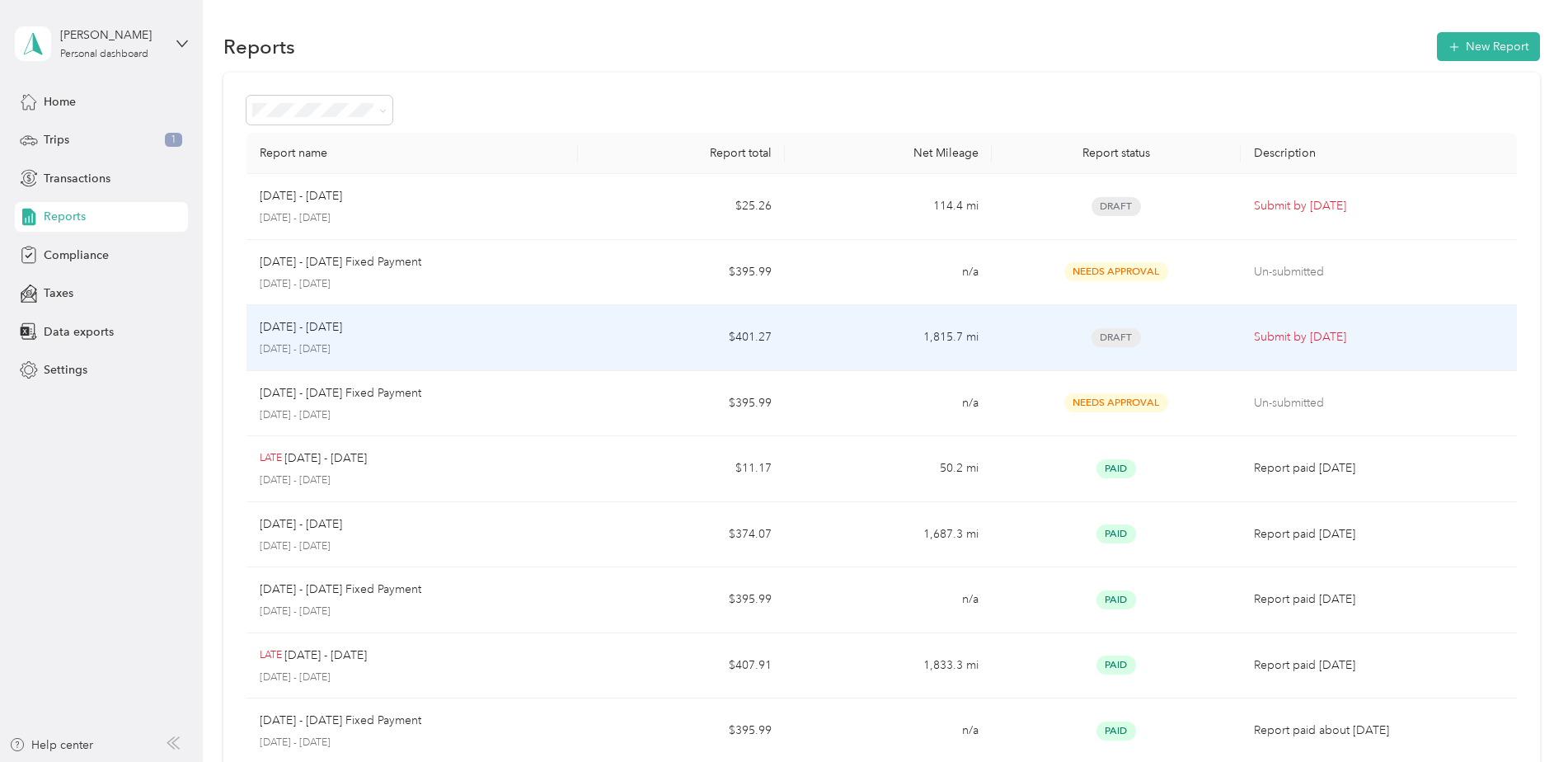
click at [1167, 341] on div "Draft" at bounding box center [1116, 337] width 222 height 19
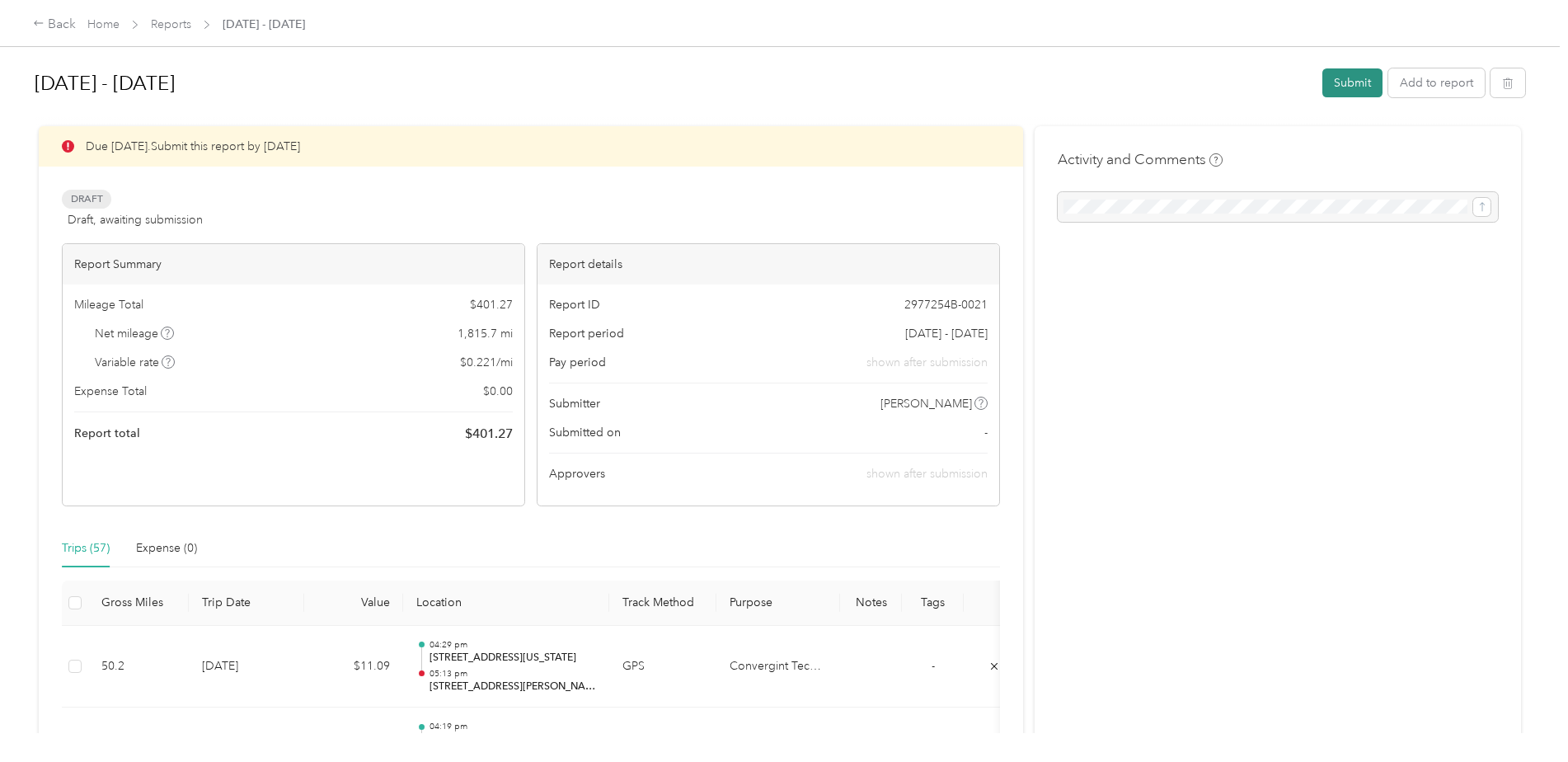
click at [1347, 88] on button "Submit" at bounding box center [1353, 82] width 60 height 28
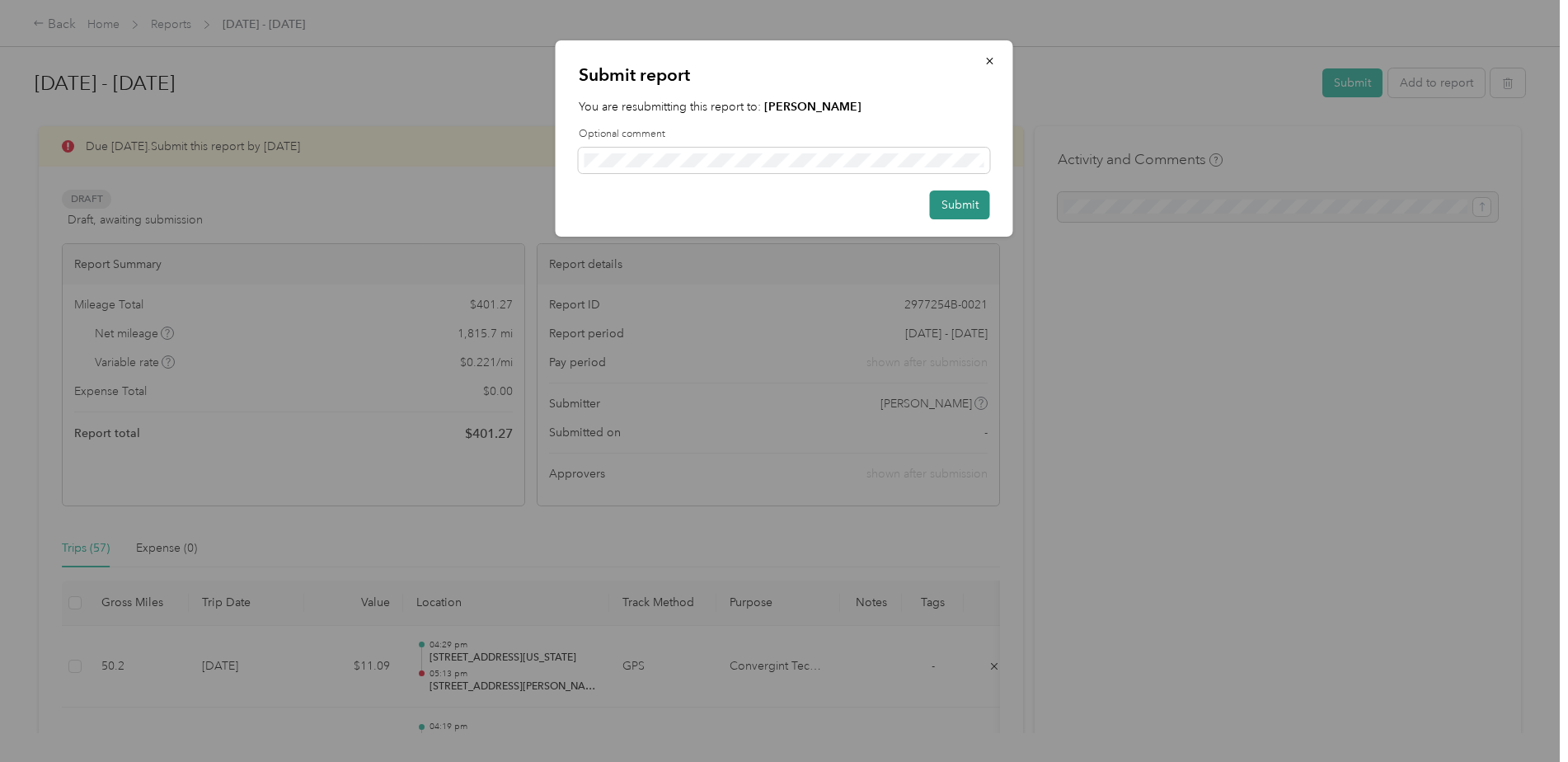
click at [946, 202] on button "Submit" at bounding box center [960, 205] width 60 height 28
